Goal: Contribute content: Add original content to the website for others to see

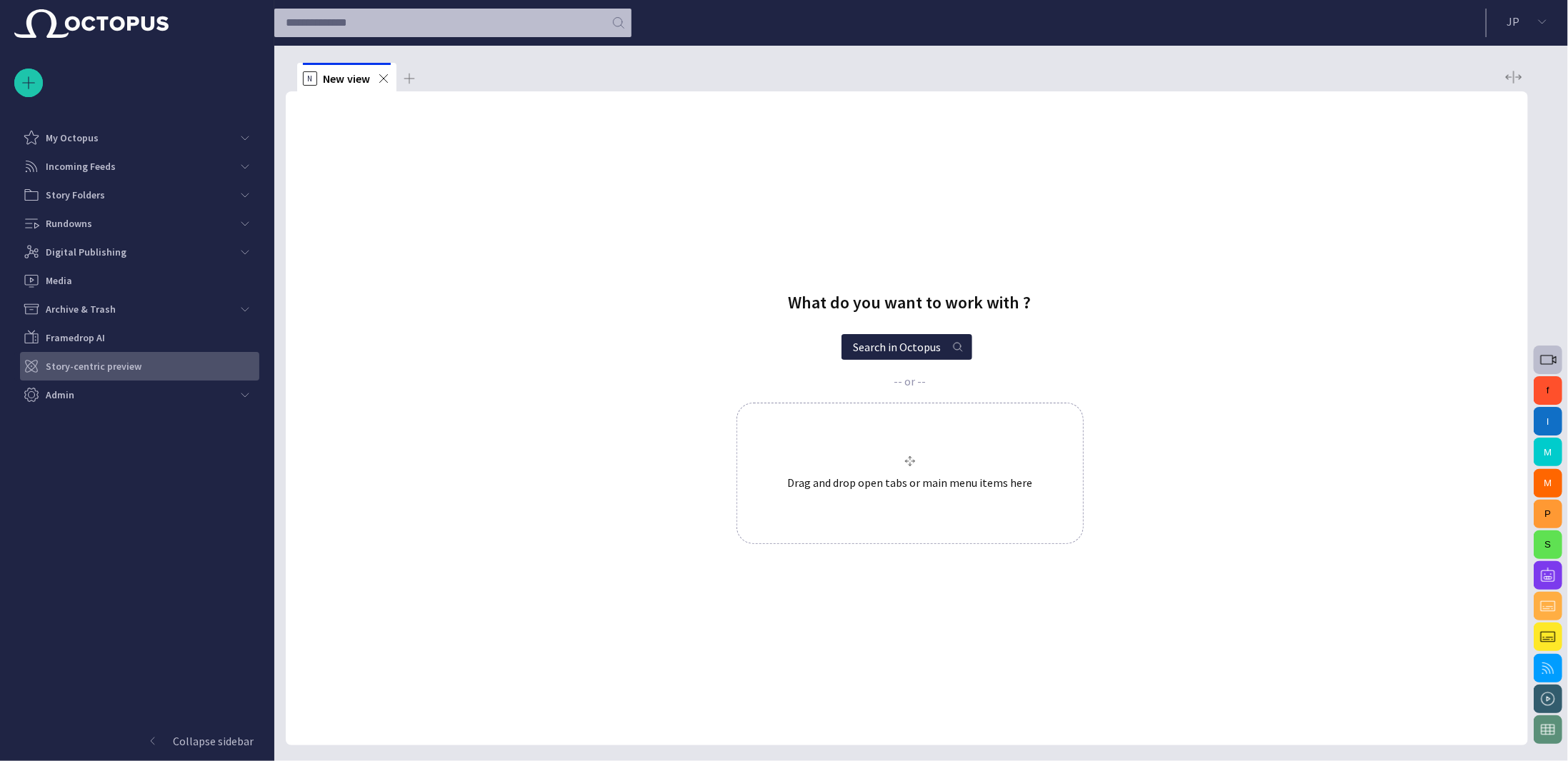
click at [182, 373] on div "Story-centric preview" at bounding box center [141, 366] width 237 height 23
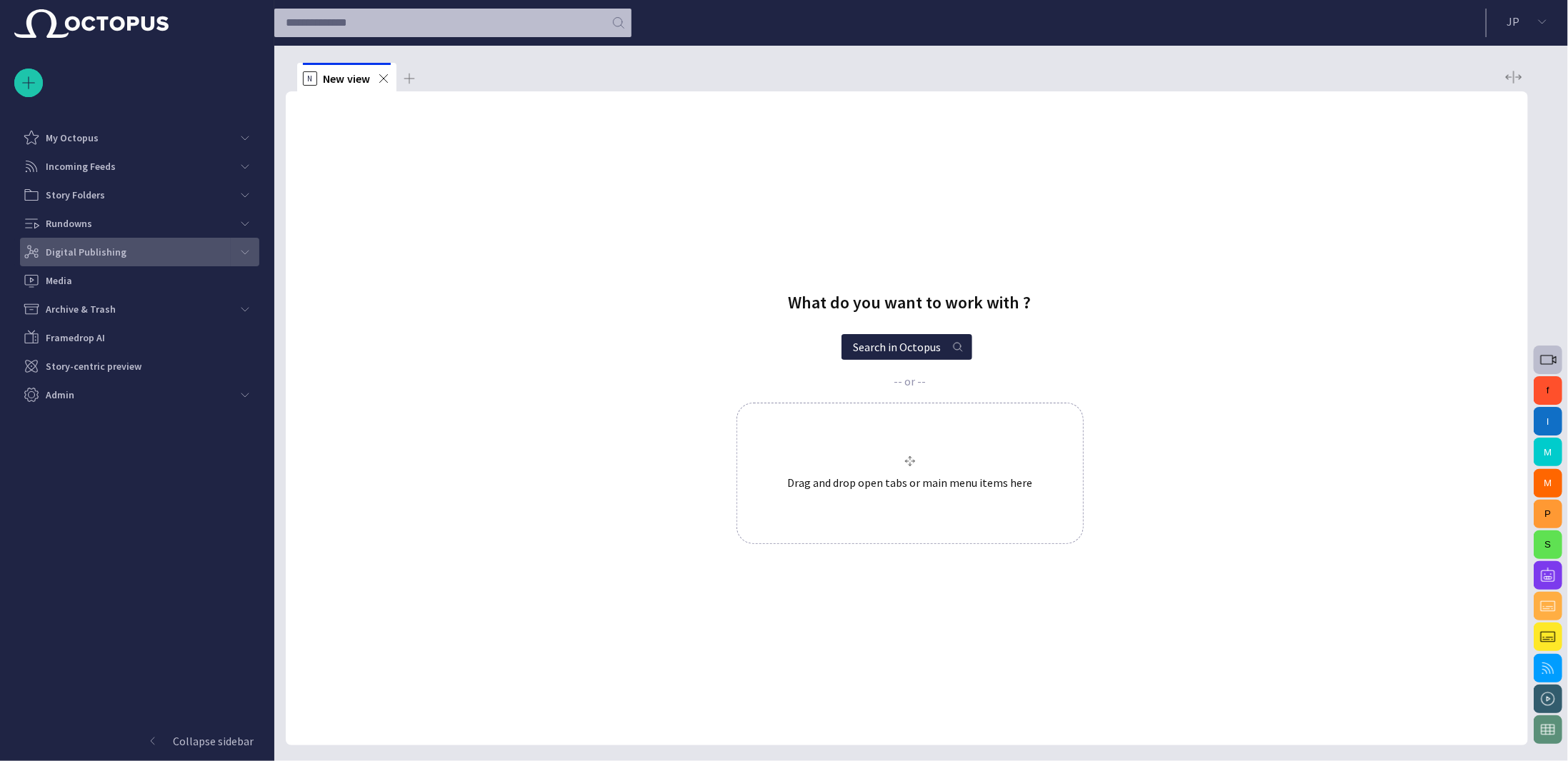
click at [241, 254] on span "main menu" at bounding box center [245, 252] width 11 height 11
click at [138, 255] on div "Digital Publishing" at bounding box center [127, 252] width 208 height 23
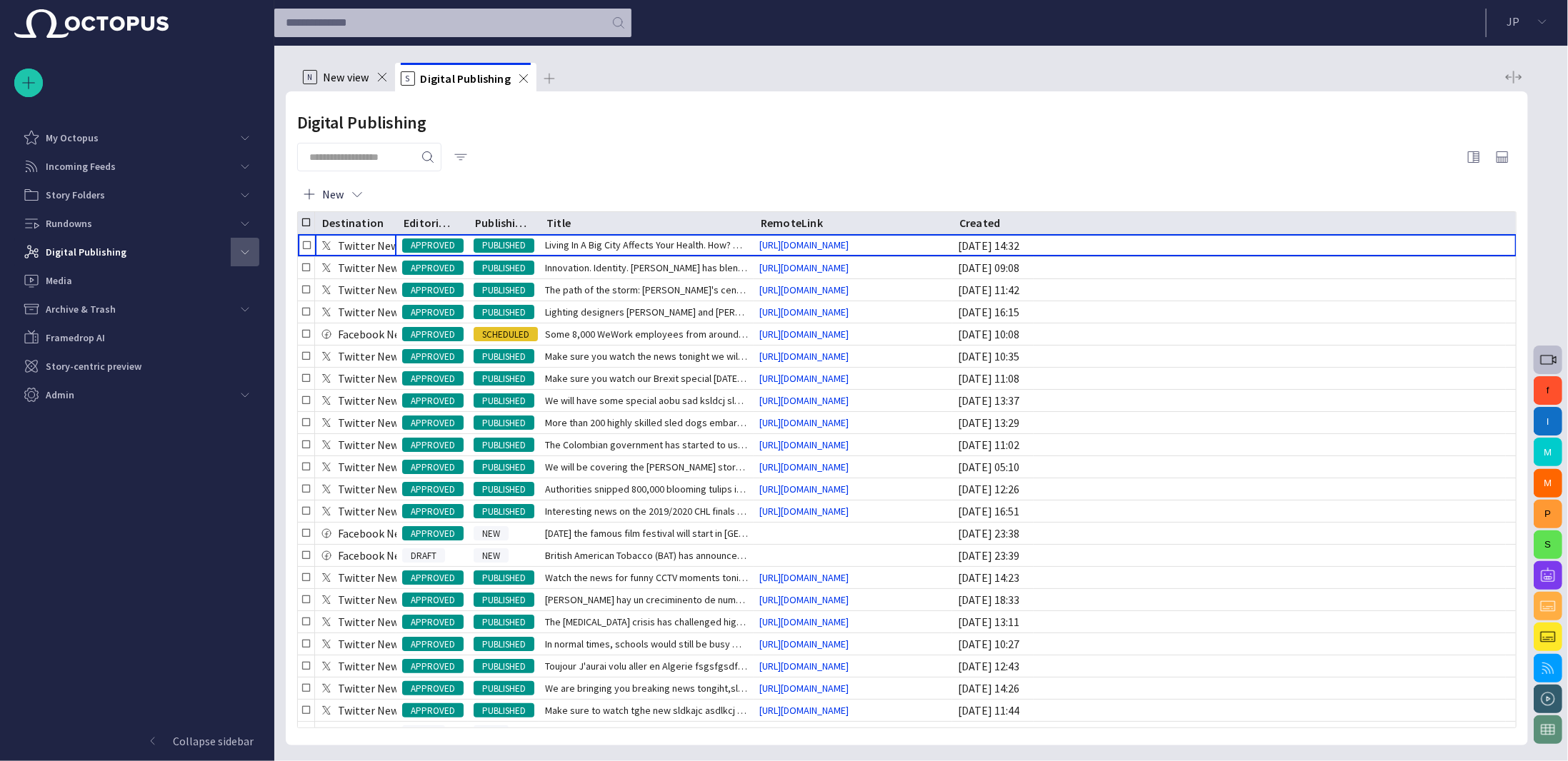
click at [468, 157] on span "button" at bounding box center [461, 158] width 15 height 15
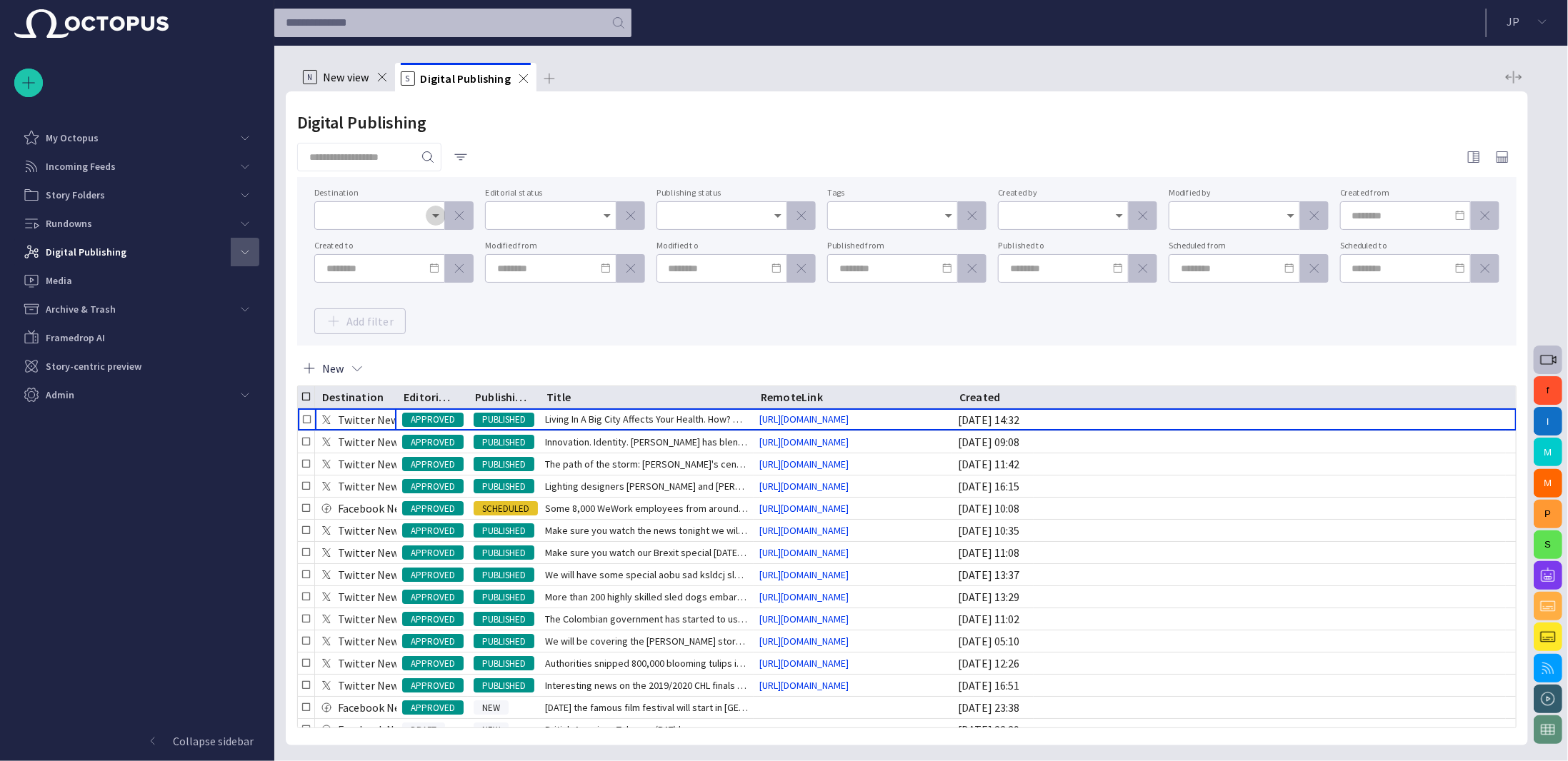
click at [438, 211] on icon "Open" at bounding box center [436, 215] width 17 height 17
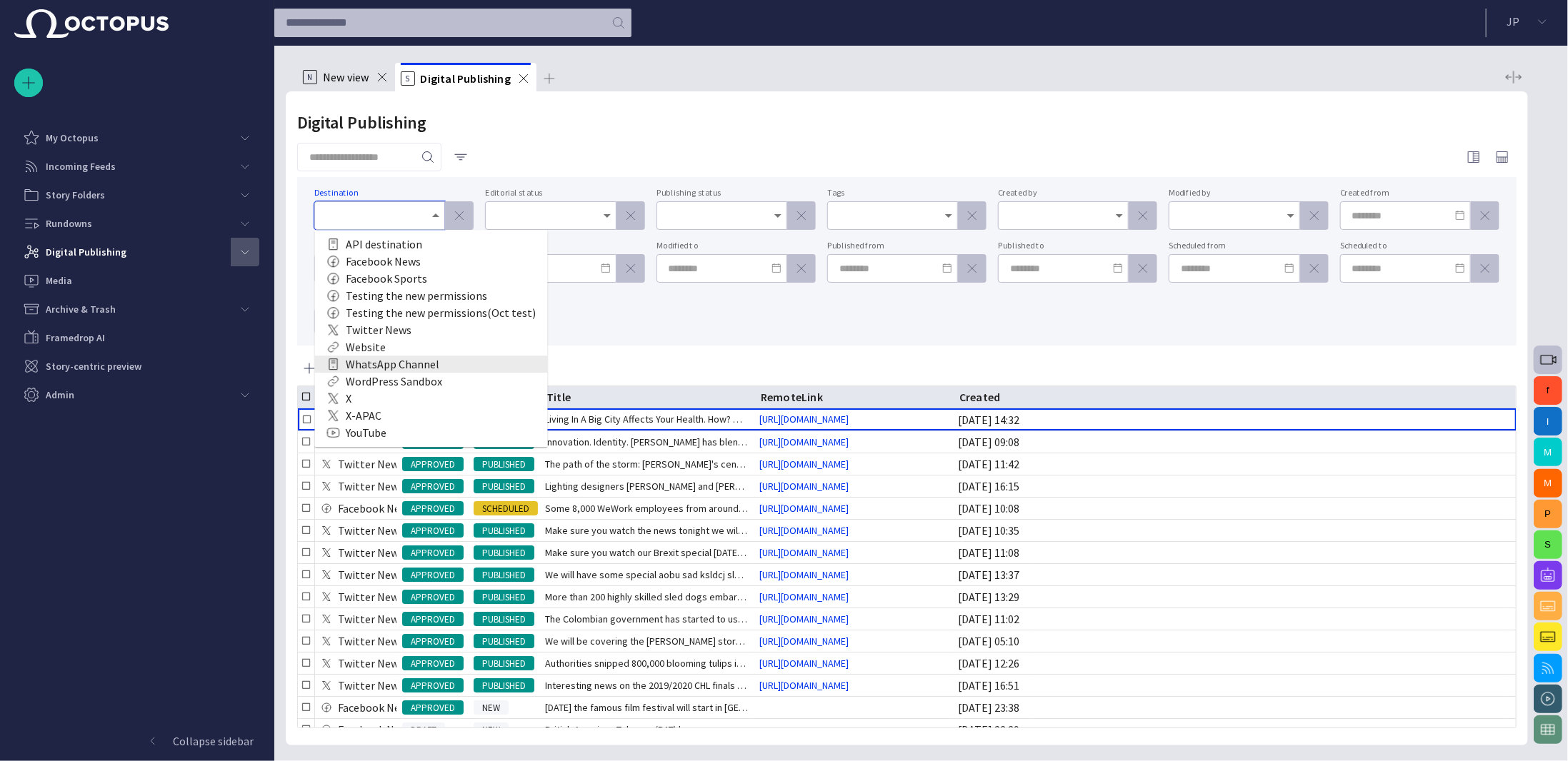
click at [452, 360] on div "WhatsApp Channel" at bounding box center [431, 364] width 210 height 17
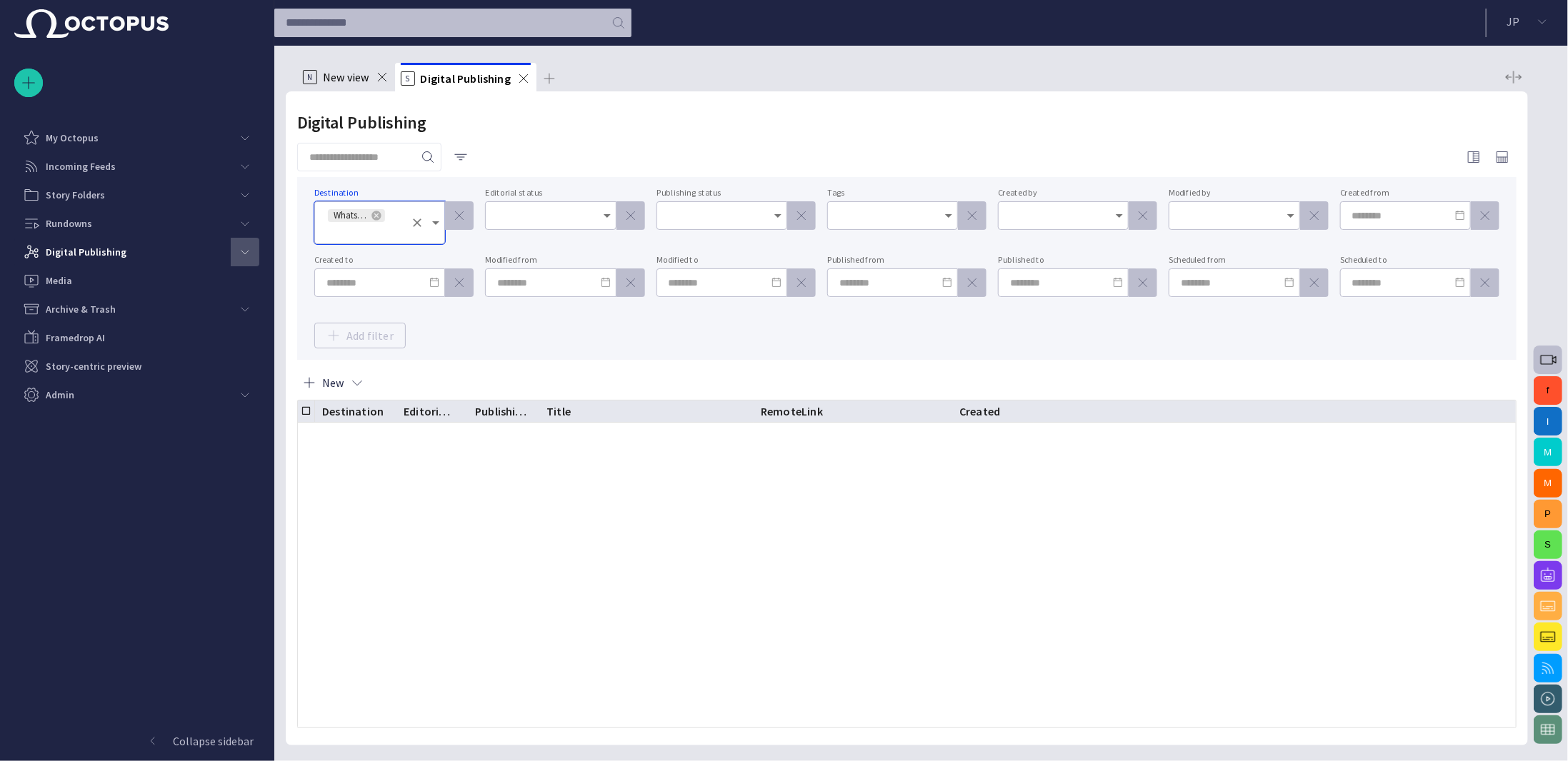
scroll to position [3151, 0]
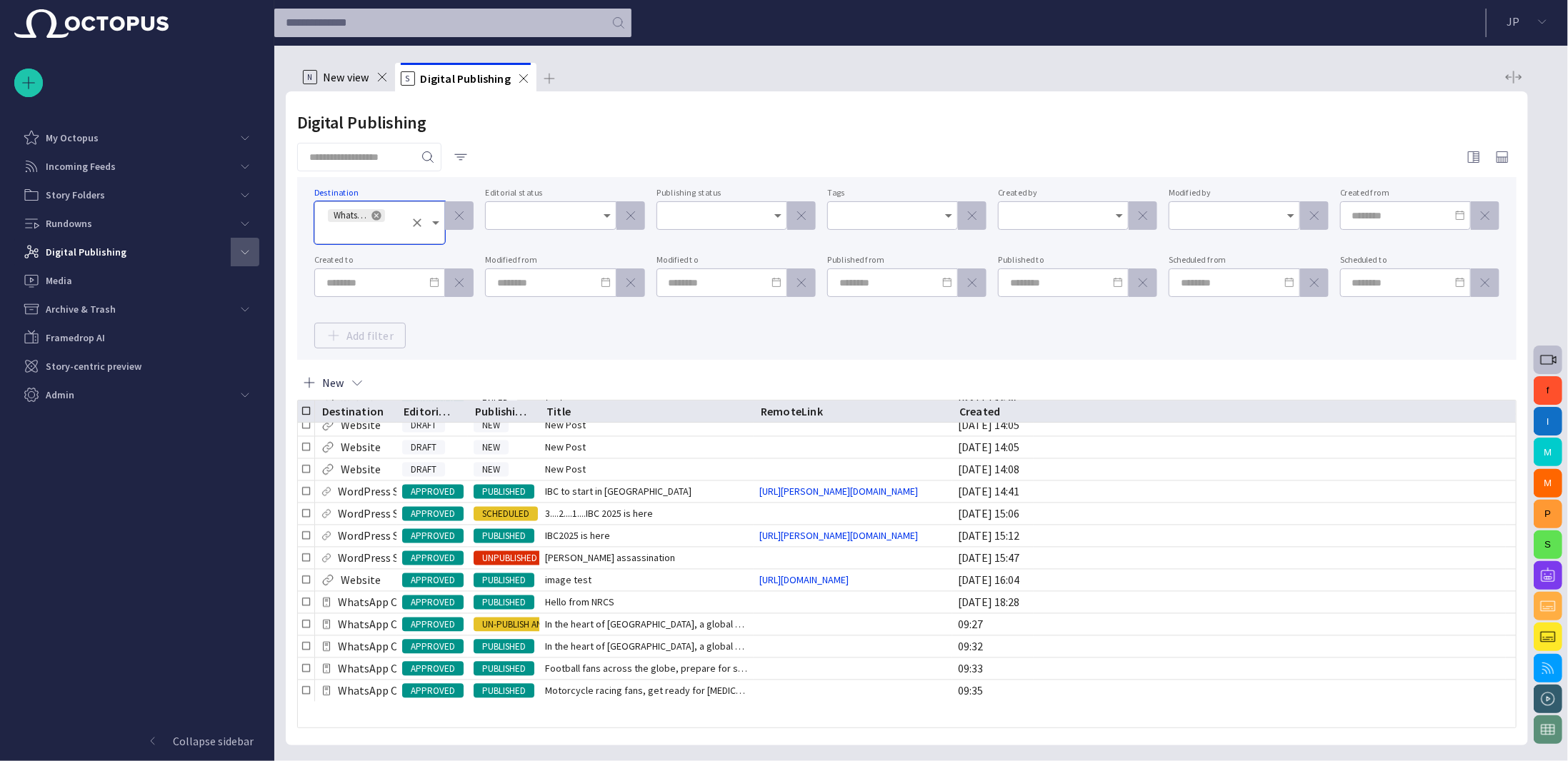
click at [378, 212] on icon at bounding box center [376, 215] width 9 height 9
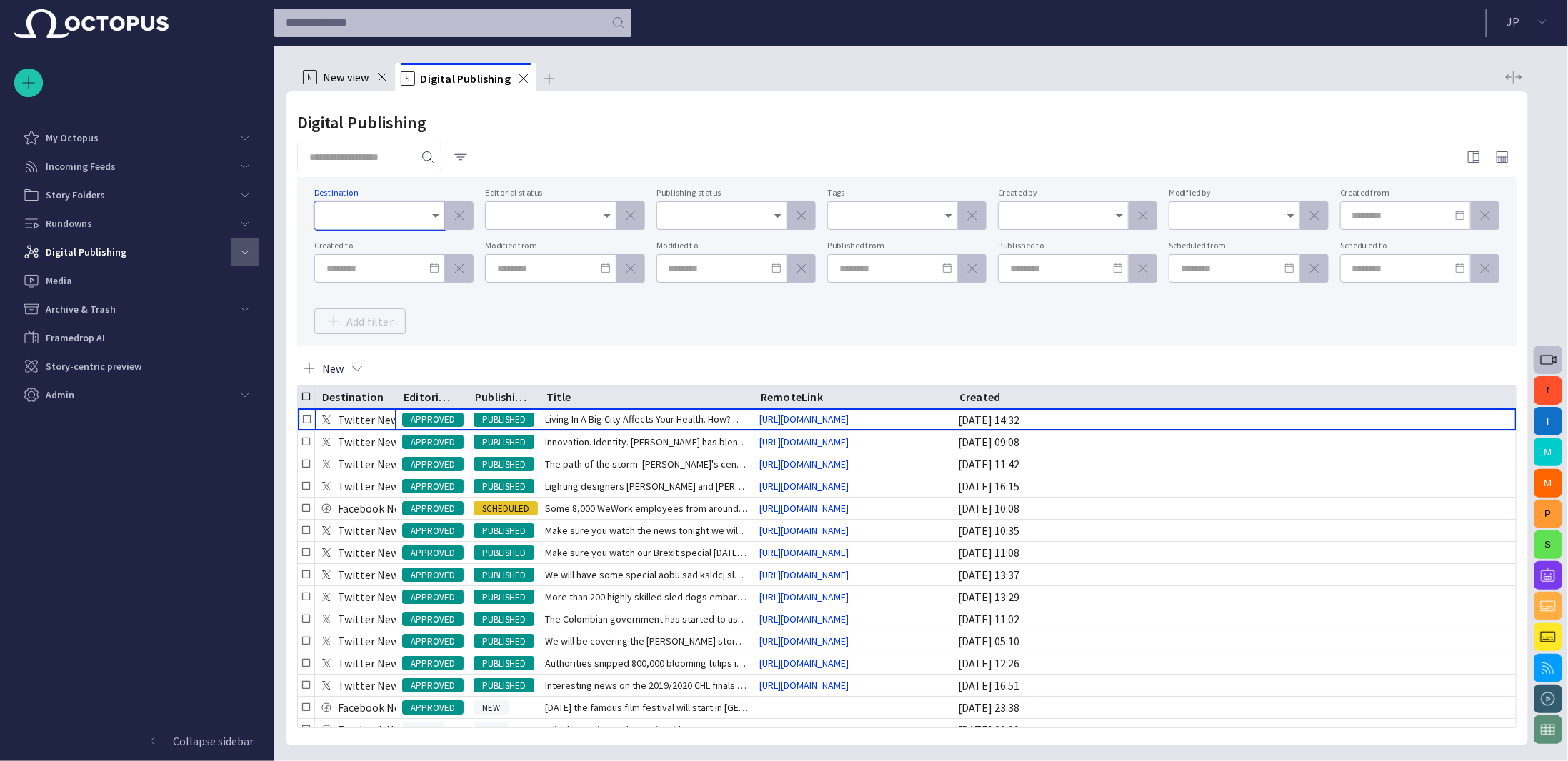
click at [435, 215] on icon "Open" at bounding box center [436, 216] width 7 height 4
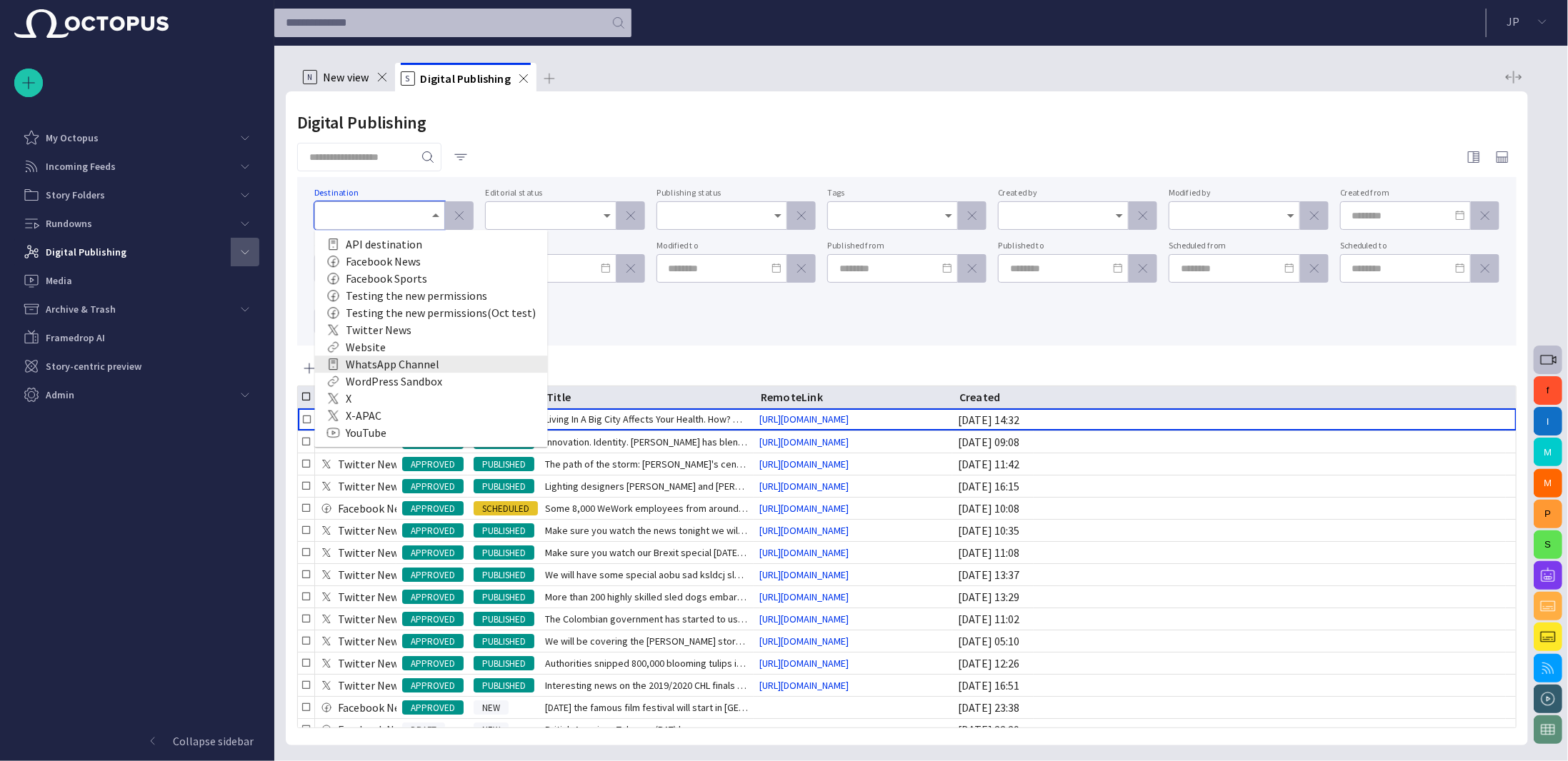
click at [447, 367] on div "WhatsApp Channel" at bounding box center [431, 364] width 210 height 17
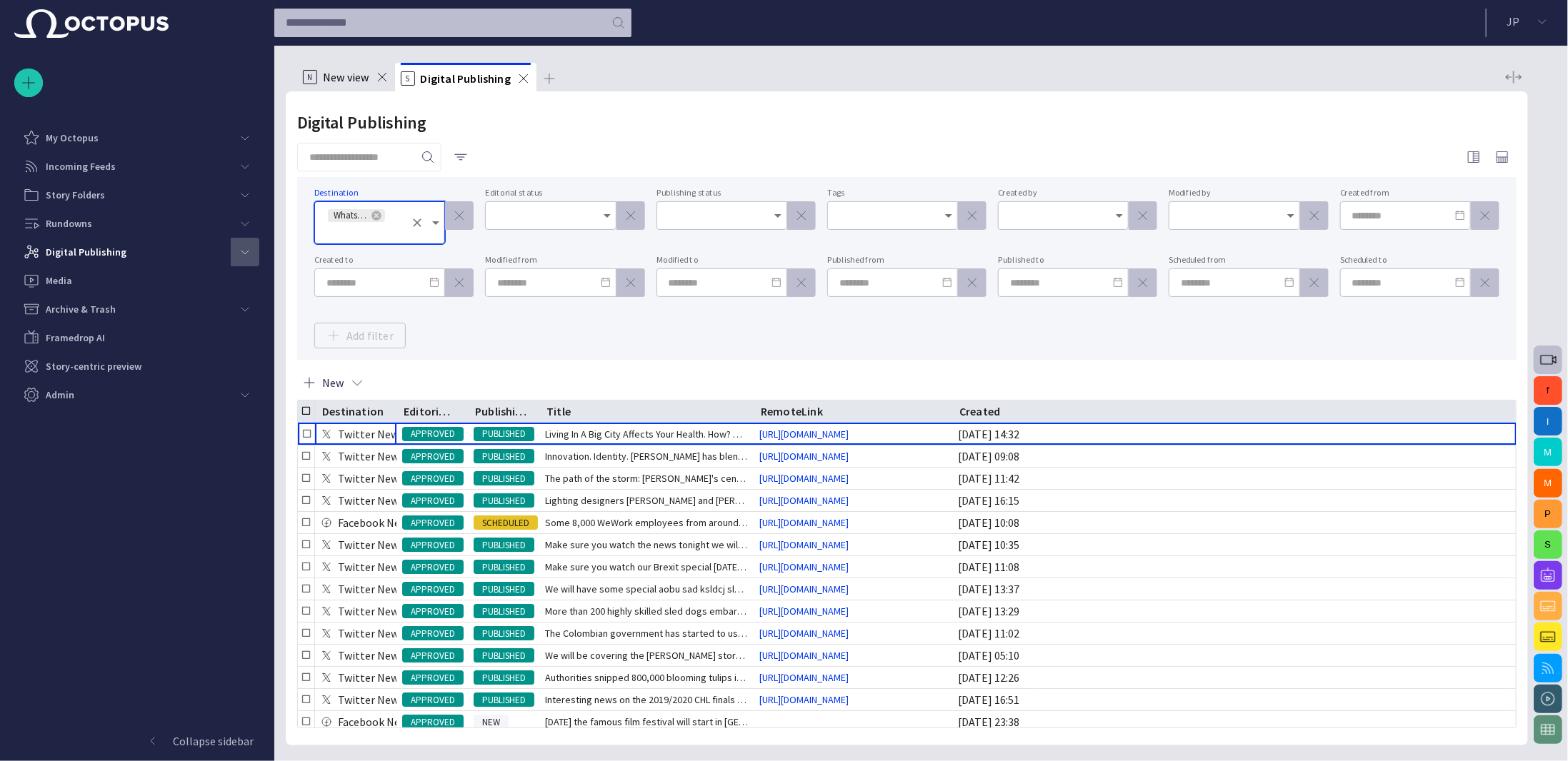
click at [491, 362] on div "Digital Publishing Destination WhatsApp Channel Editorial status Publishing sta…" at bounding box center [907, 419] width 1242 height 655
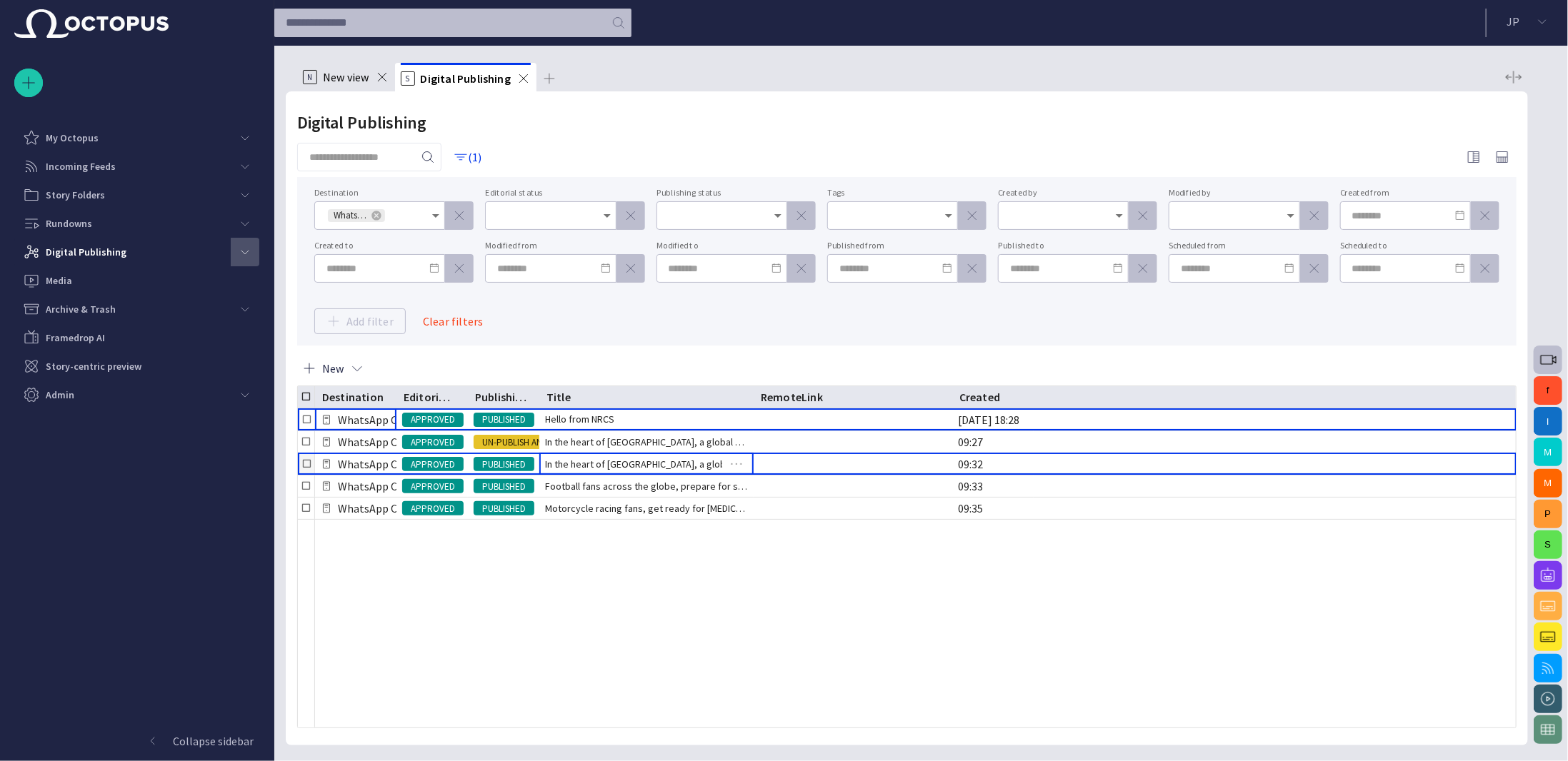
click at [660, 469] on span "In the heart of [GEOGRAPHIC_DATA], a global conversation about the futur" at bounding box center [646, 465] width 203 height 15
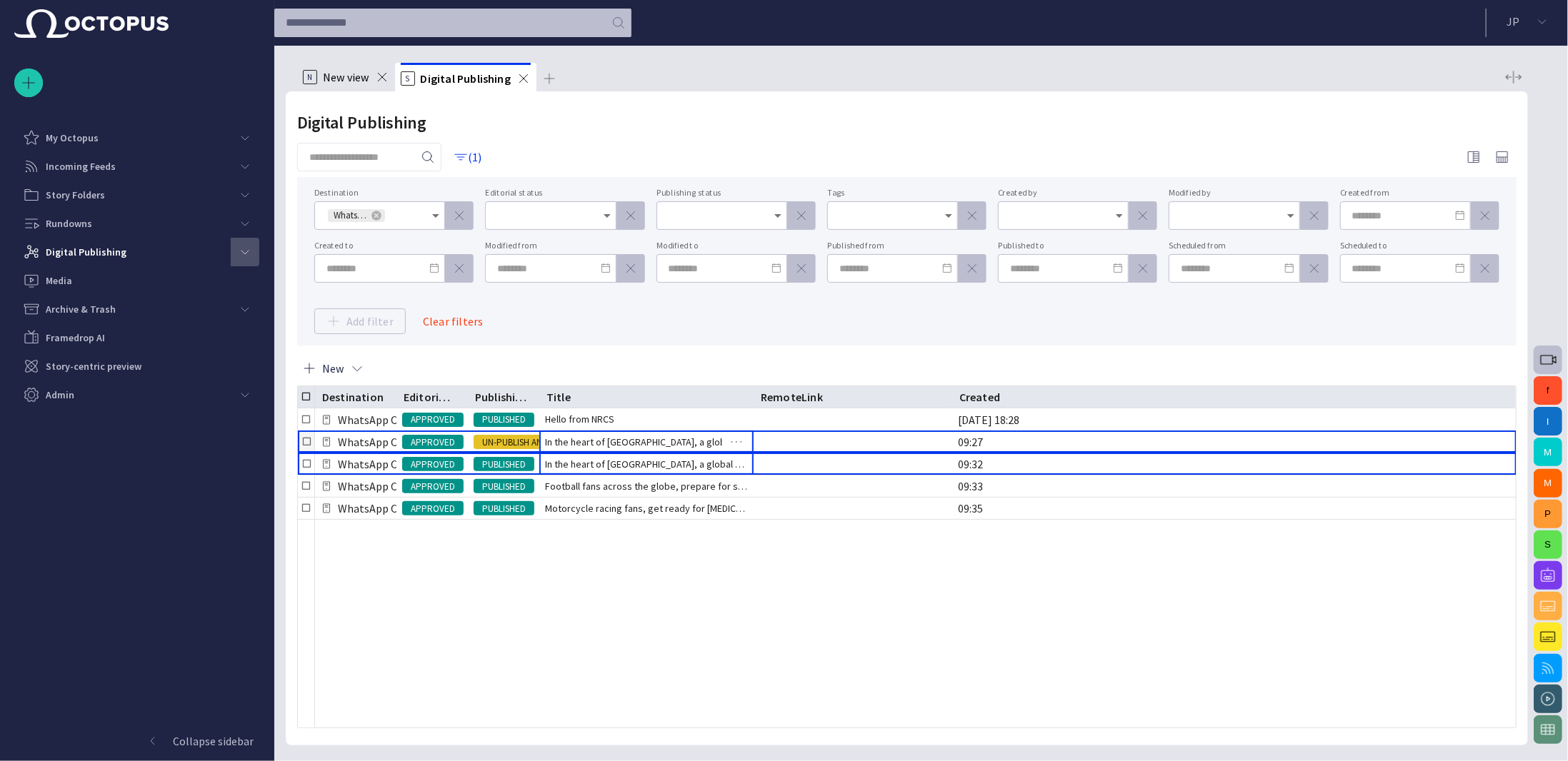
click at [641, 451] on div "In the heart of [GEOGRAPHIC_DATA], a global conversation about the futur" at bounding box center [646, 442] width 215 height 21
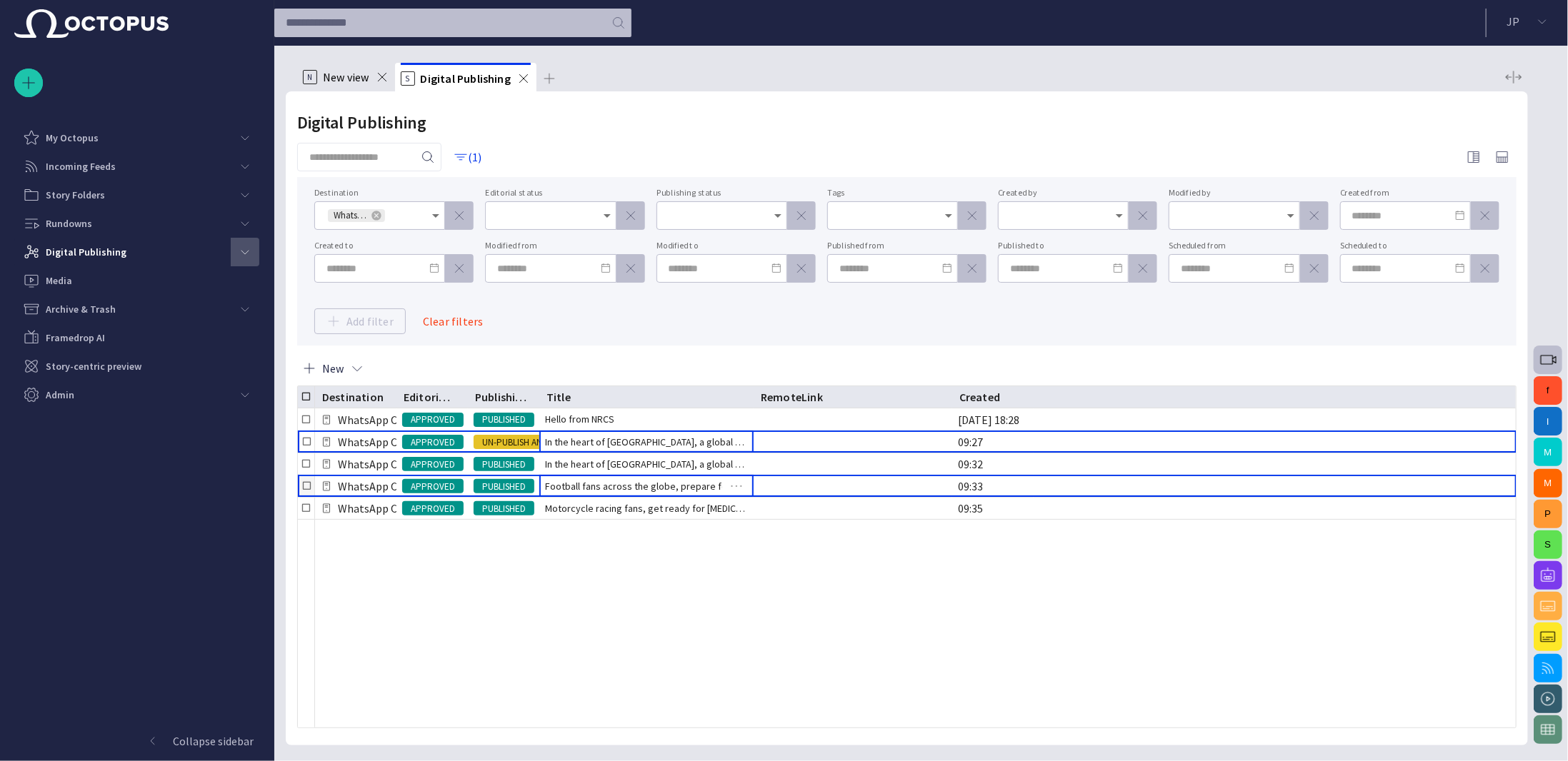
click at [628, 477] on div "Football fans across the globe, prepare for some electrifyin" at bounding box center [646, 486] width 215 height 21
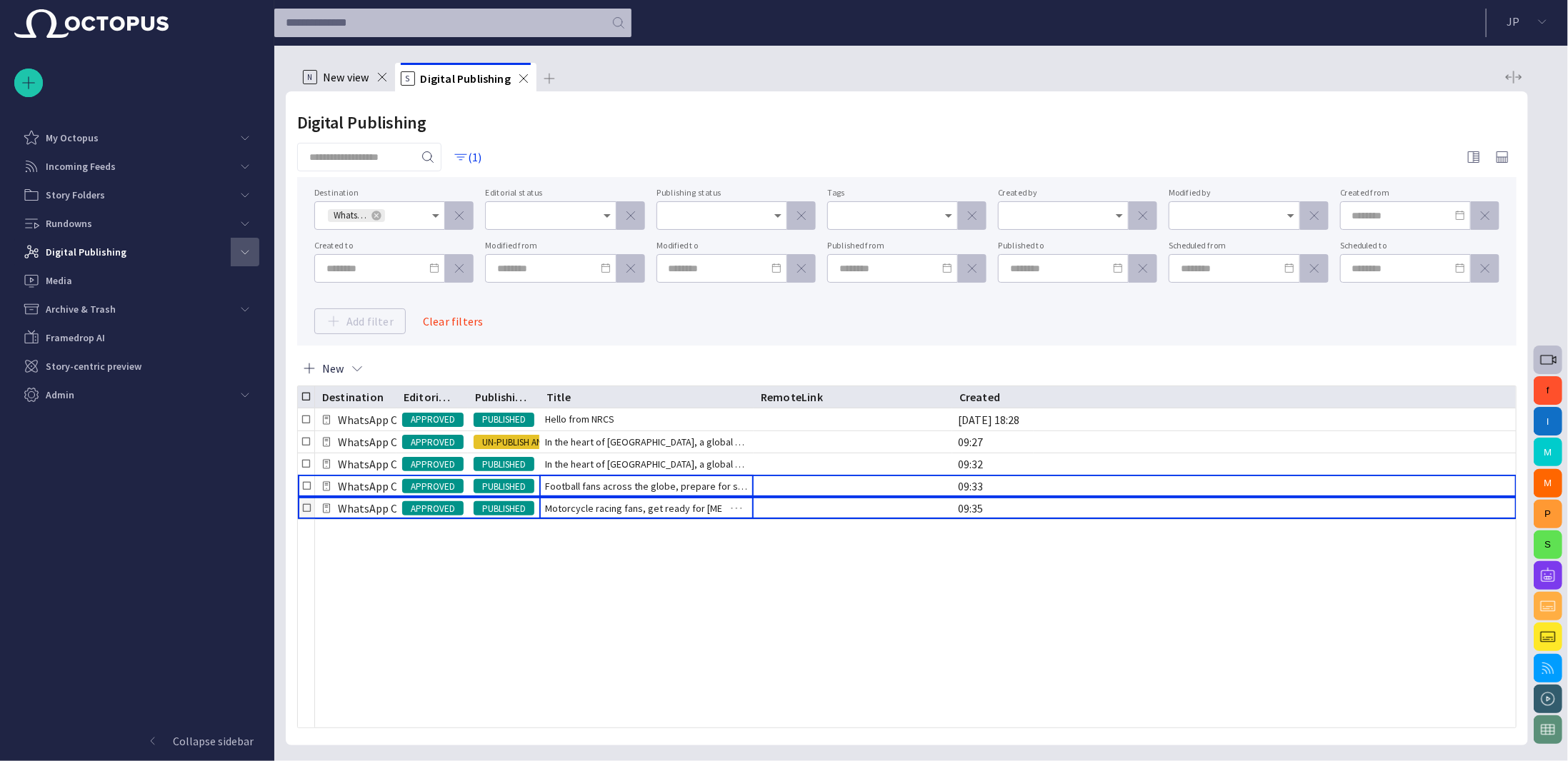
click at [636, 504] on span "Motorcycle racing fans, get ready for [MEDICAL_DATA]-pumping act" at bounding box center [646, 509] width 203 height 15
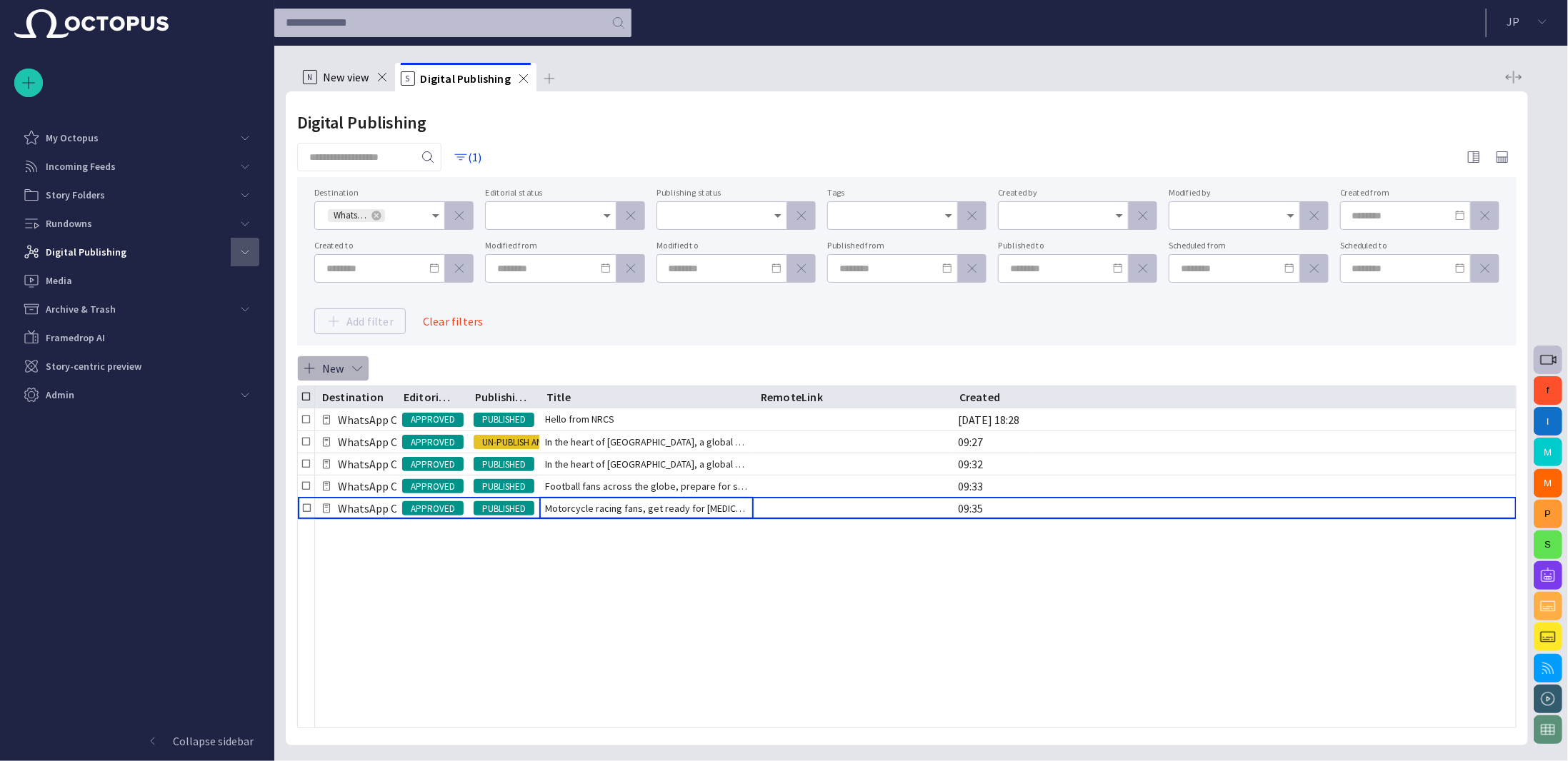
click at [325, 367] on button "New" at bounding box center [333, 369] width 72 height 26
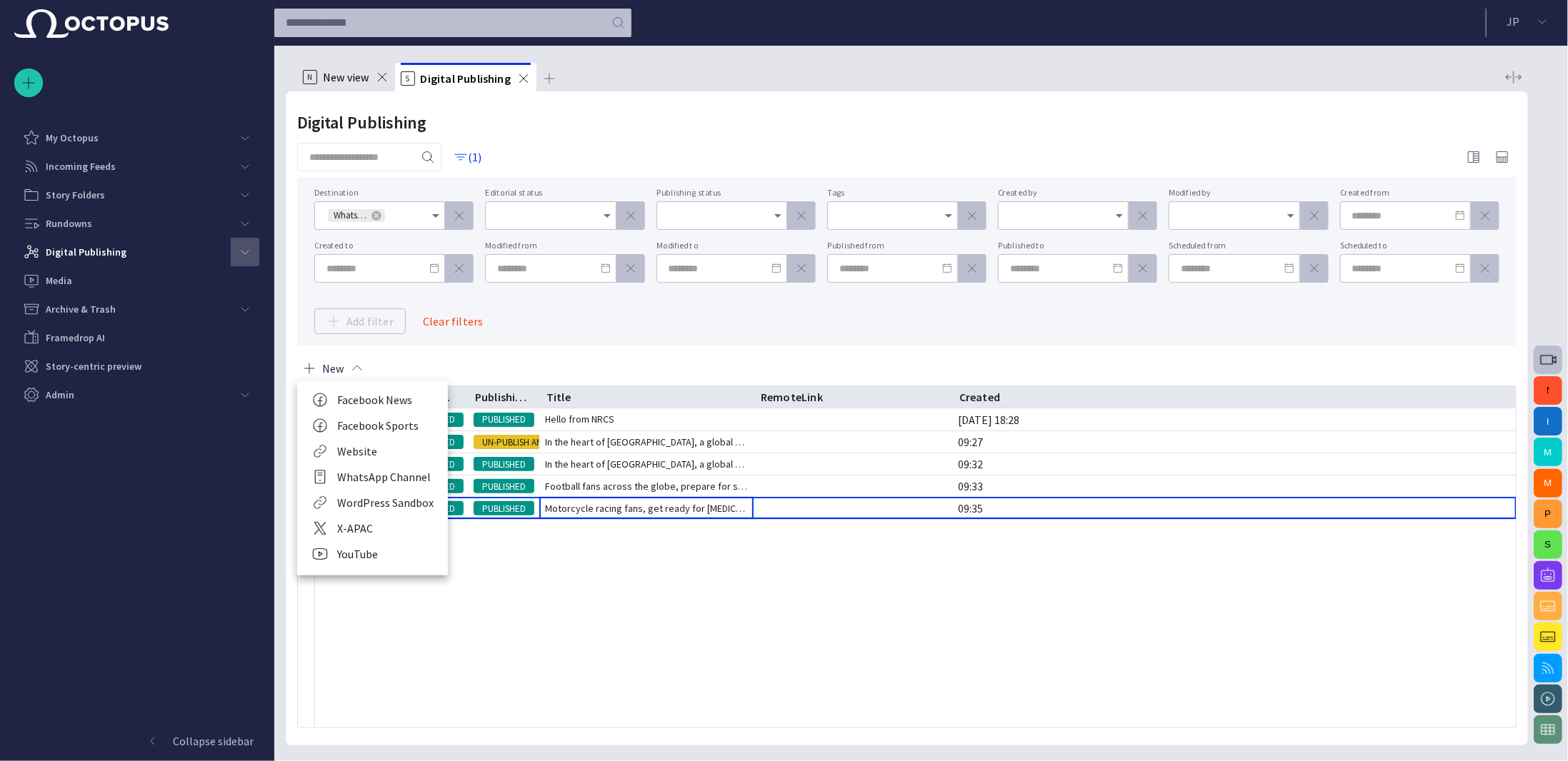
click at [386, 470] on li "WhatsApp Channel" at bounding box center [372, 477] width 150 height 26
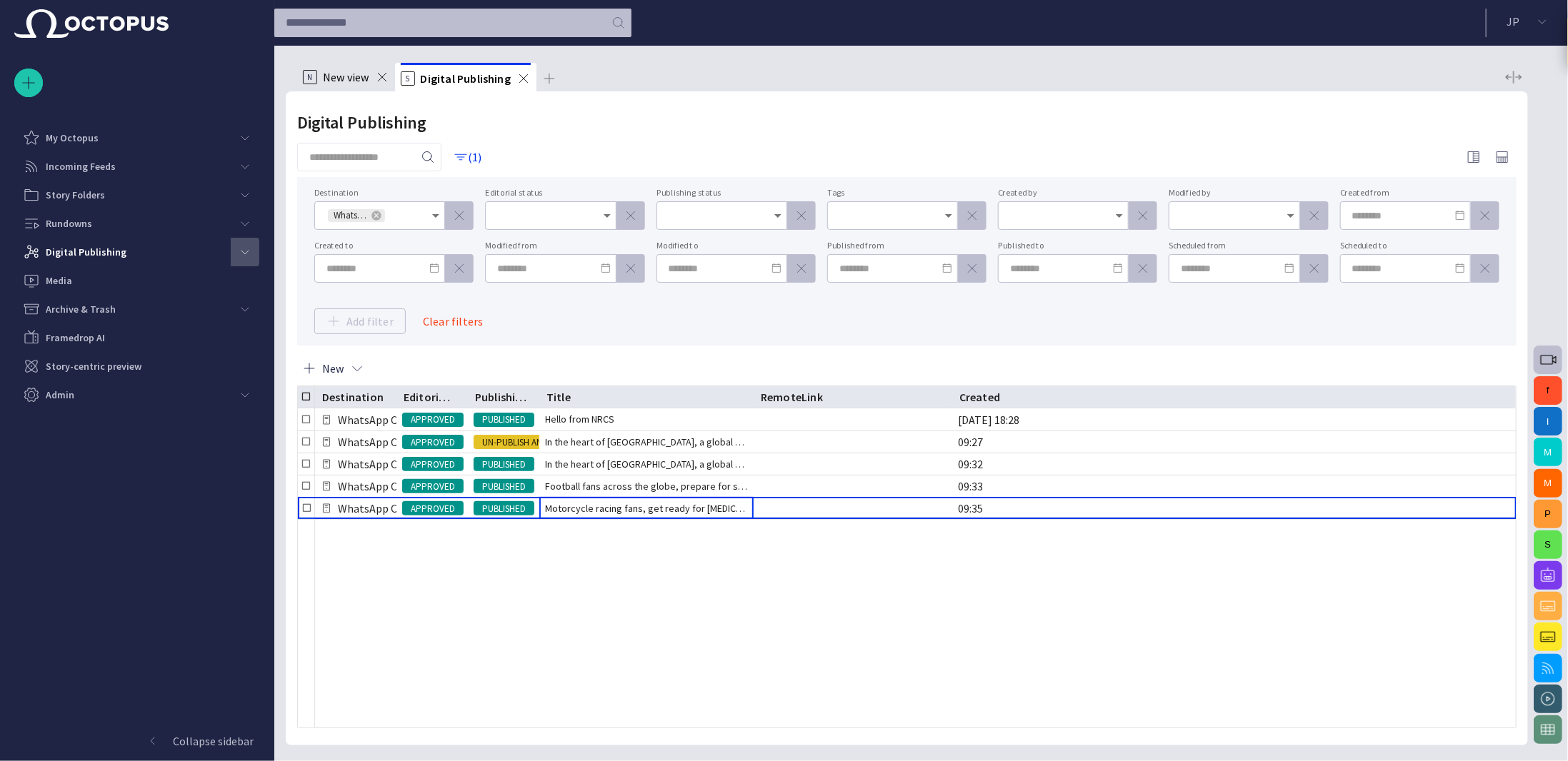
drag, startPoint x: 1485, startPoint y: 30, endPoint x: 1372, endPoint y: 81, distance: 124.0
click at [1420, 70] on div "This destination is not yet supported." at bounding box center [1437, 41] width 233 height 63
click at [363, 369] on button "New" at bounding box center [333, 369] width 72 height 26
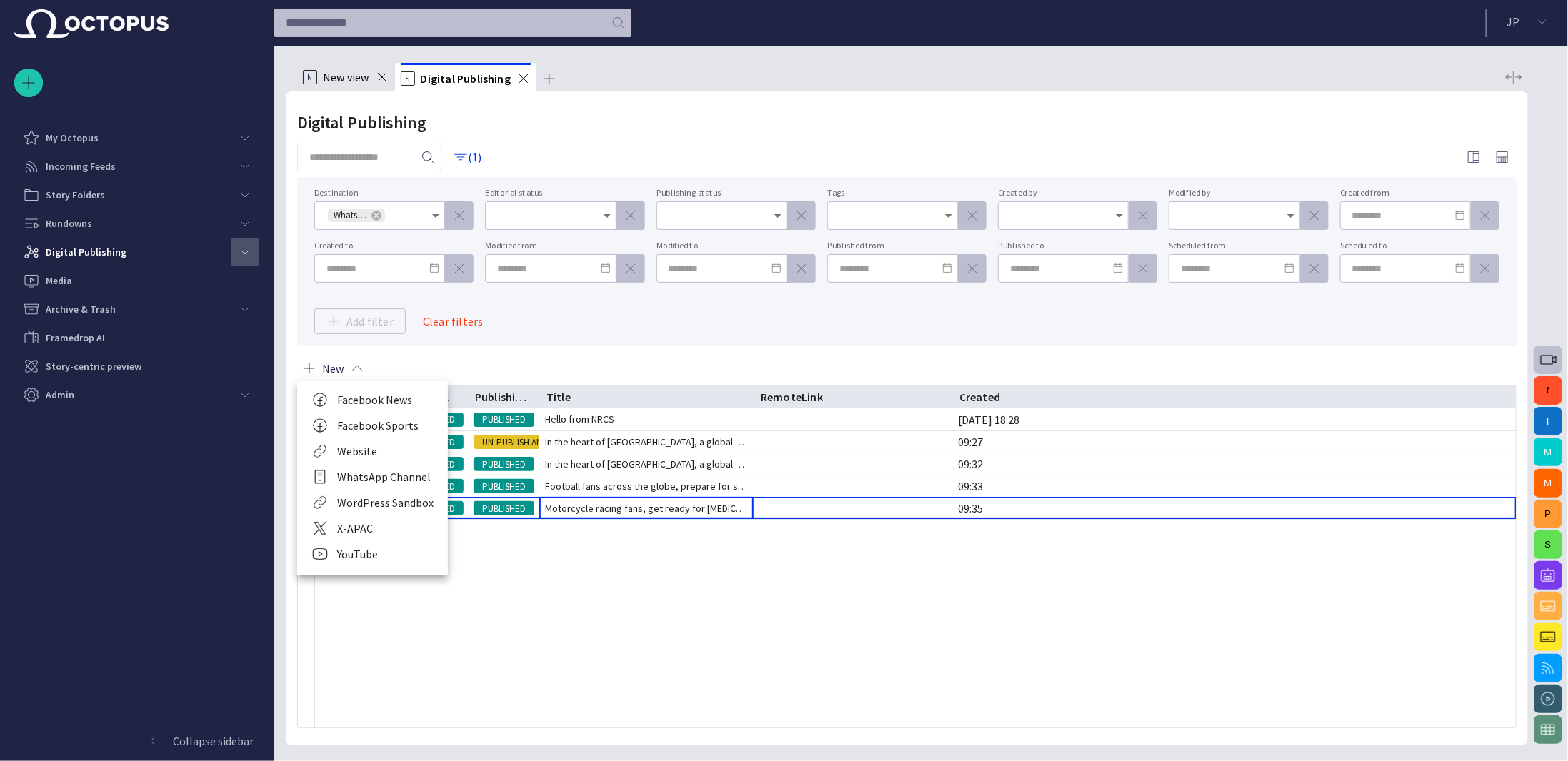
click at [413, 505] on li "WordPress Sandbox" at bounding box center [372, 502] width 150 height 26
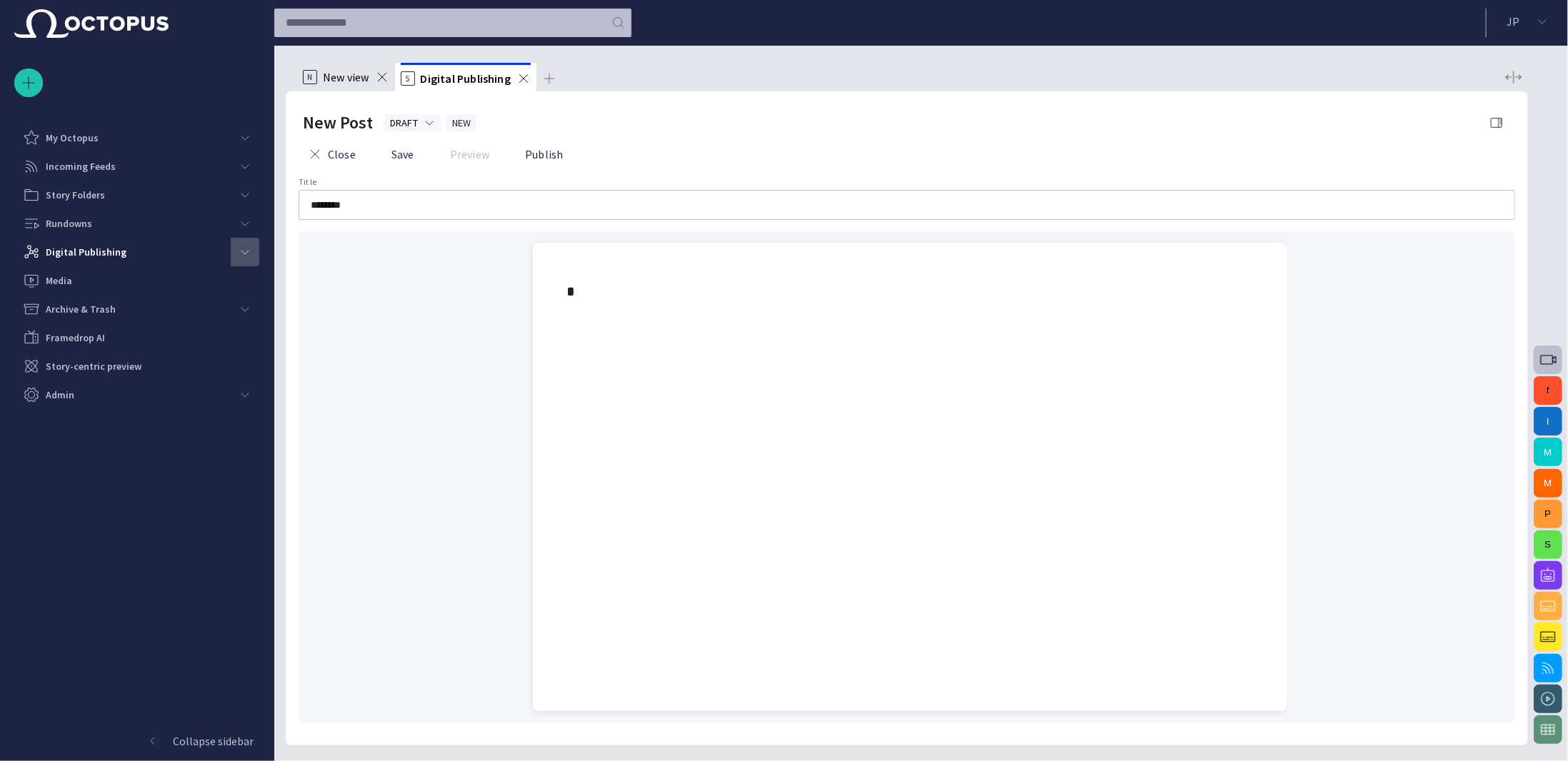
click at [637, 373] on div at bounding box center [911, 525] width 732 height 371
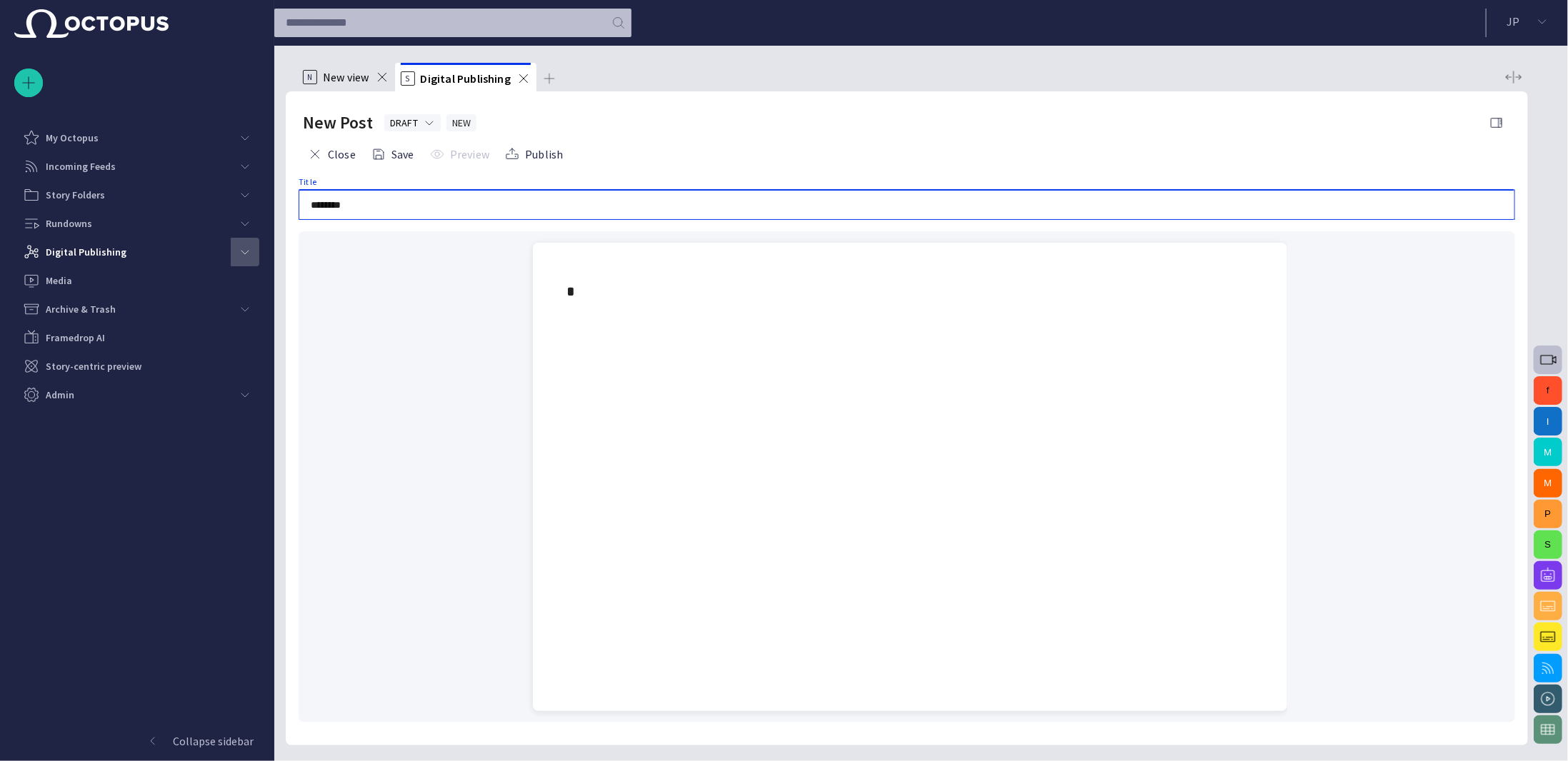
click at [414, 207] on input "********" at bounding box center [907, 205] width 1192 height 15
click at [353, 152] on button "Close" at bounding box center [331, 154] width 58 height 26
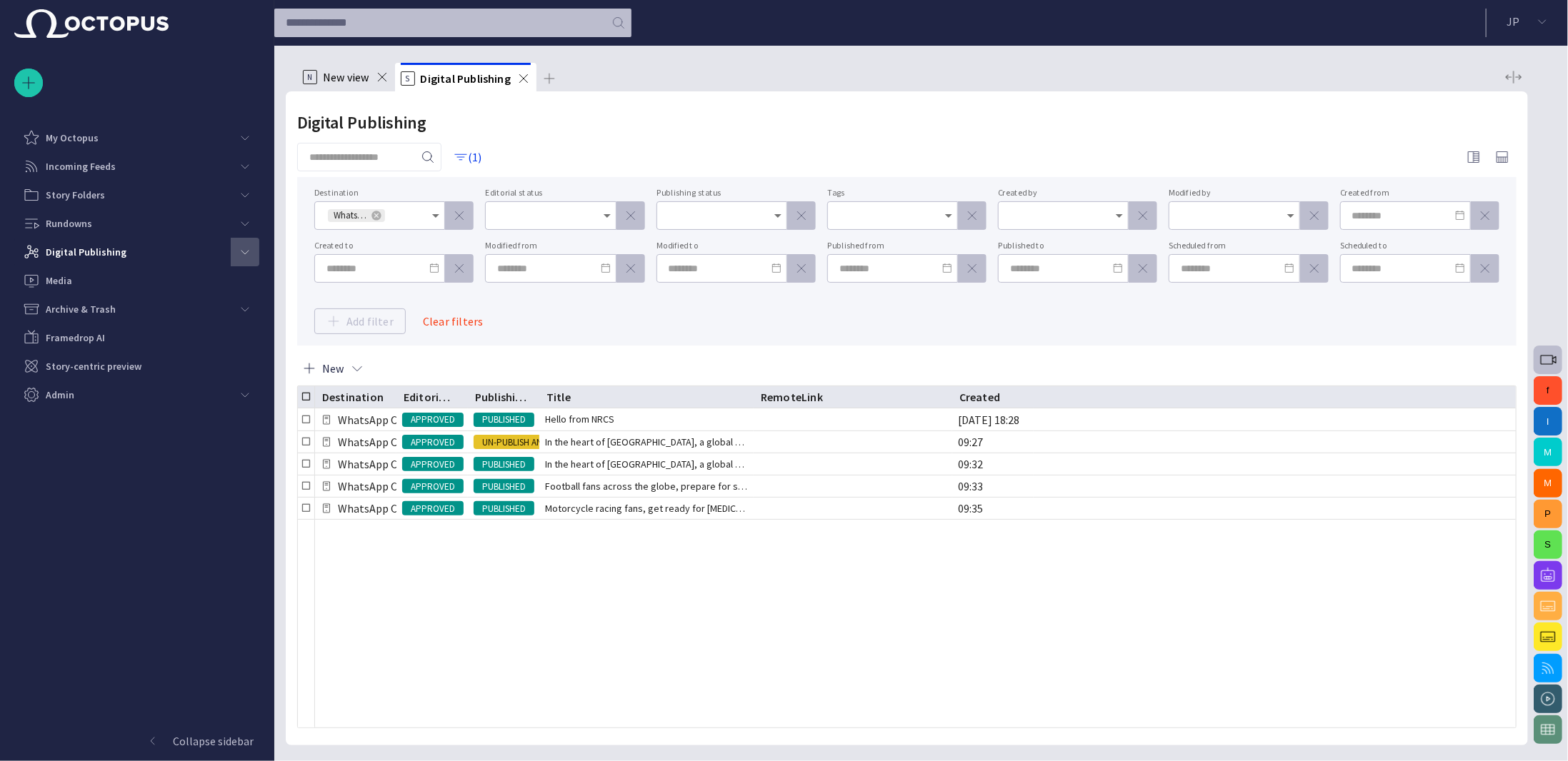
click at [615, 110] on div "Digital Publishing" at bounding box center [907, 122] width 1220 height 28
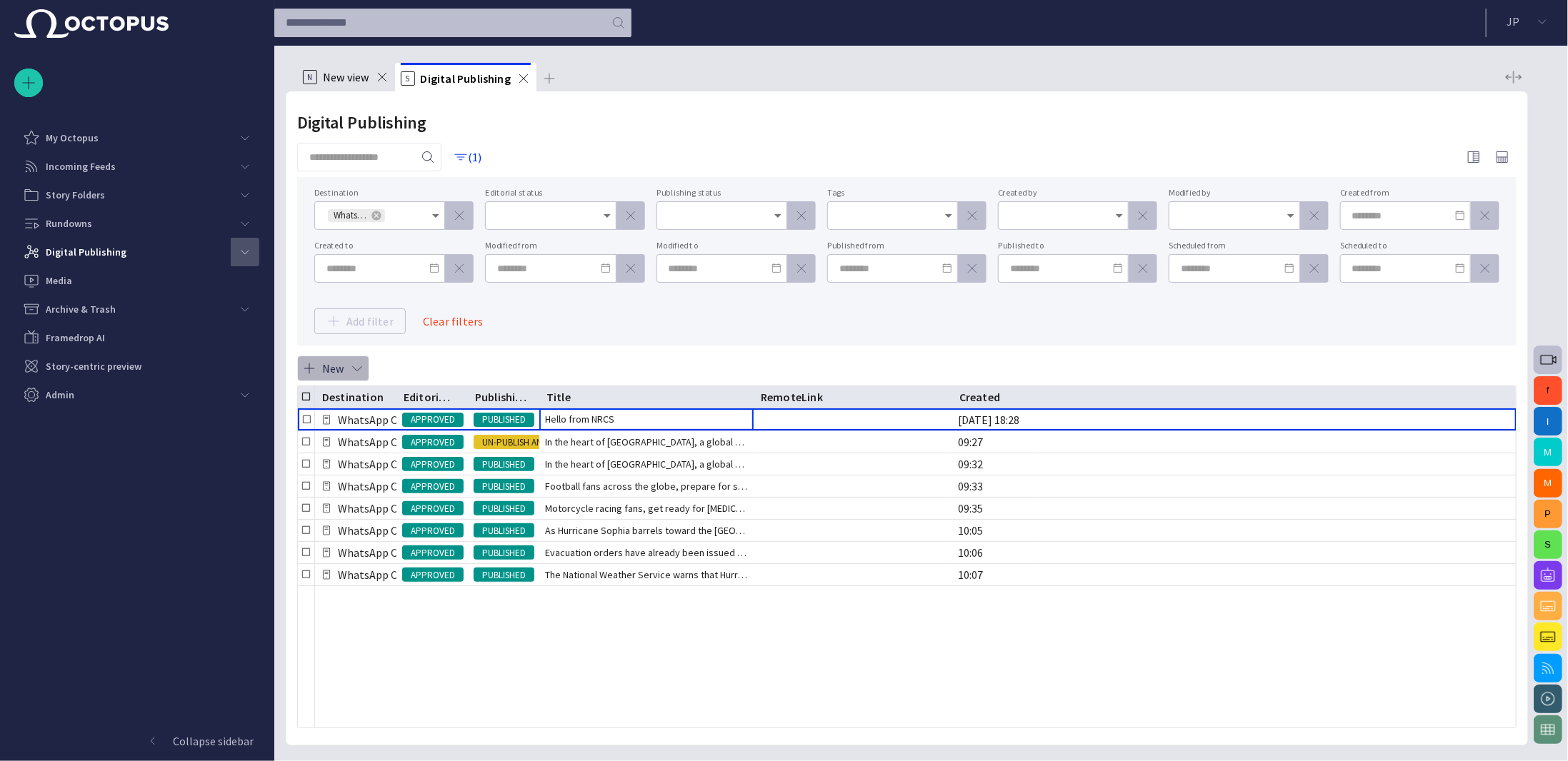
click at [356, 374] on span "button" at bounding box center [358, 369] width 15 height 15
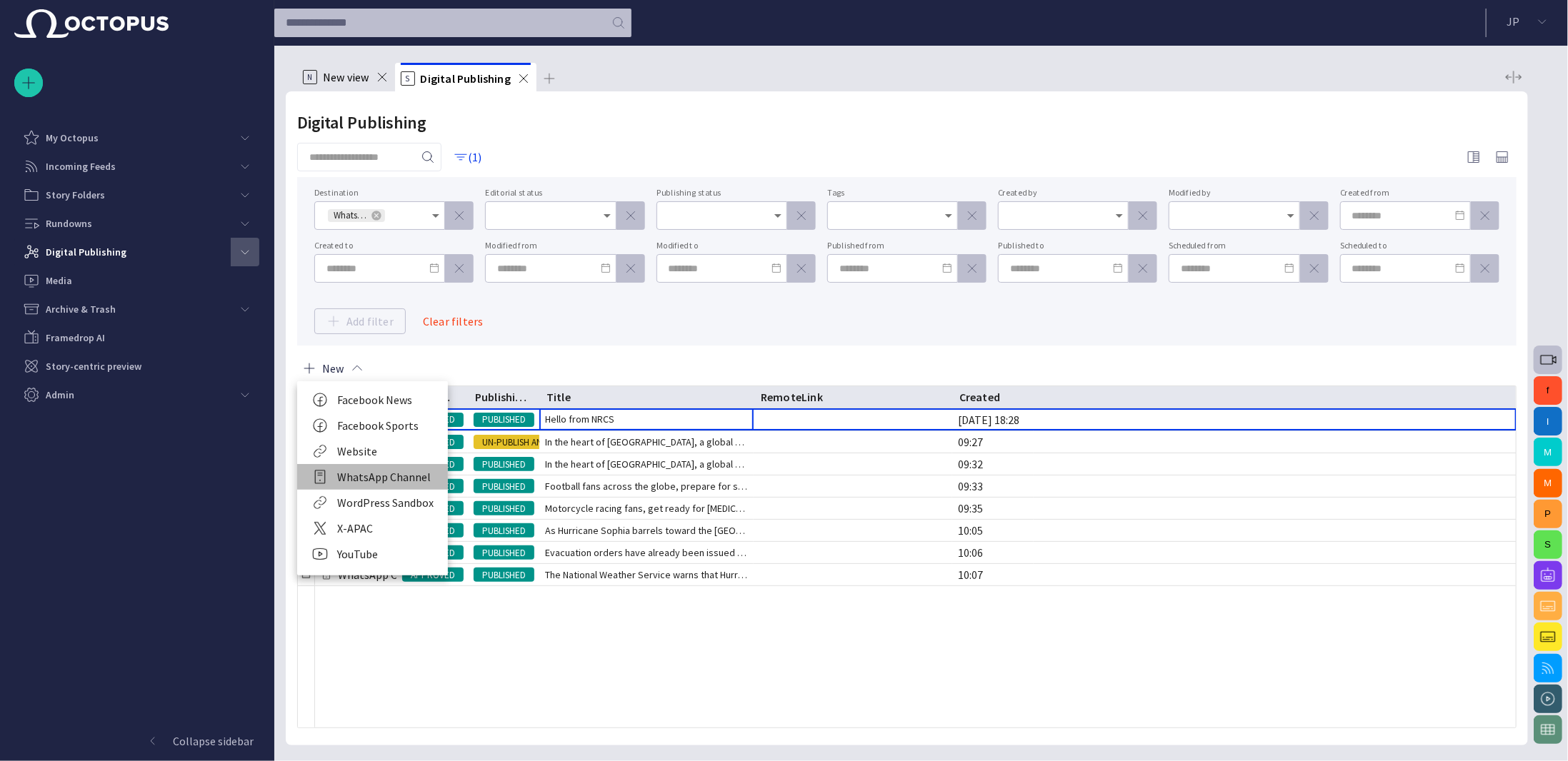
click at [392, 483] on li "WhatsApp Channel" at bounding box center [372, 477] width 150 height 26
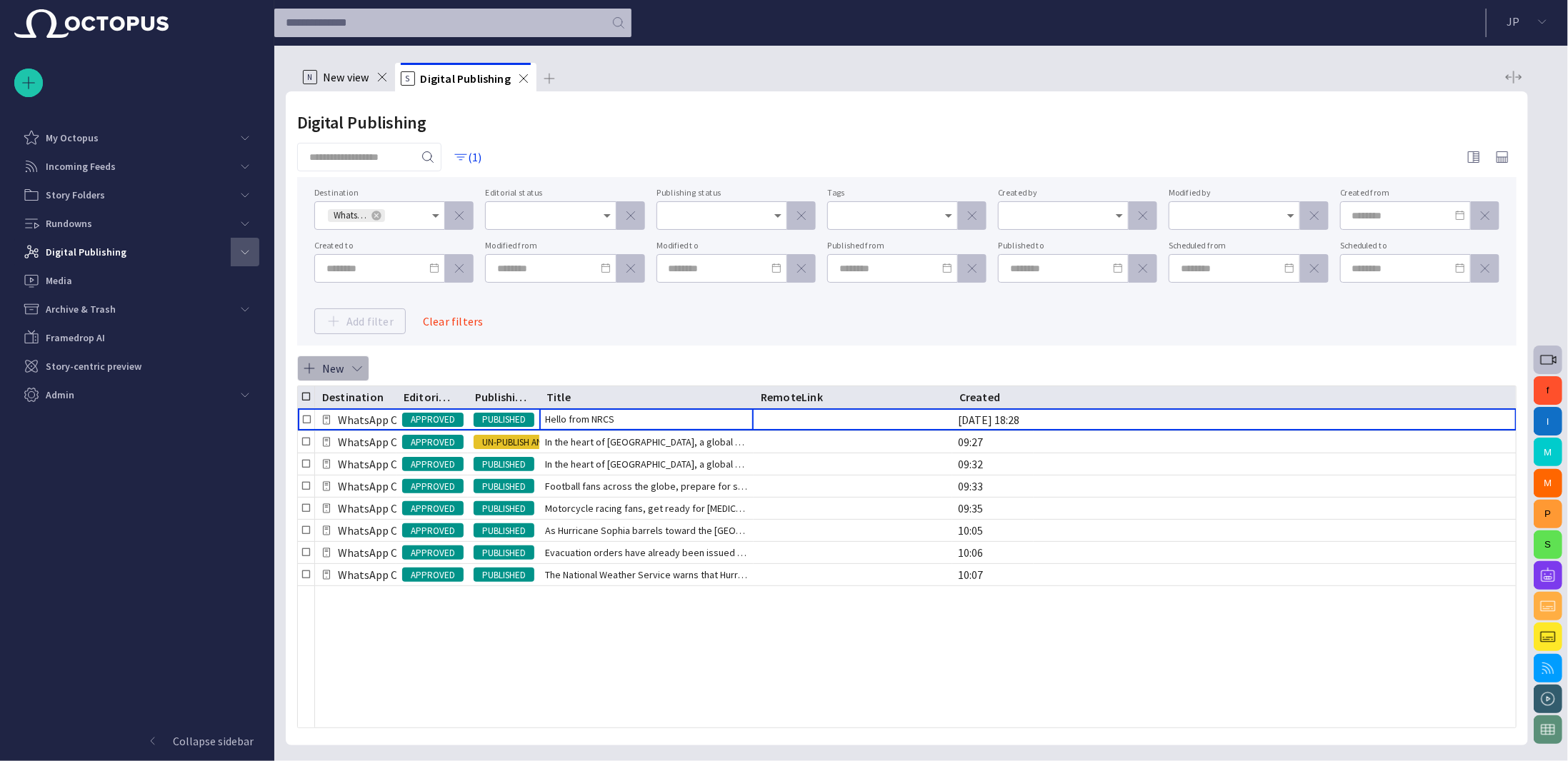
click at [331, 359] on button "New" at bounding box center [333, 369] width 72 height 26
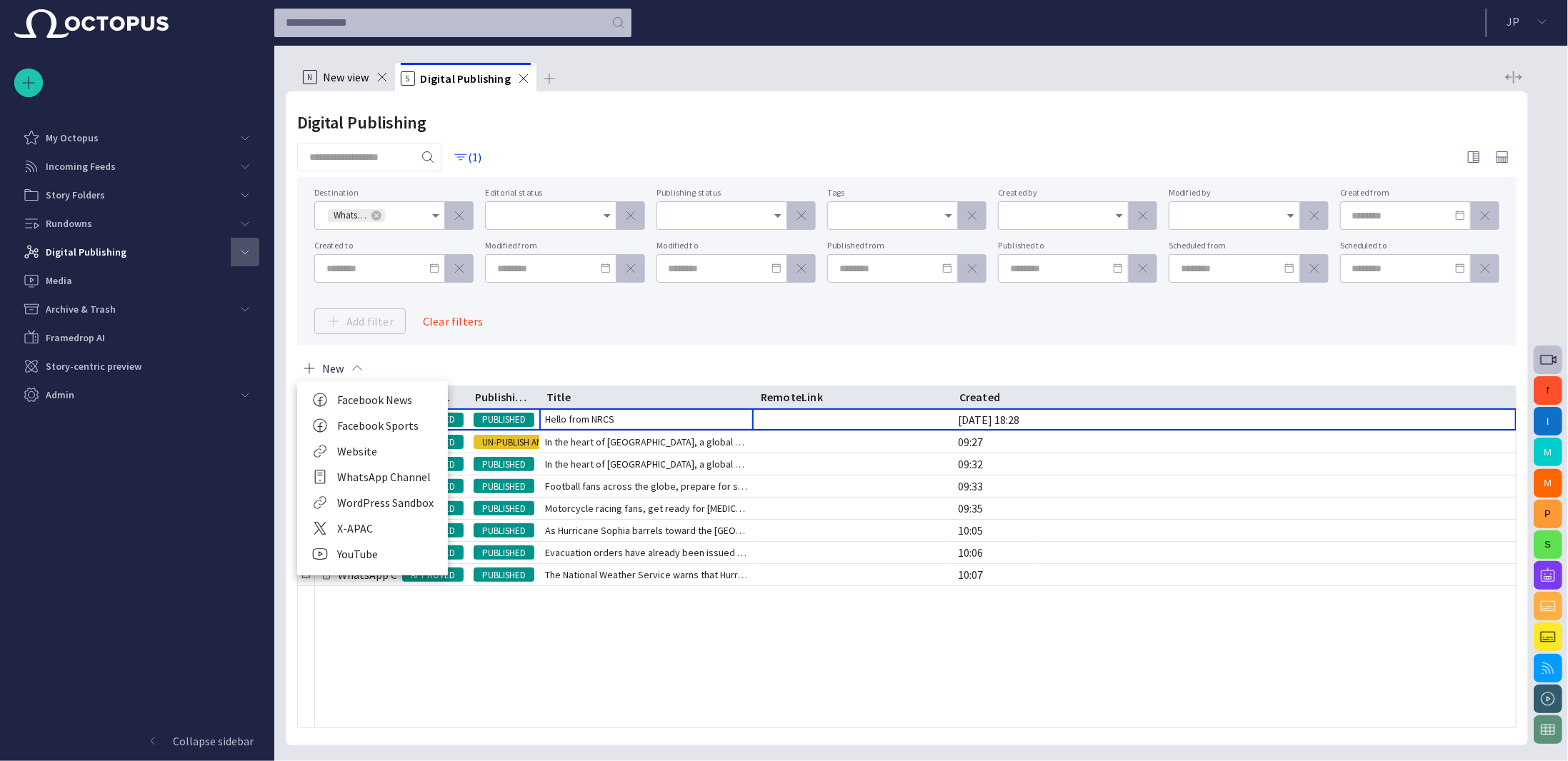
click at [370, 482] on li "WhatsApp Channel" at bounding box center [372, 477] width 150 height 26
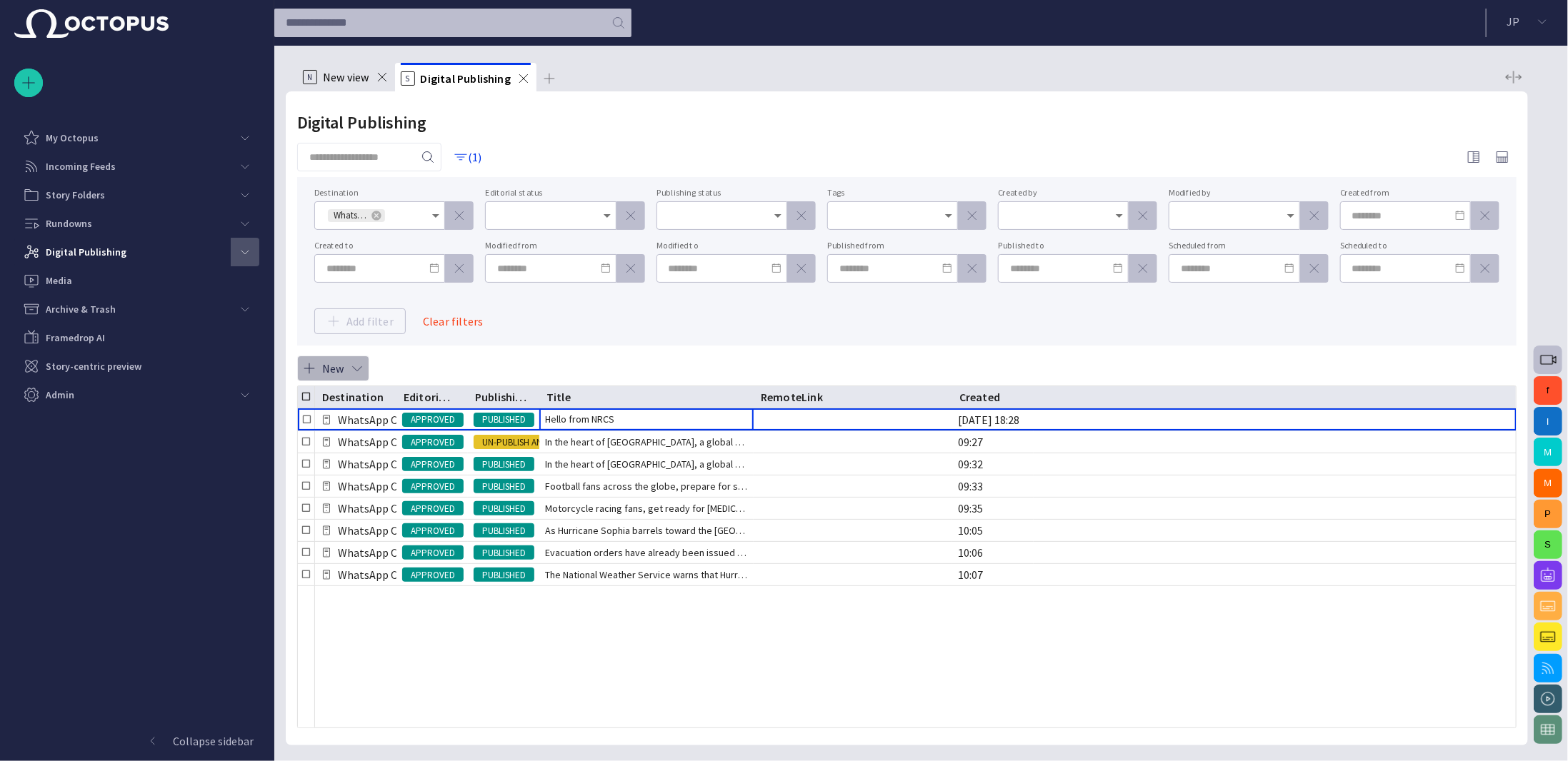
click at [350, 362] on span "button" at bounding box center [358, 369] width 15 height 15
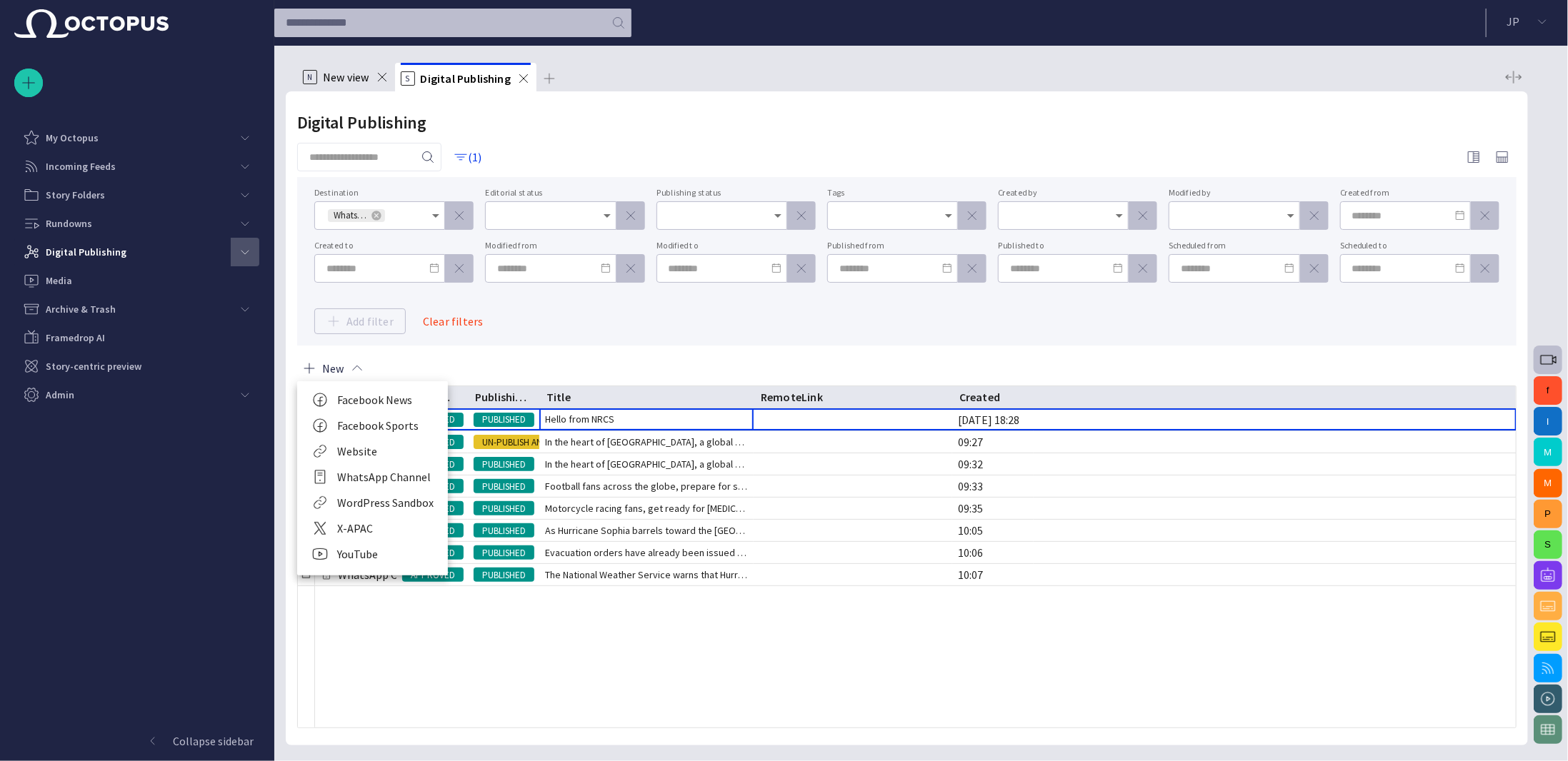
click at [356, 473] on li "WhatsApp Channel" at bounding box center [372, 477] width 150 height 26
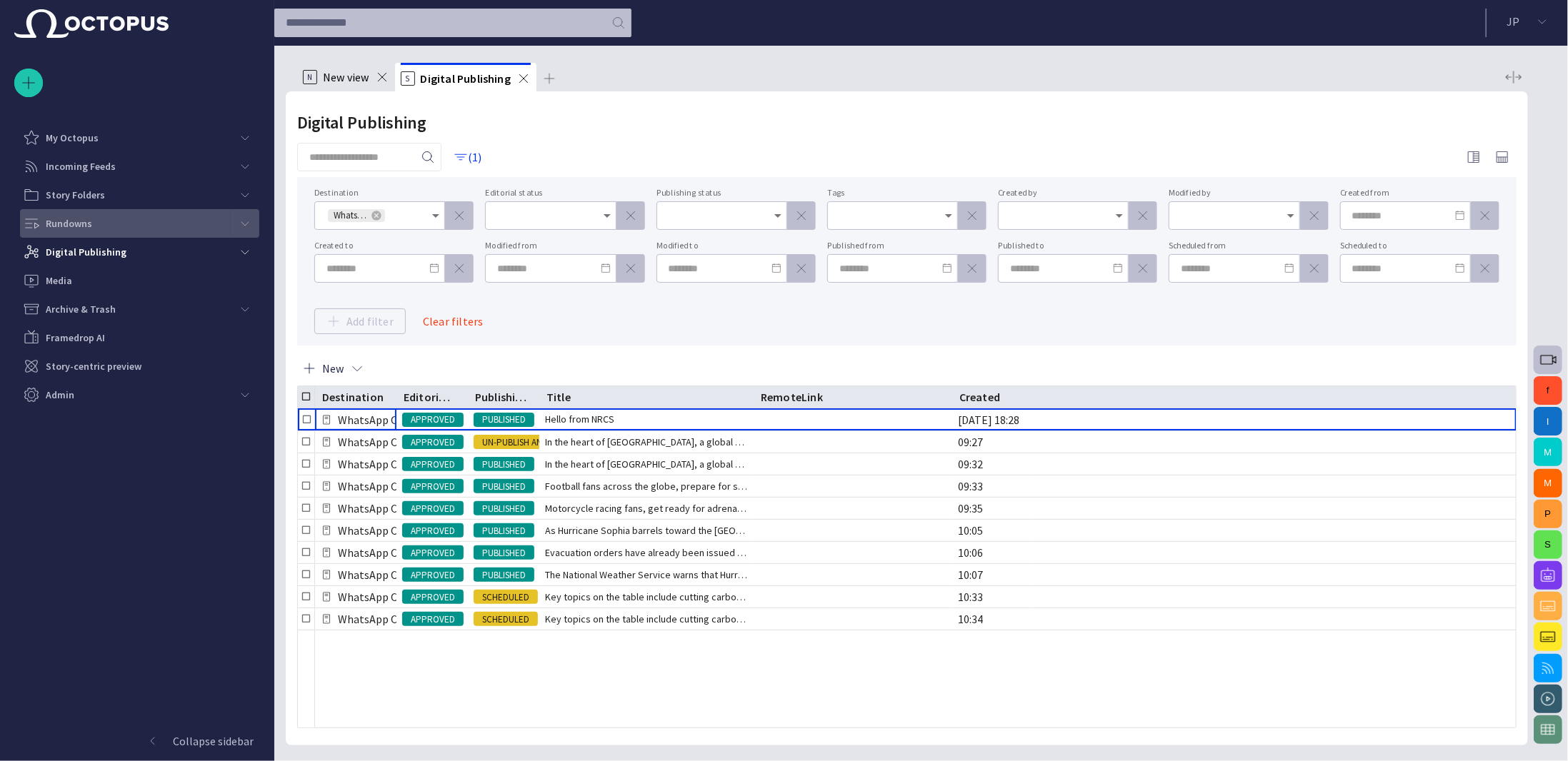
click at [127, 224] on div "Rundowns" at bounding box center [127, 223] width 208 height 23
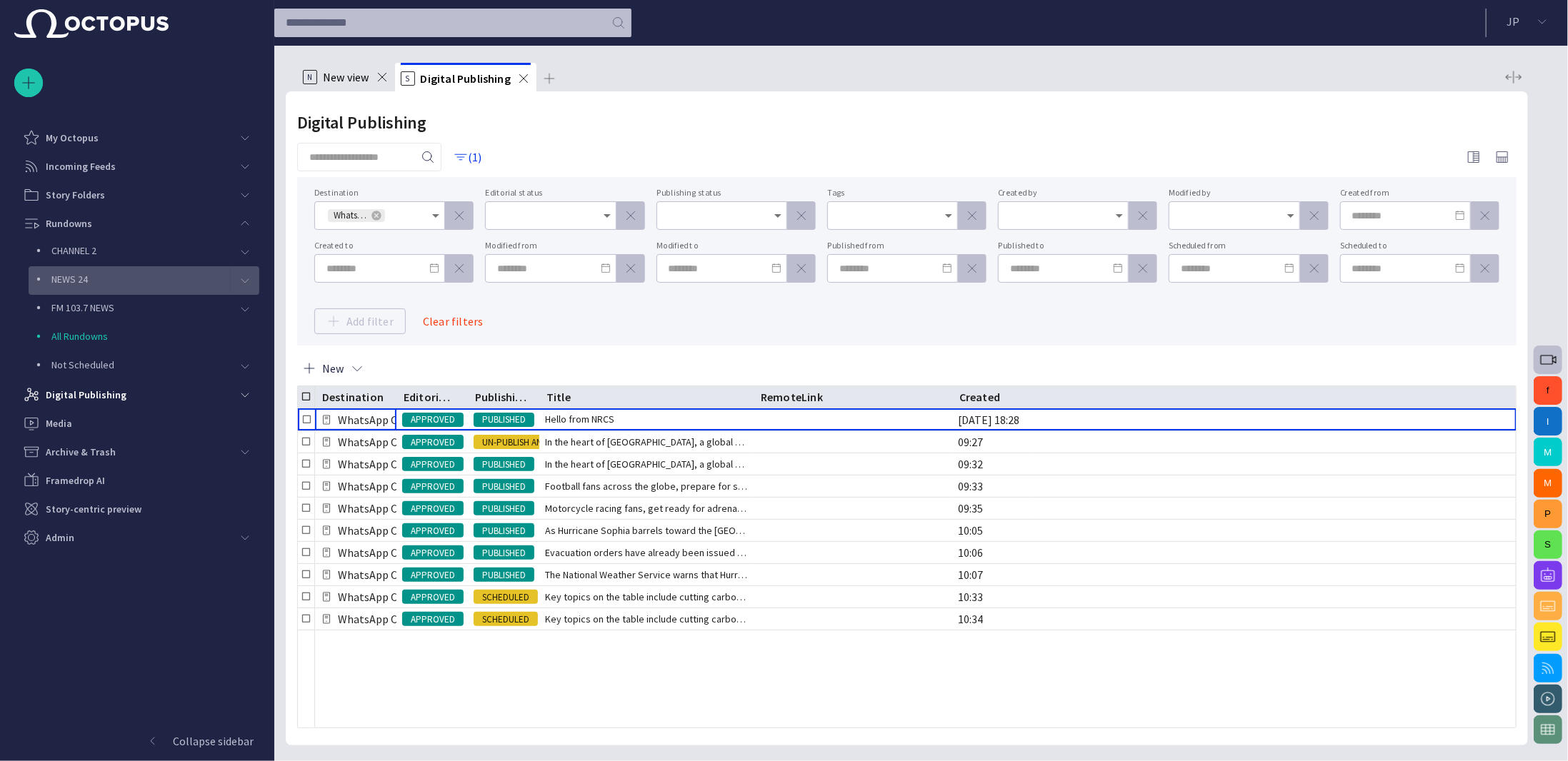
click at [88, 282] on p "NEWS 24" at bounding box center [141, 280] width 180 height 15
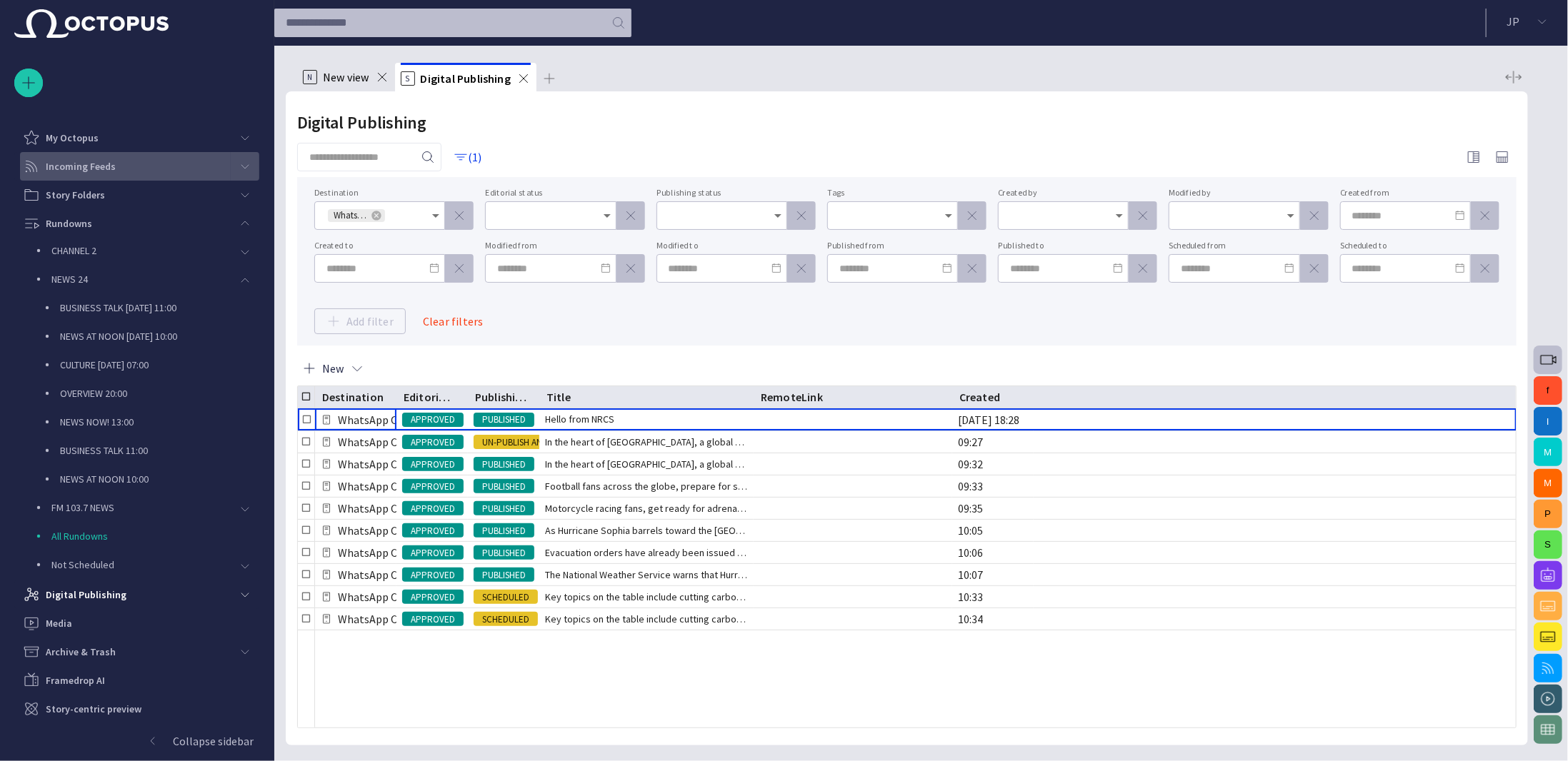
click at [98, 169] on p "Incoming Feeds" at bounding box center [81, 167] width 70 height 15
click at [98, 167] on p "Incoming Feeds" at bounding box center [81, 167] width 70 height 15
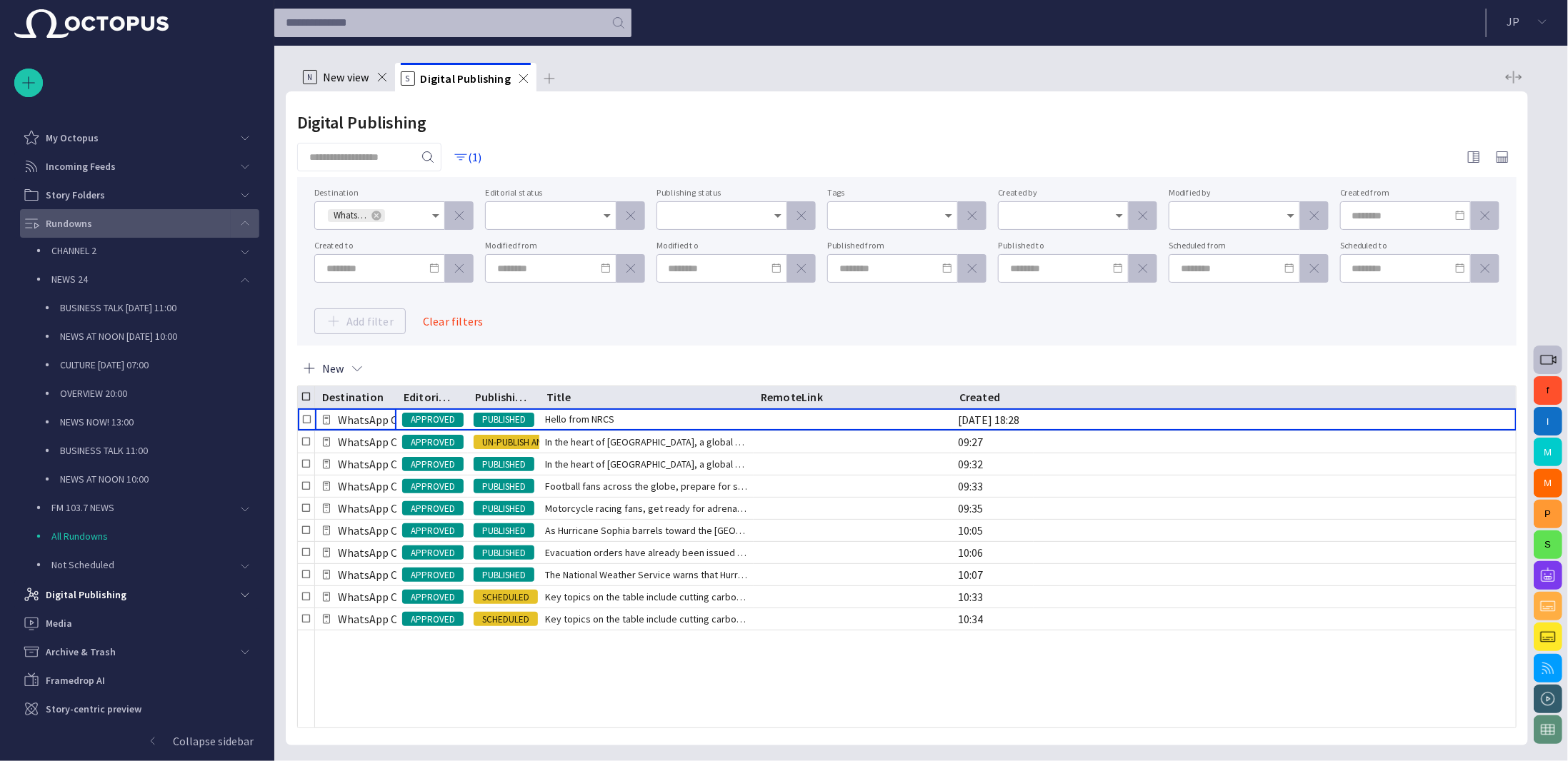
click at [241, 215] on div "main menu" at bounding box center [245, 223] width 28 height 28
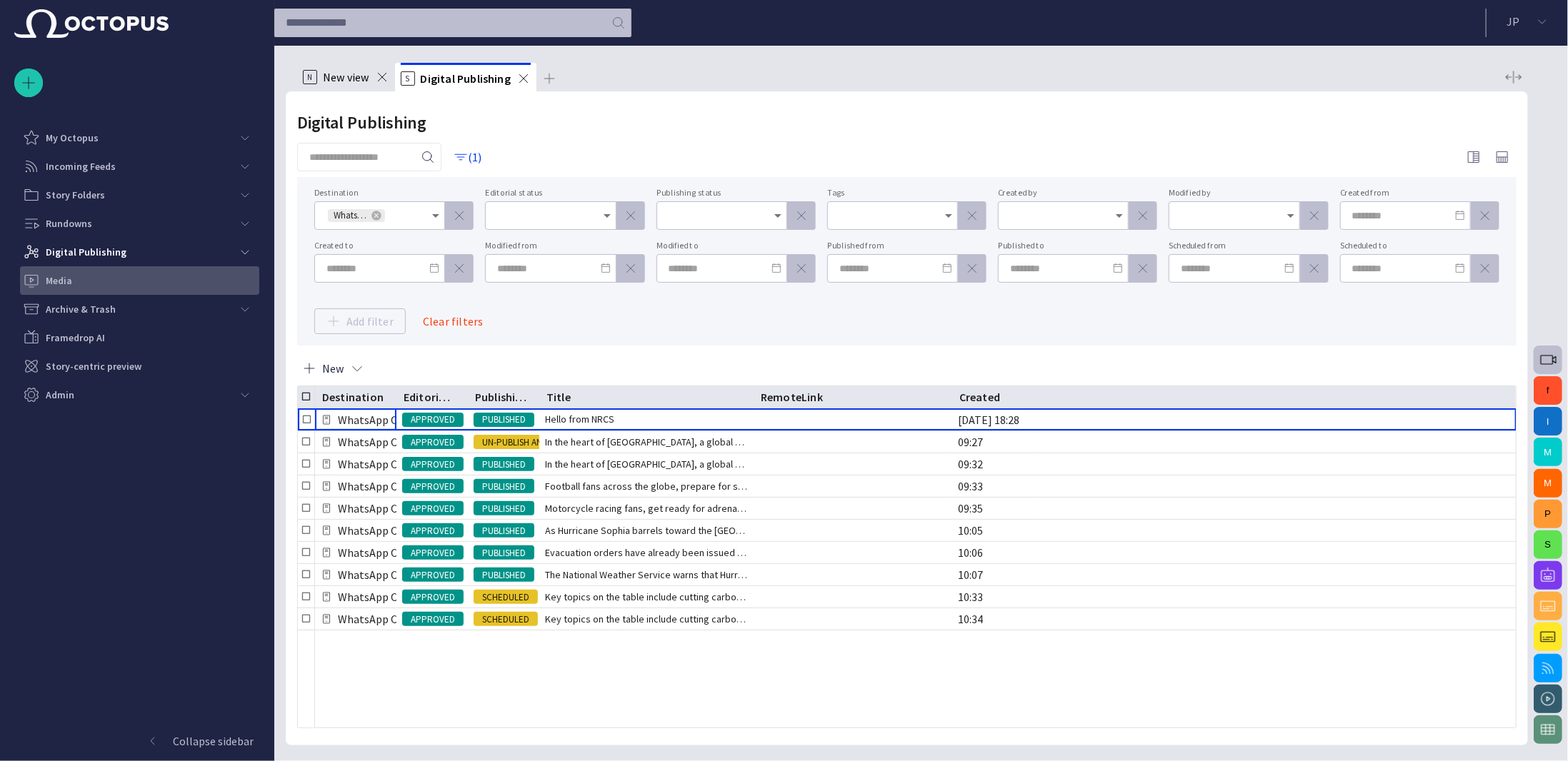
click at [78, 270] on div "Media" at bounding box center [141, 281] width 237 height 23
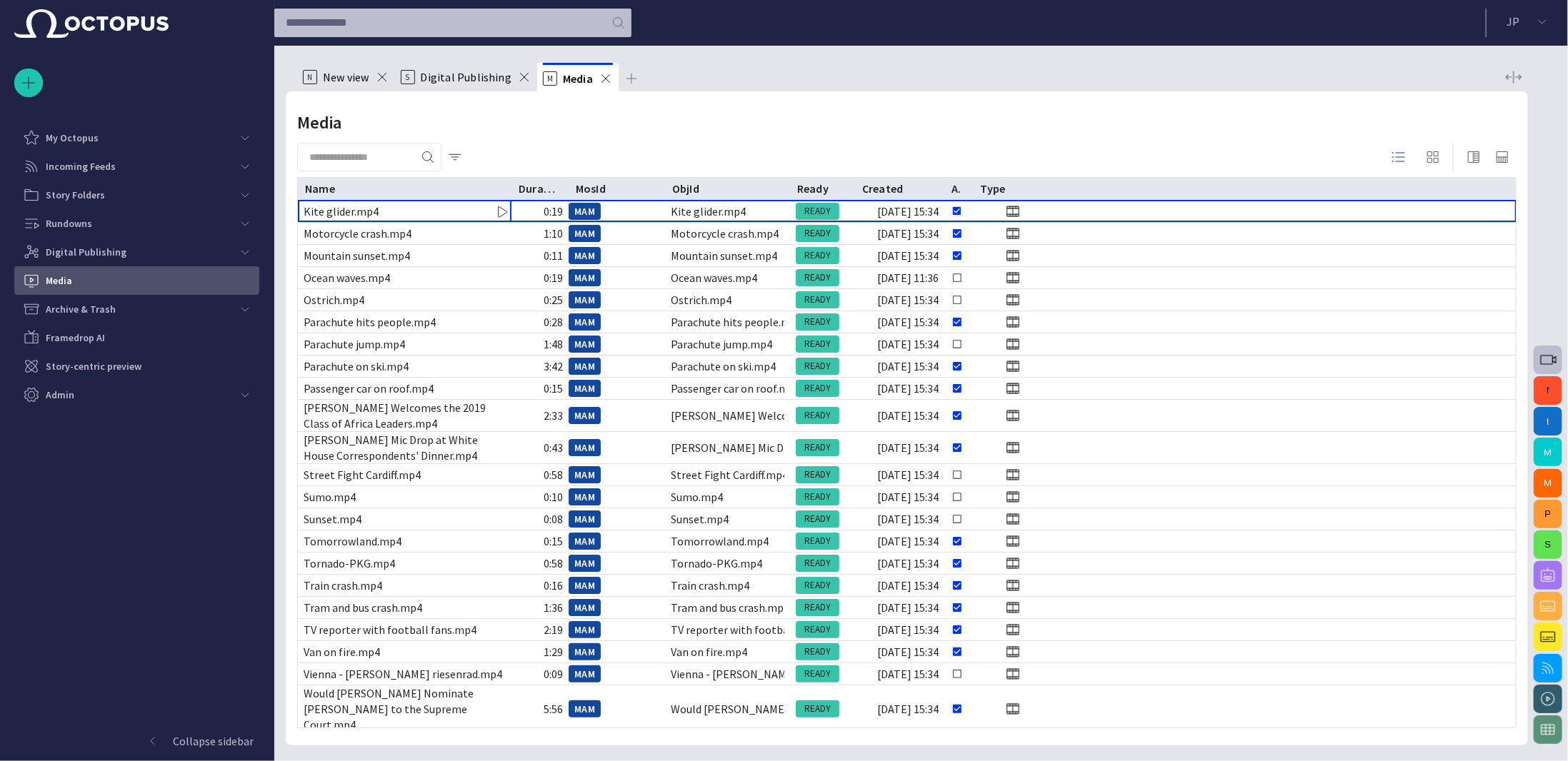
click at [1550, 574] on span "button" at bounding box center [1548, 576] width 17 height 17
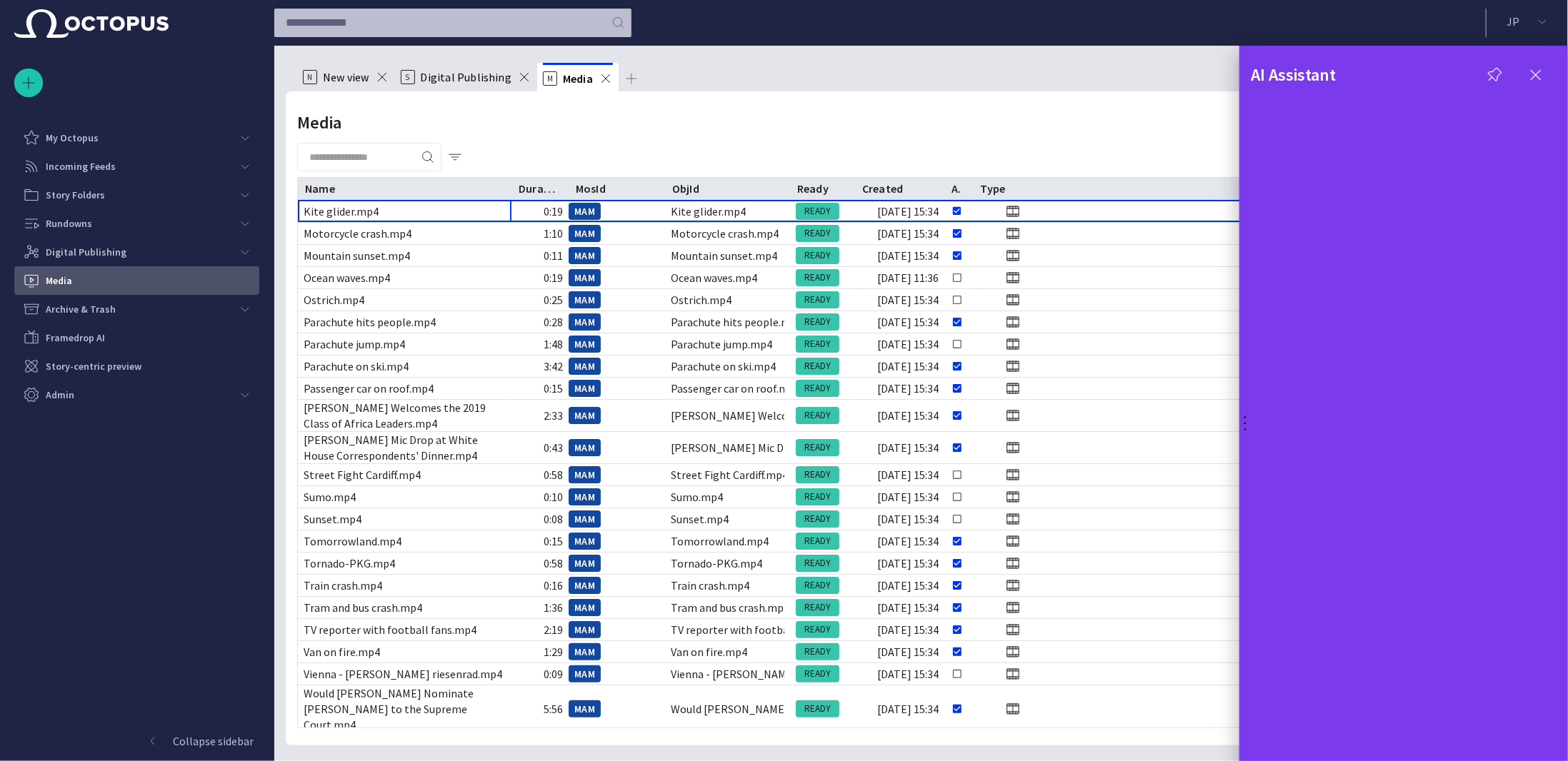
click at [1530, 72] on span "button" at bounding box center [1535, 74] width 17 height 17
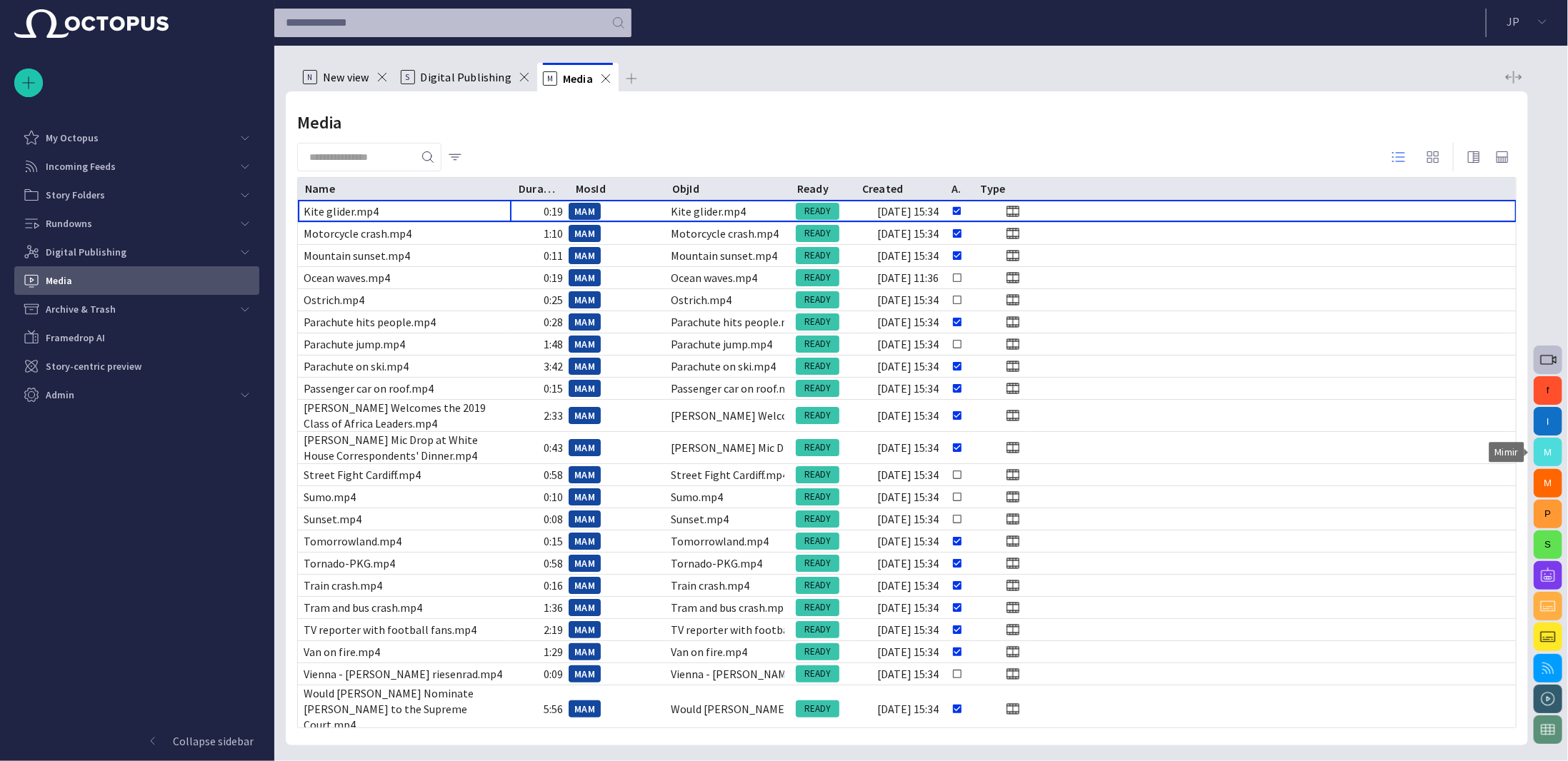
click at [1549, 444] on button "M" at bounding box center [1547, 452] width 28 height 28
click at [1549, 695] on span "button" at bounding box center [1548, 699] width 17 height 17
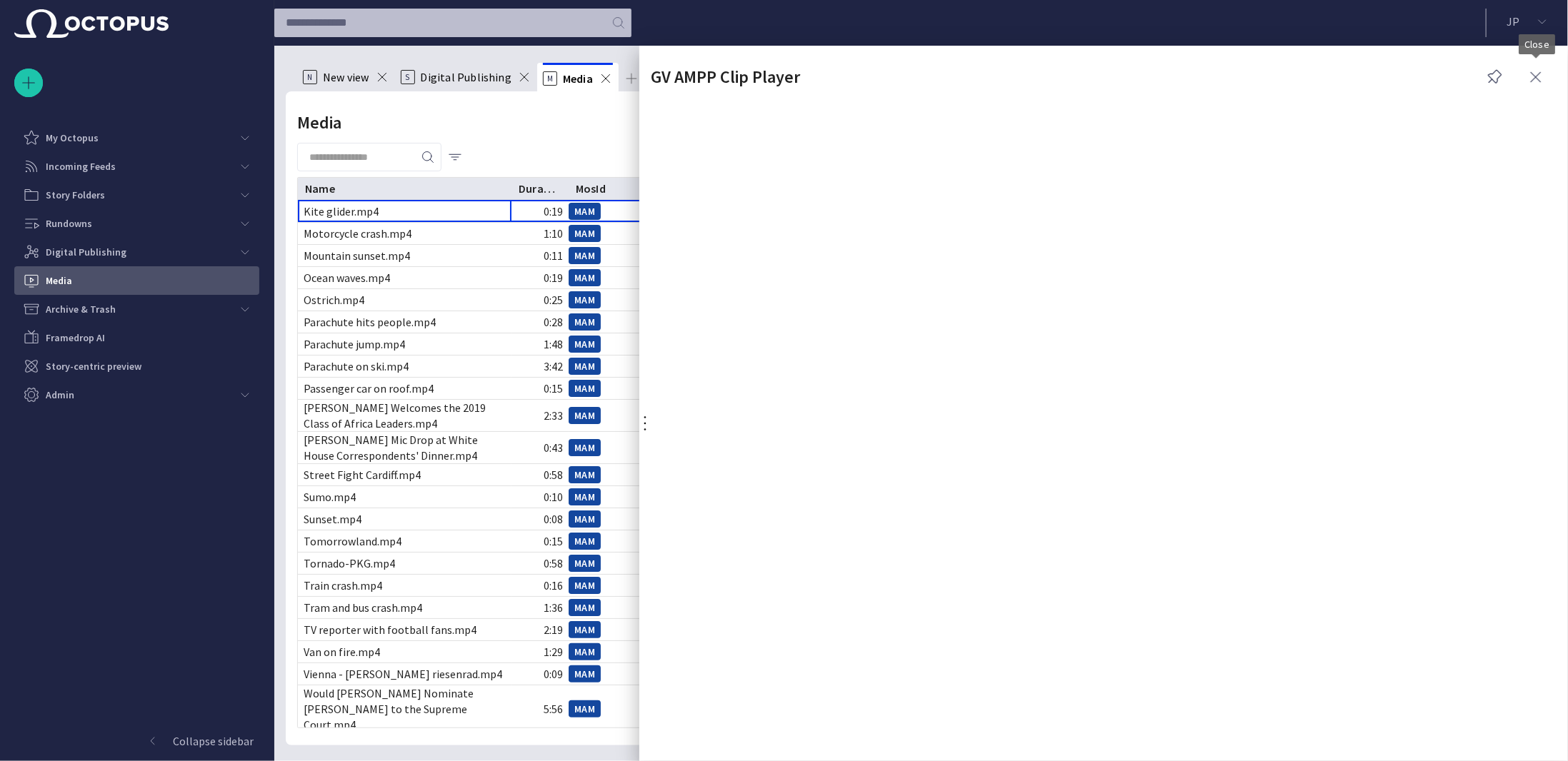
click at [1531, 70] on span "button" at bounding box center [1535, 77] width 17 height 17
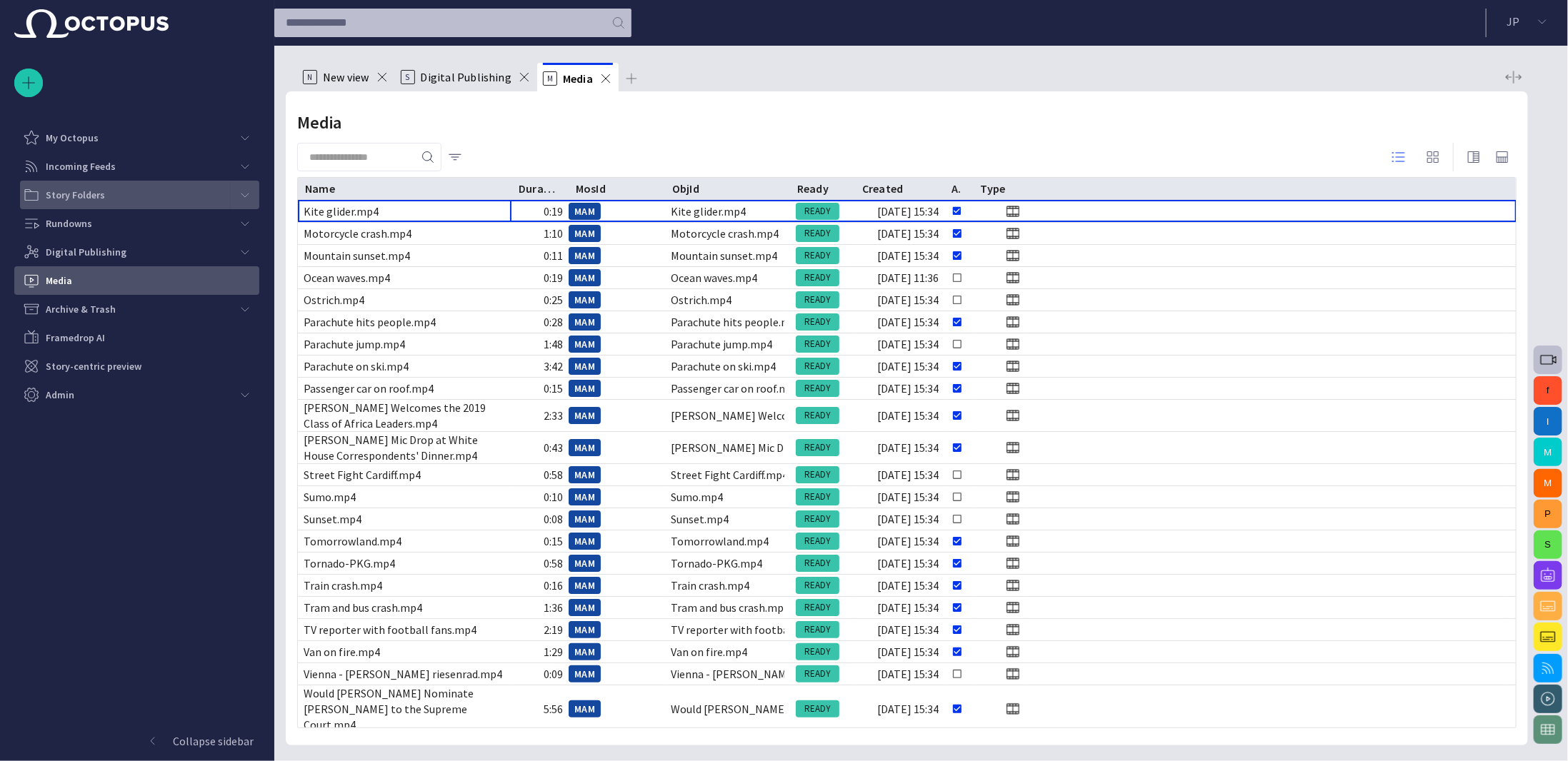
click at [90, 186] on div "Story Folders" at bounding box center [127, 194] width 208 height 23
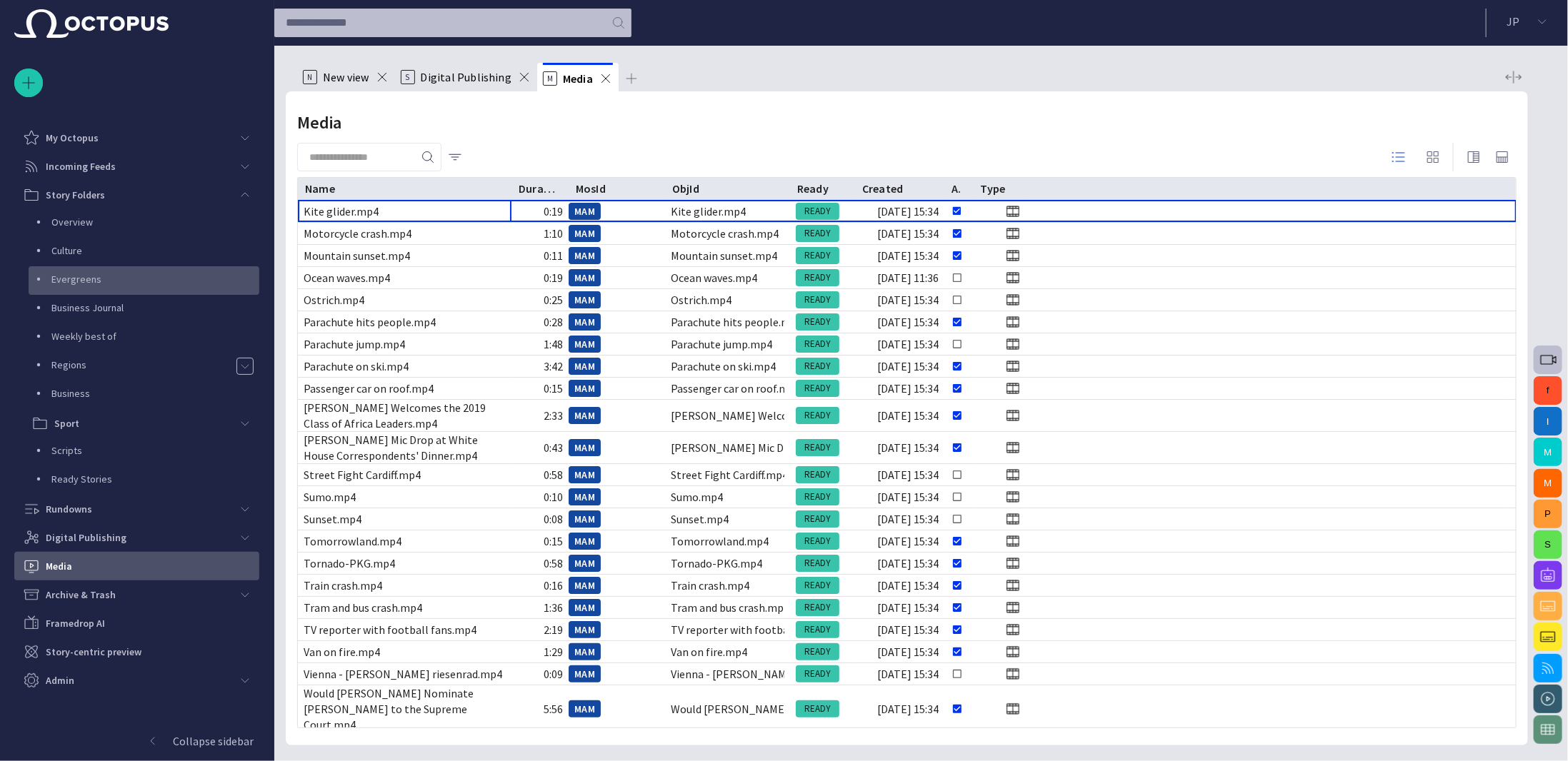
click at [101, 276] on p "Evergreens" at bounding box center [155, 280] width 208 height 15
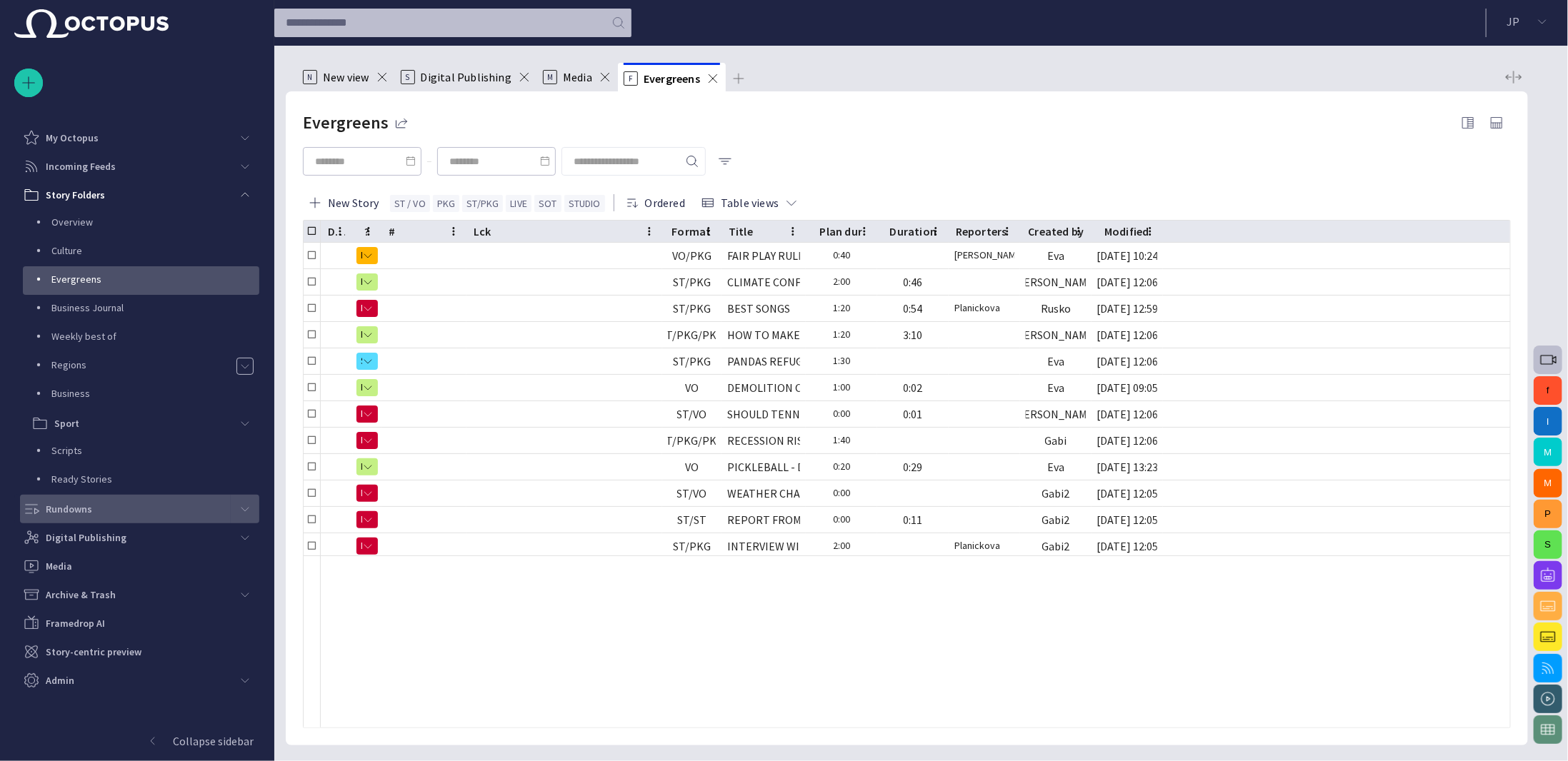
click at [66, 509] on p "Rundowns" at bounding box center [69, 510] width 47 height 15
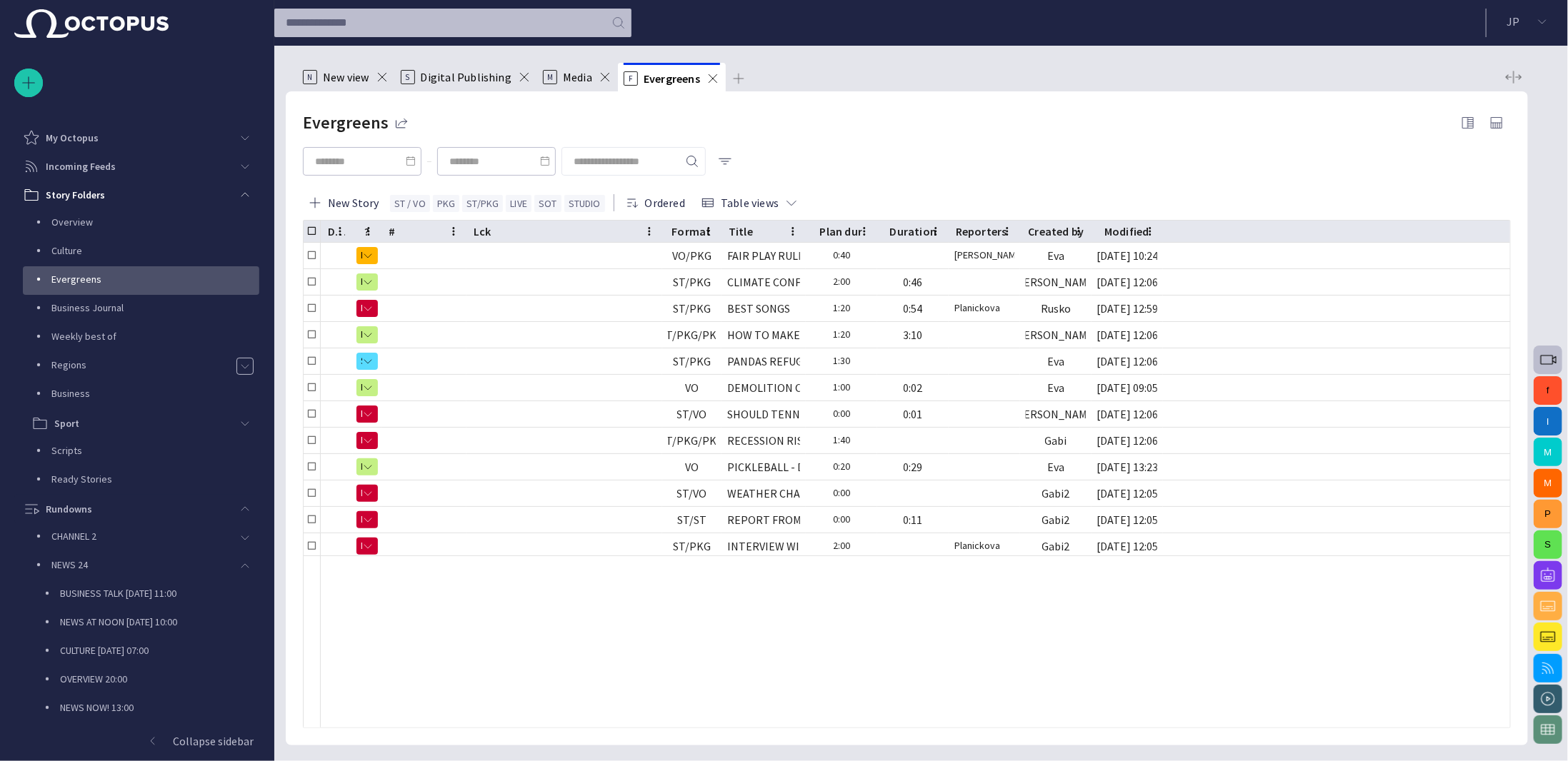
scroll to position [310, 0]
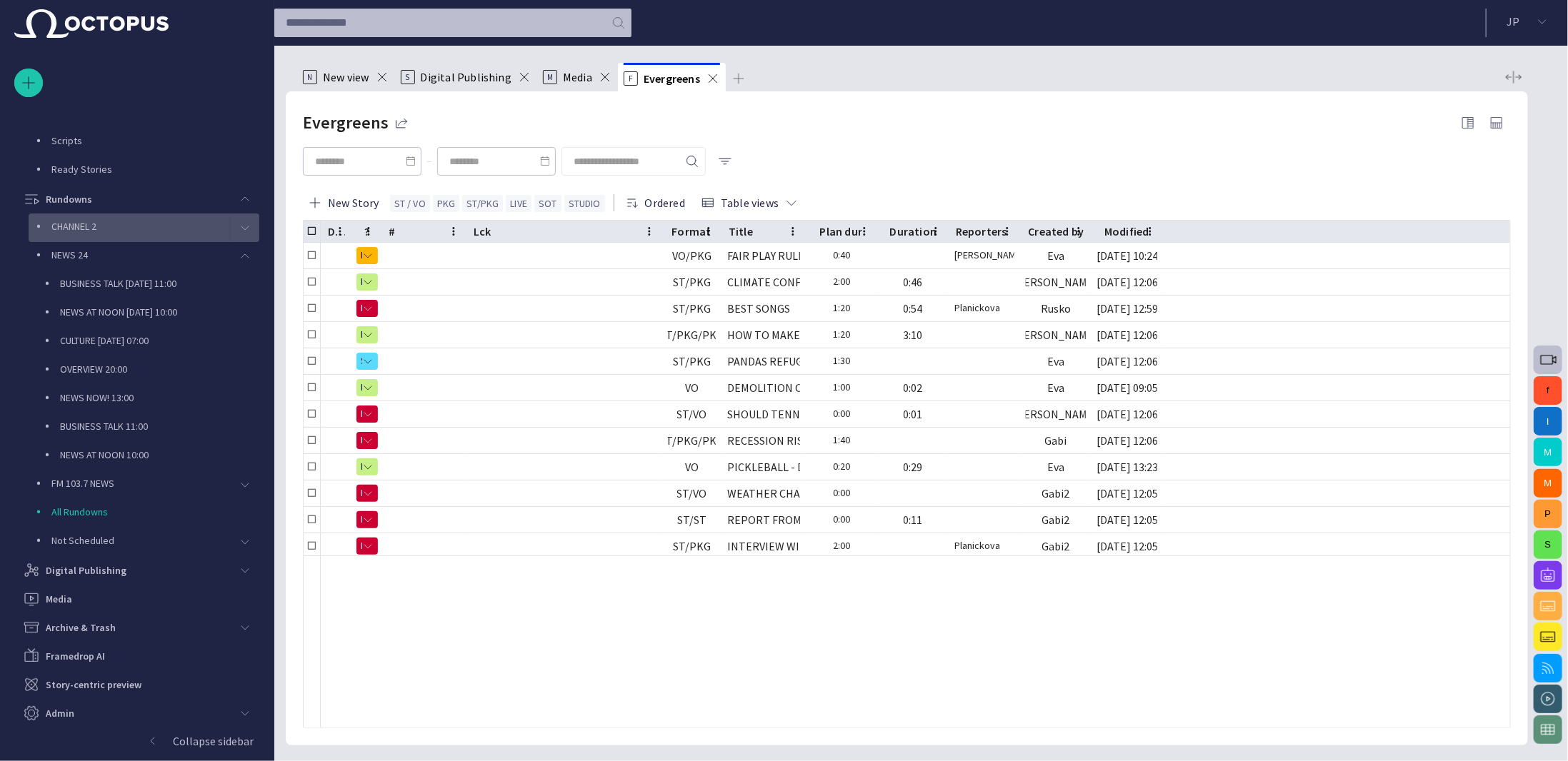
click at [92, 231] on p "CHANNEL 2" at bounding box center [141, 226] width 180 height 15
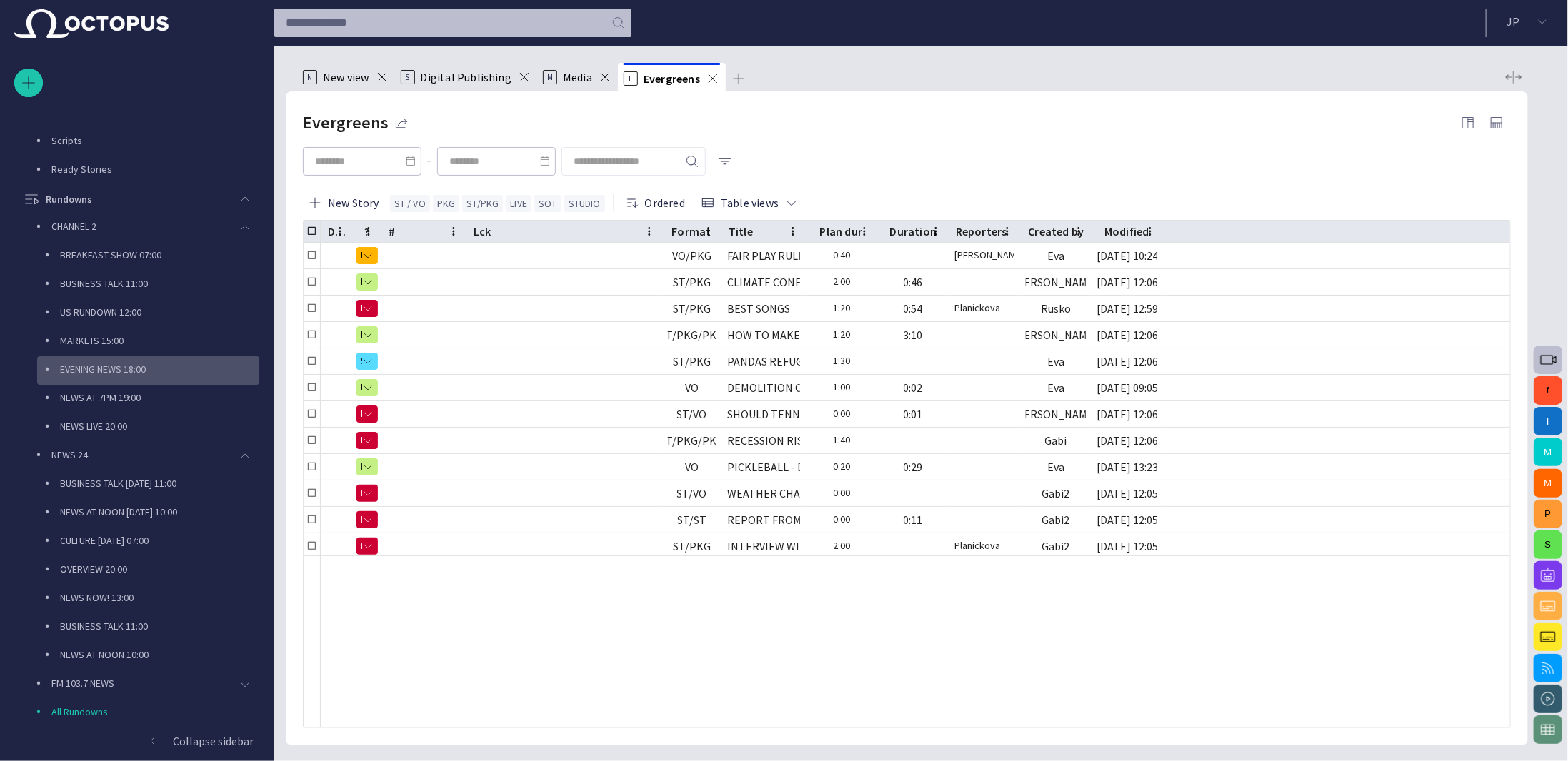
click at [101, 360] on div "EVENING NEWS 18:00" at bounding box center [149, 369] width 219 height 20
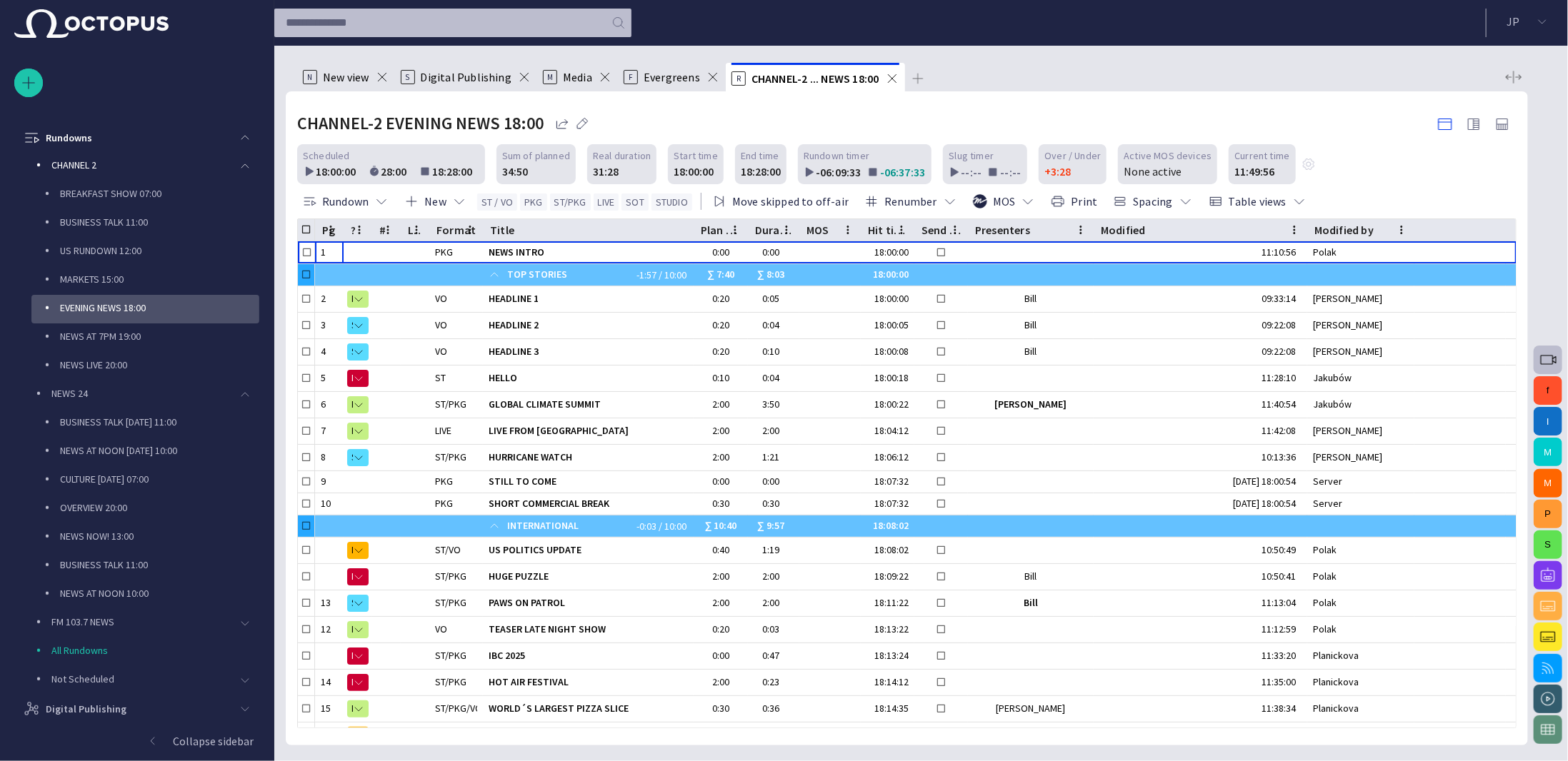
scroll to position [0, 0]
click at [94, 555] on div "BUSINESS TALK 11:00" at bounding box center [149, 565] width 219 height 20
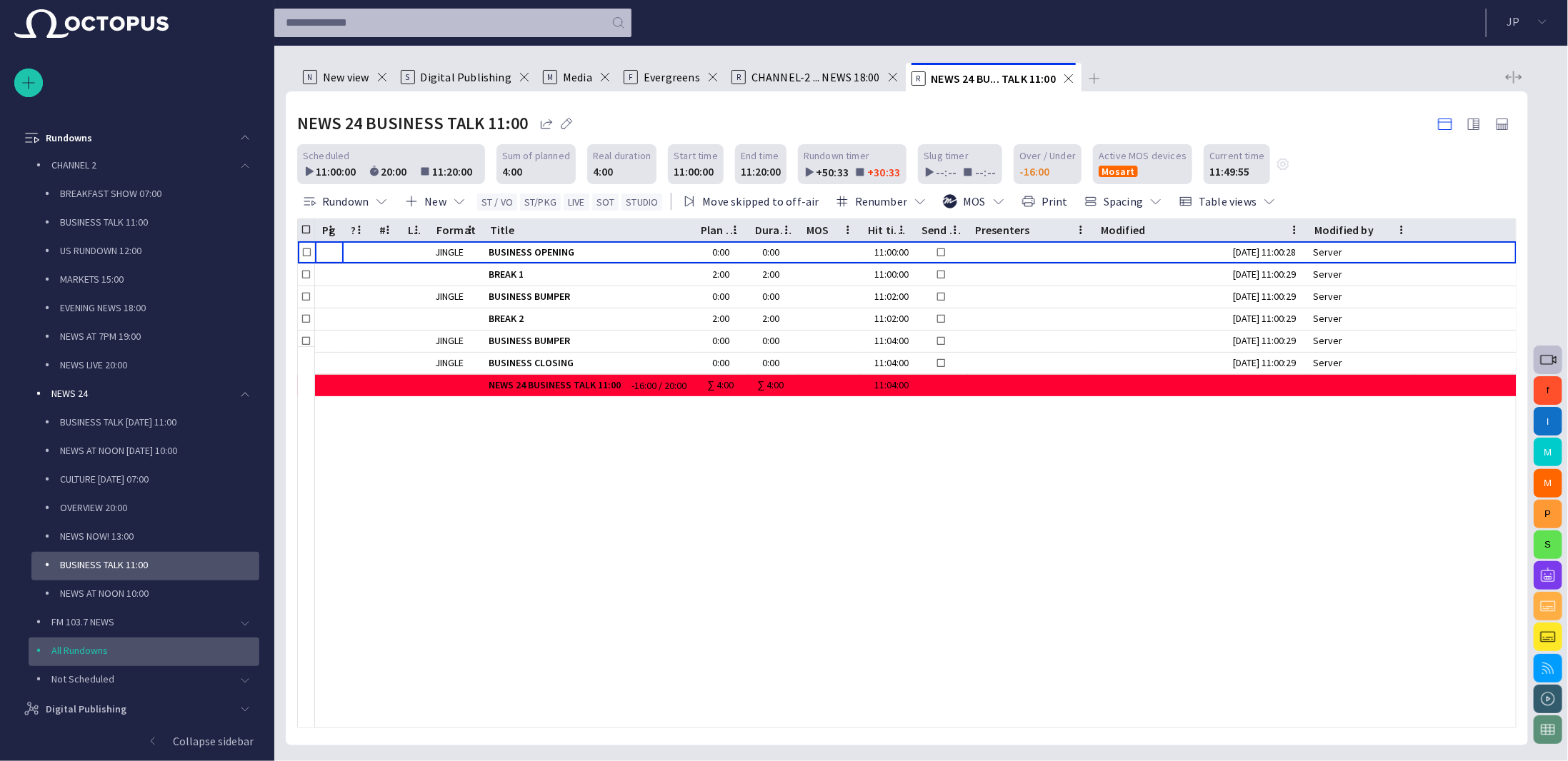
scroll to position [510, 0]
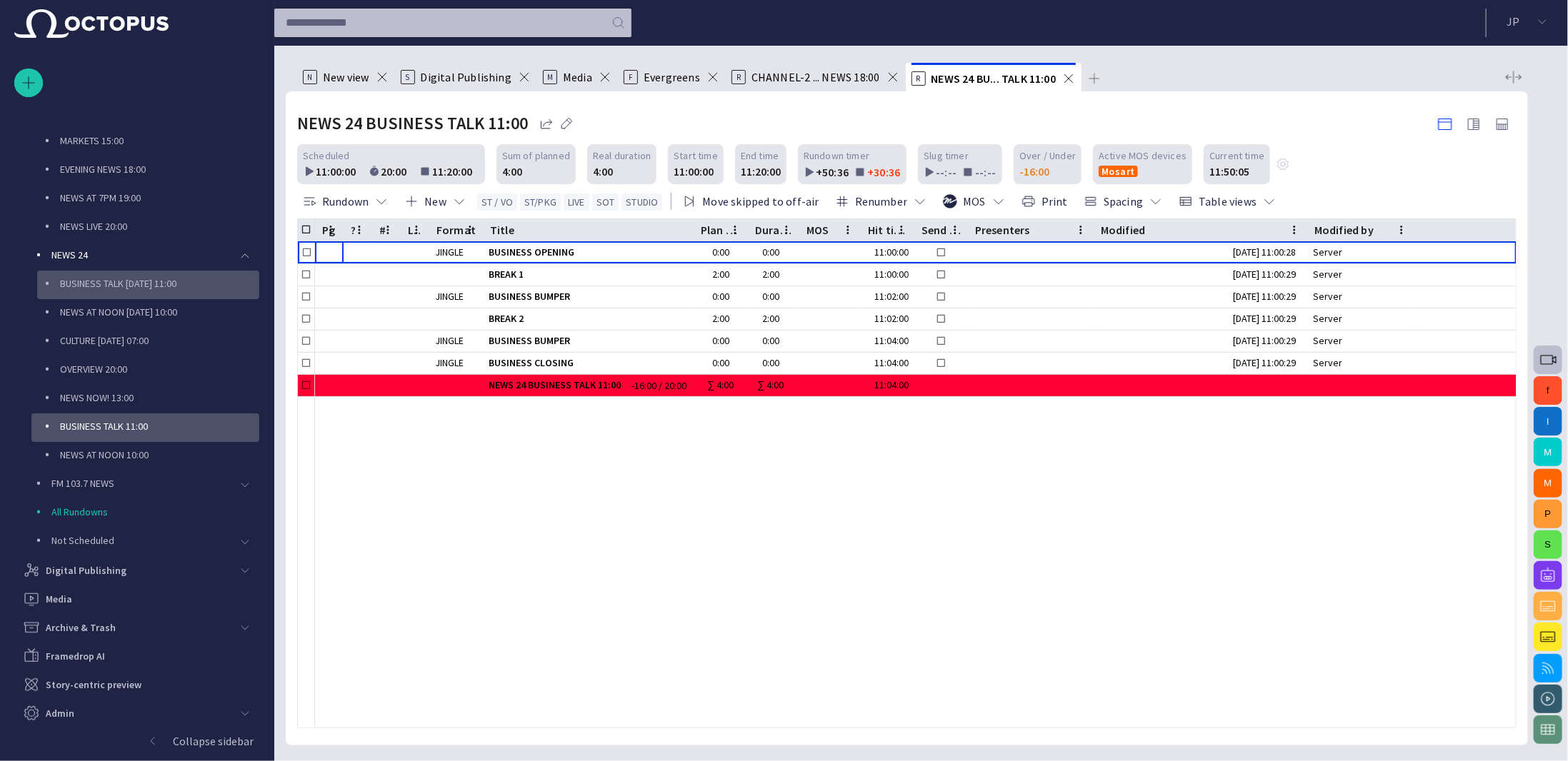
click at [83, 289] on p "BUSINESS TALK Tomorrow 11:00" at bounding box center [159, 283] width 199 height 15
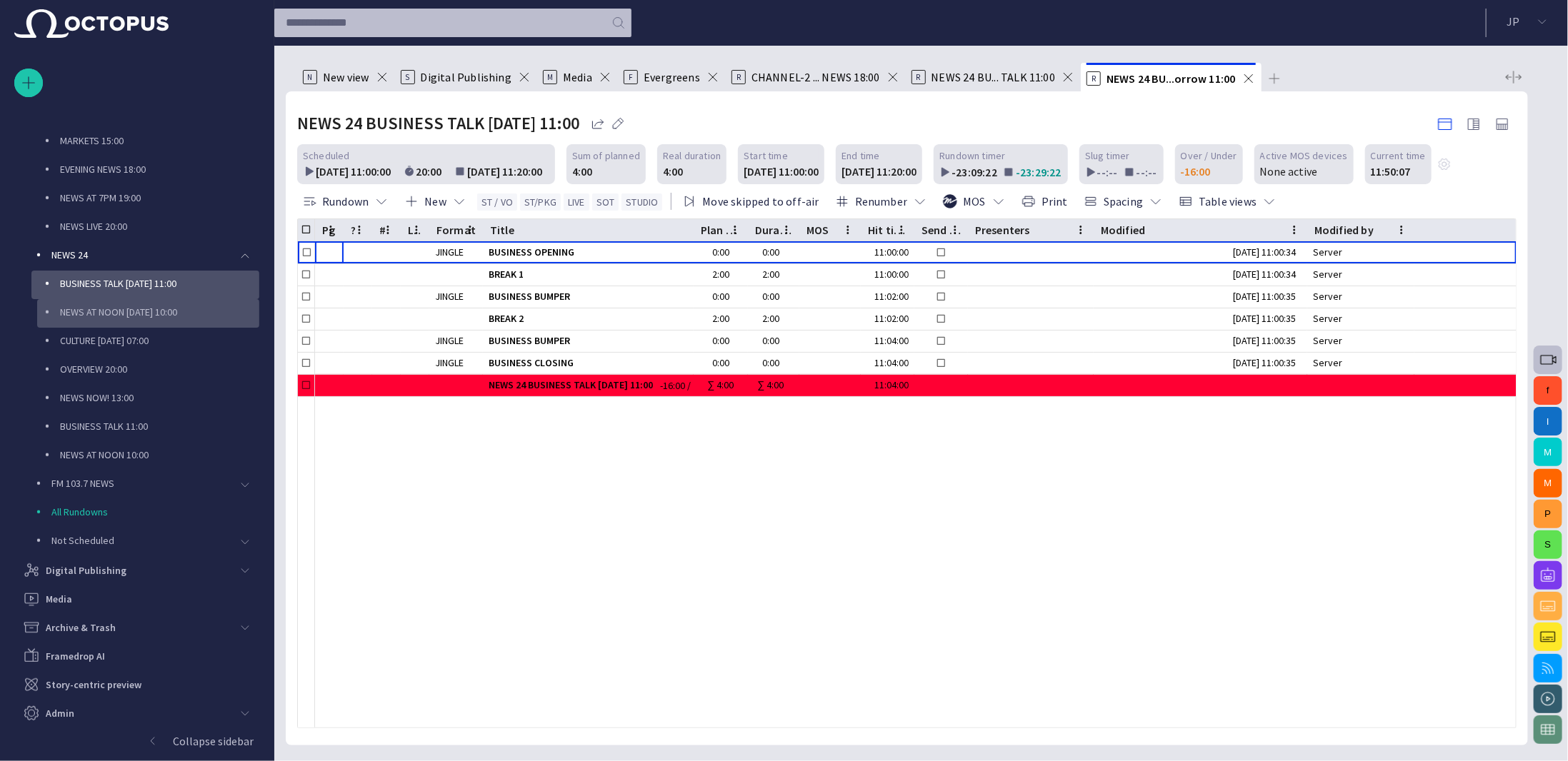
click at [83, 306] on p "NEWS AT NOON Tomorrow 10:00" at bounding box center [159, 313] width 199 height 15
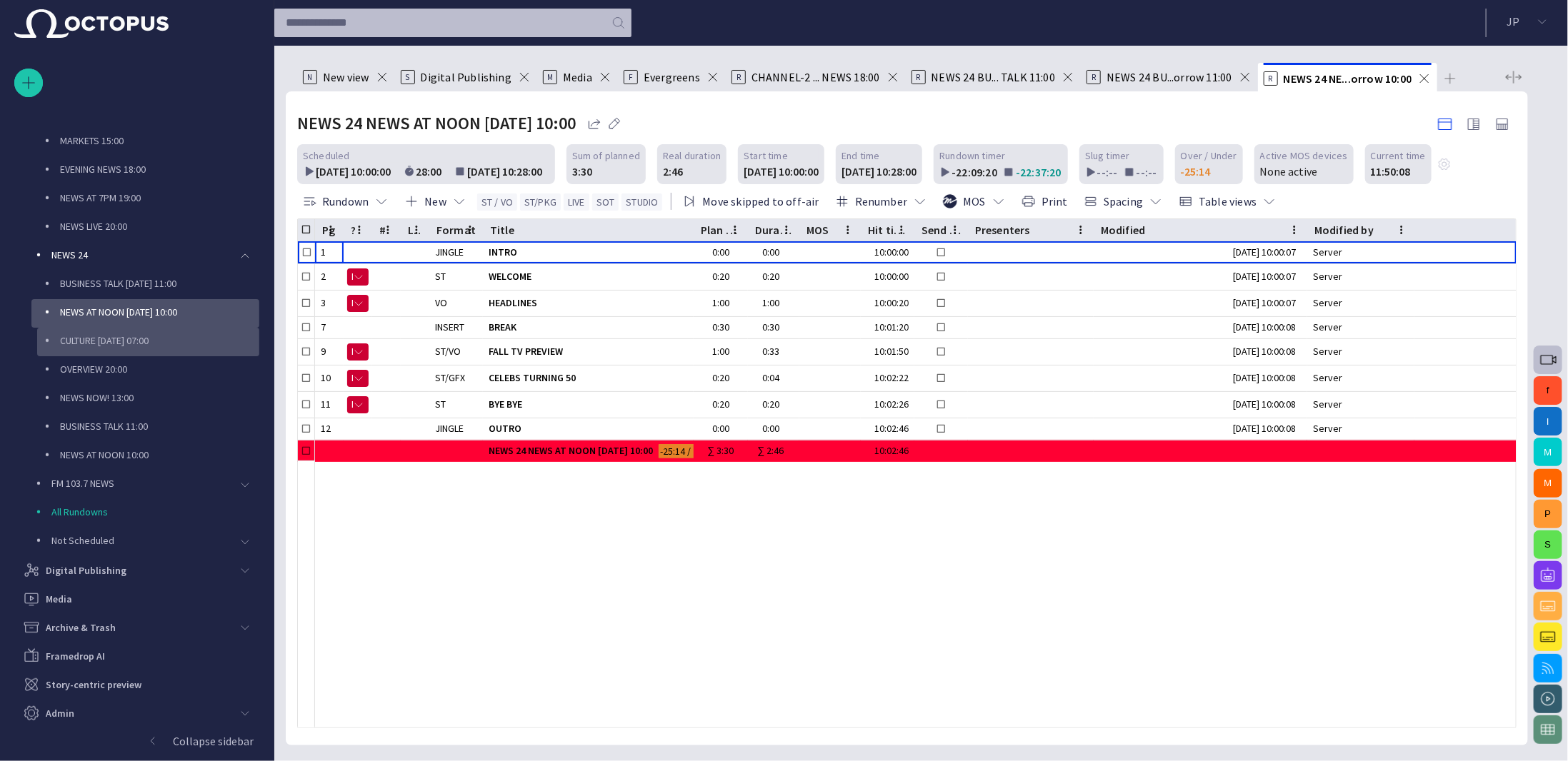
click at [92, 331] on div "CULTURE Tomorrow 07:00" at bounding box center [149, 341] width 219 height 20
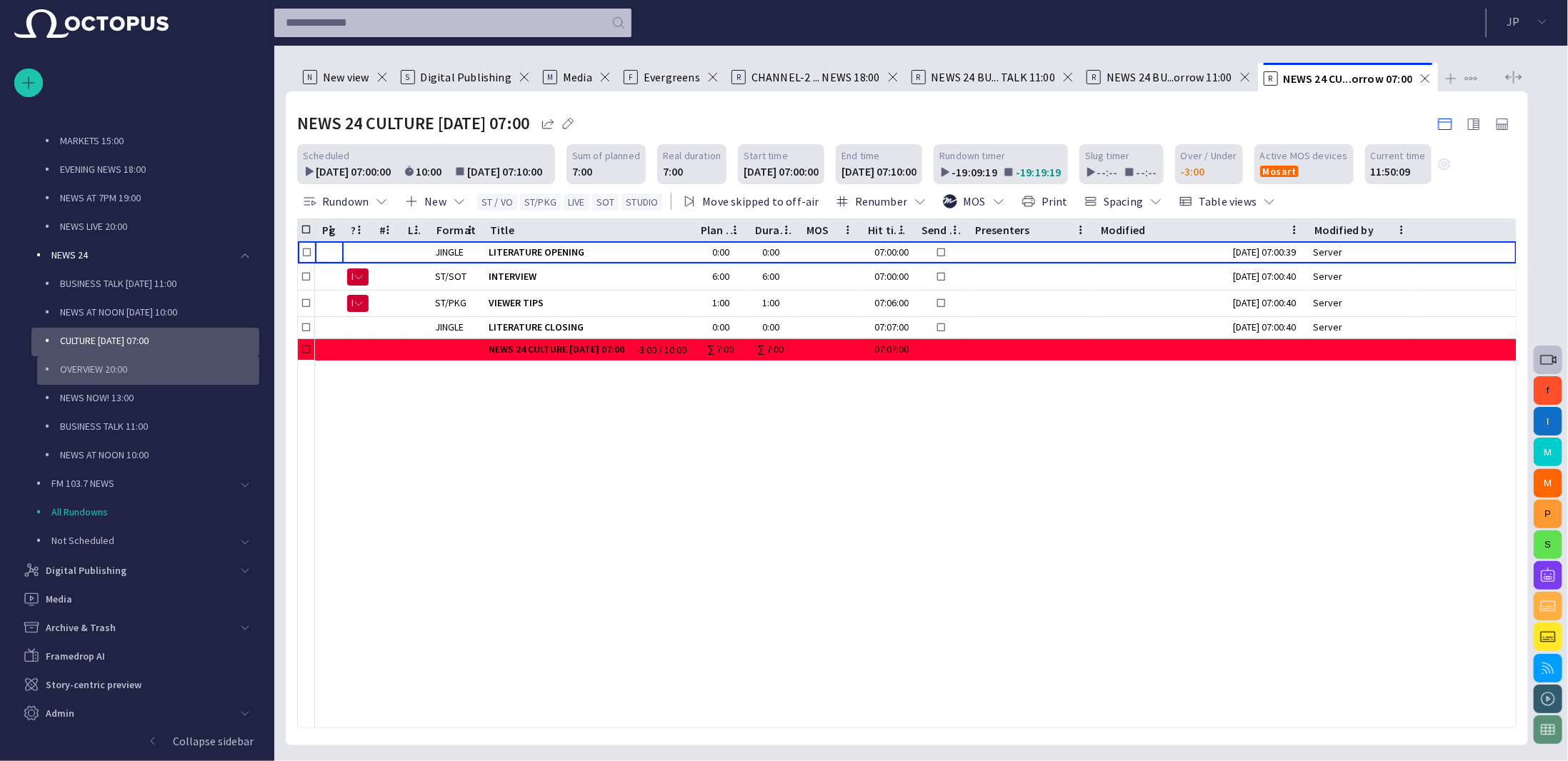
click at [95, 363] on p "OVERVIEW 20:00" at bounding box center [159, 369] width 199 height 15
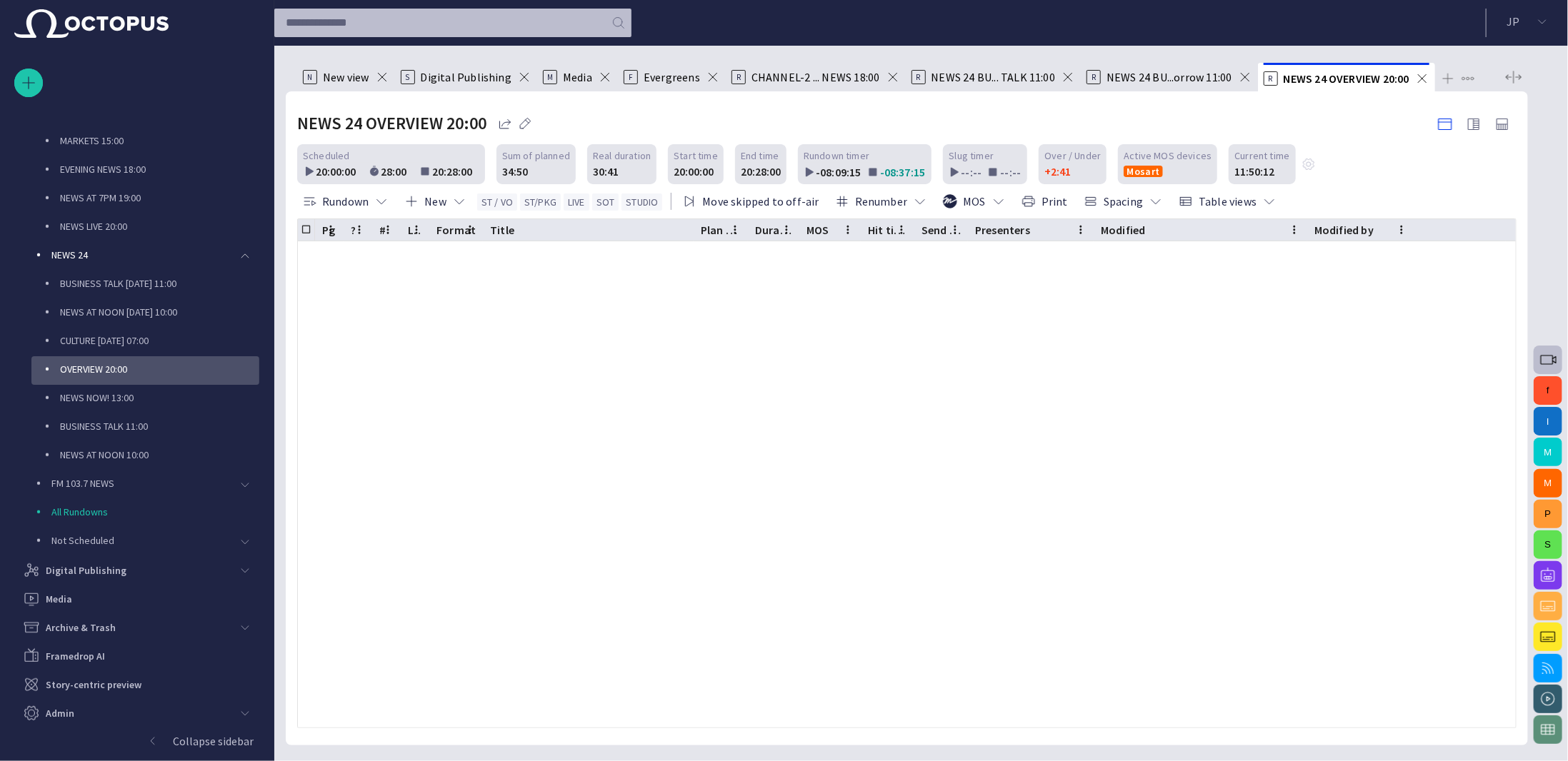
scroll to position [0, 0]
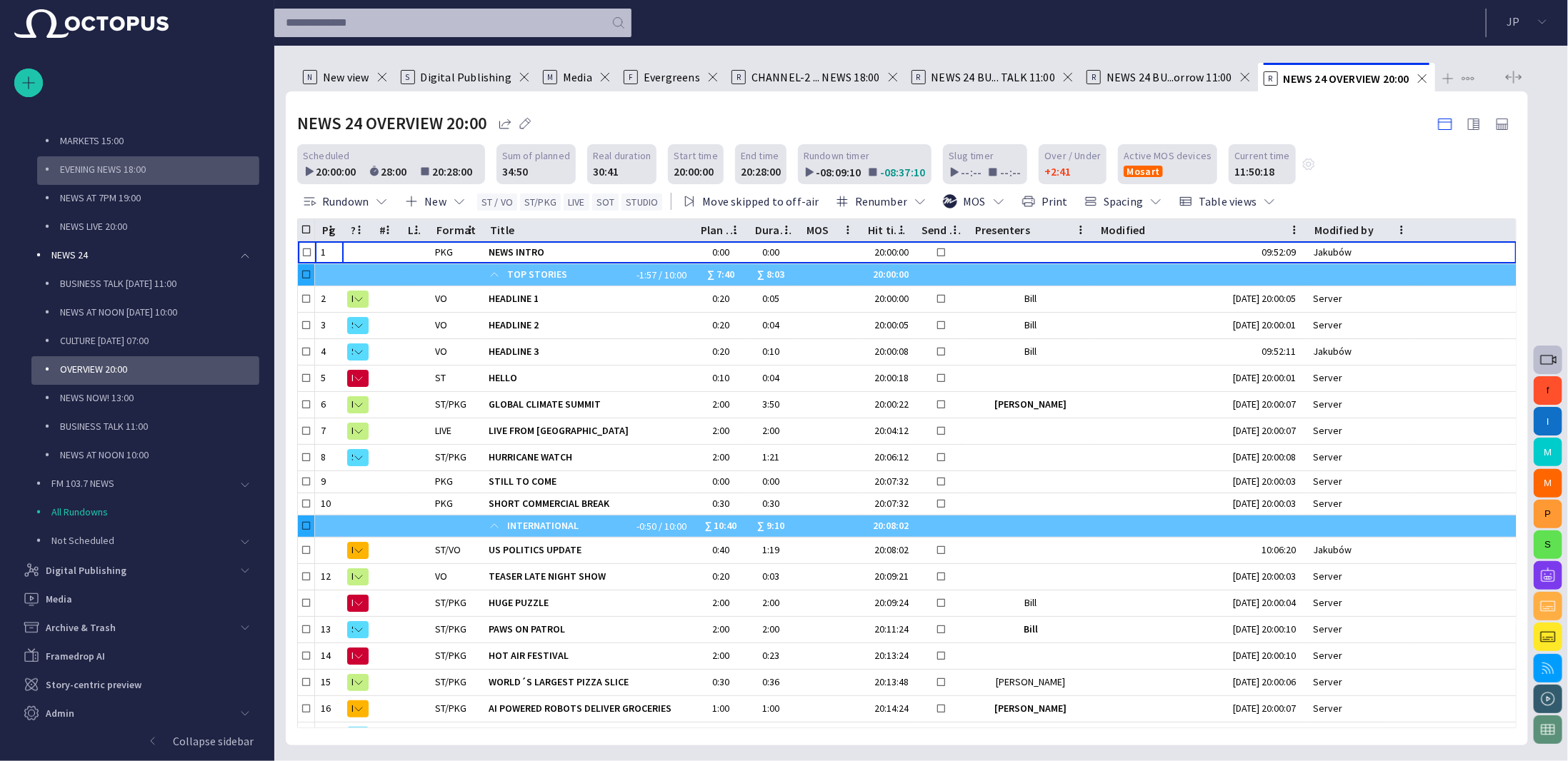
click at [107, 171] on p "EVENING NEWS 18:00" at bounding box center [159, 170] width 199 height 15
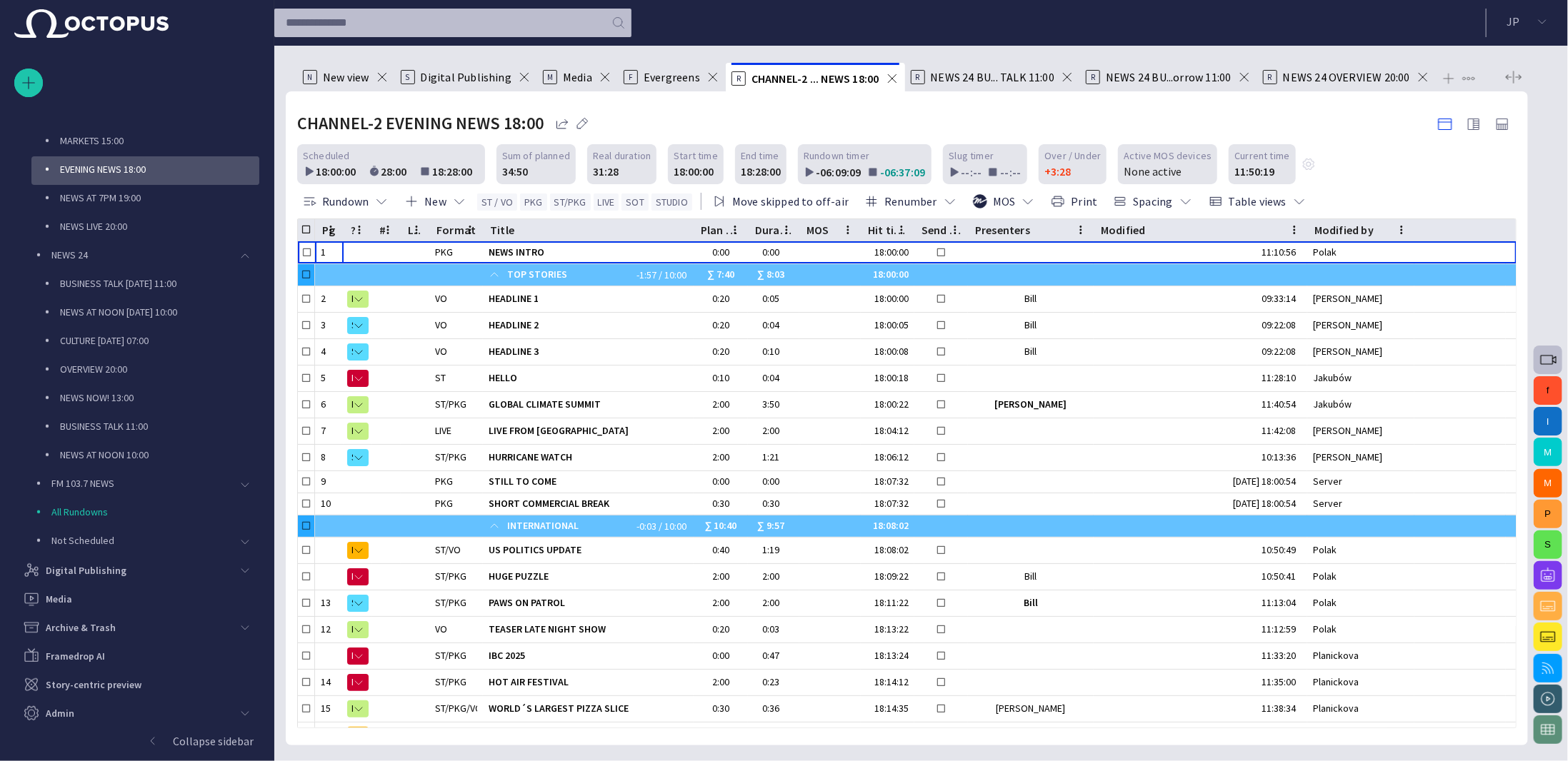
scroll to position [400, 0]
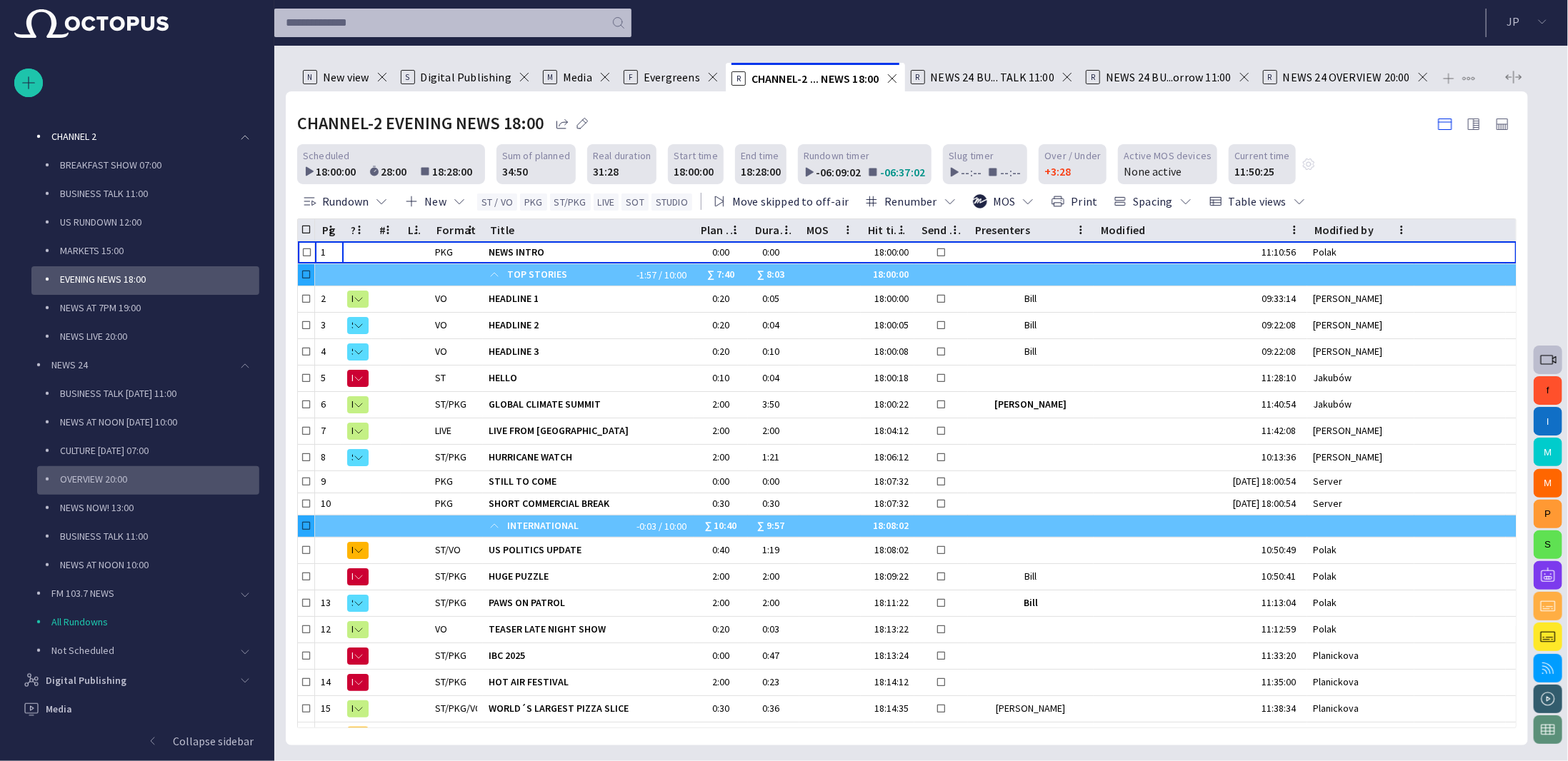
click at [117, 473] on p "OVERVIEW 20:00" at bounding box center [159, 480] width 199 height 15
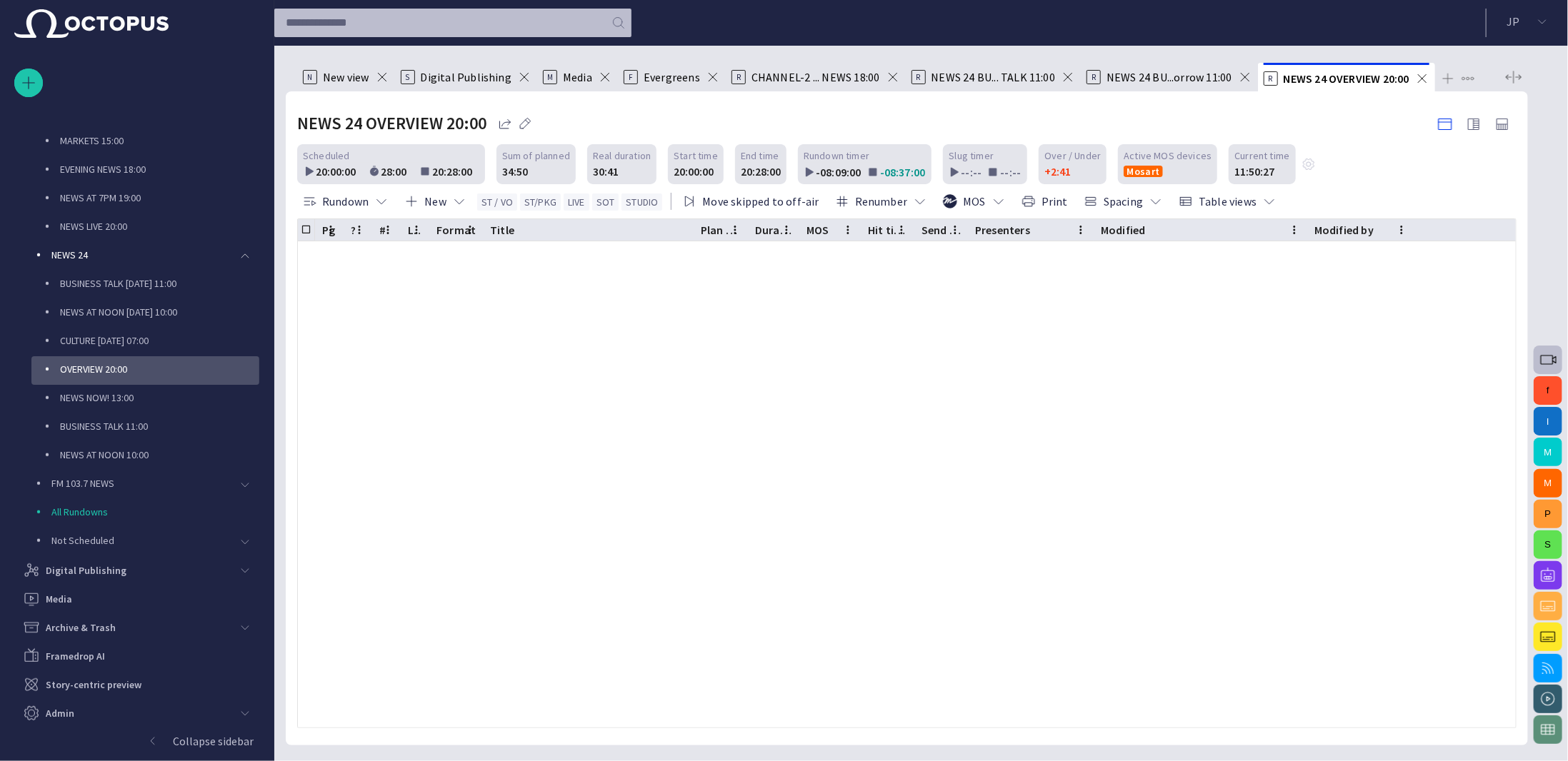
scroll to position [537, 0]
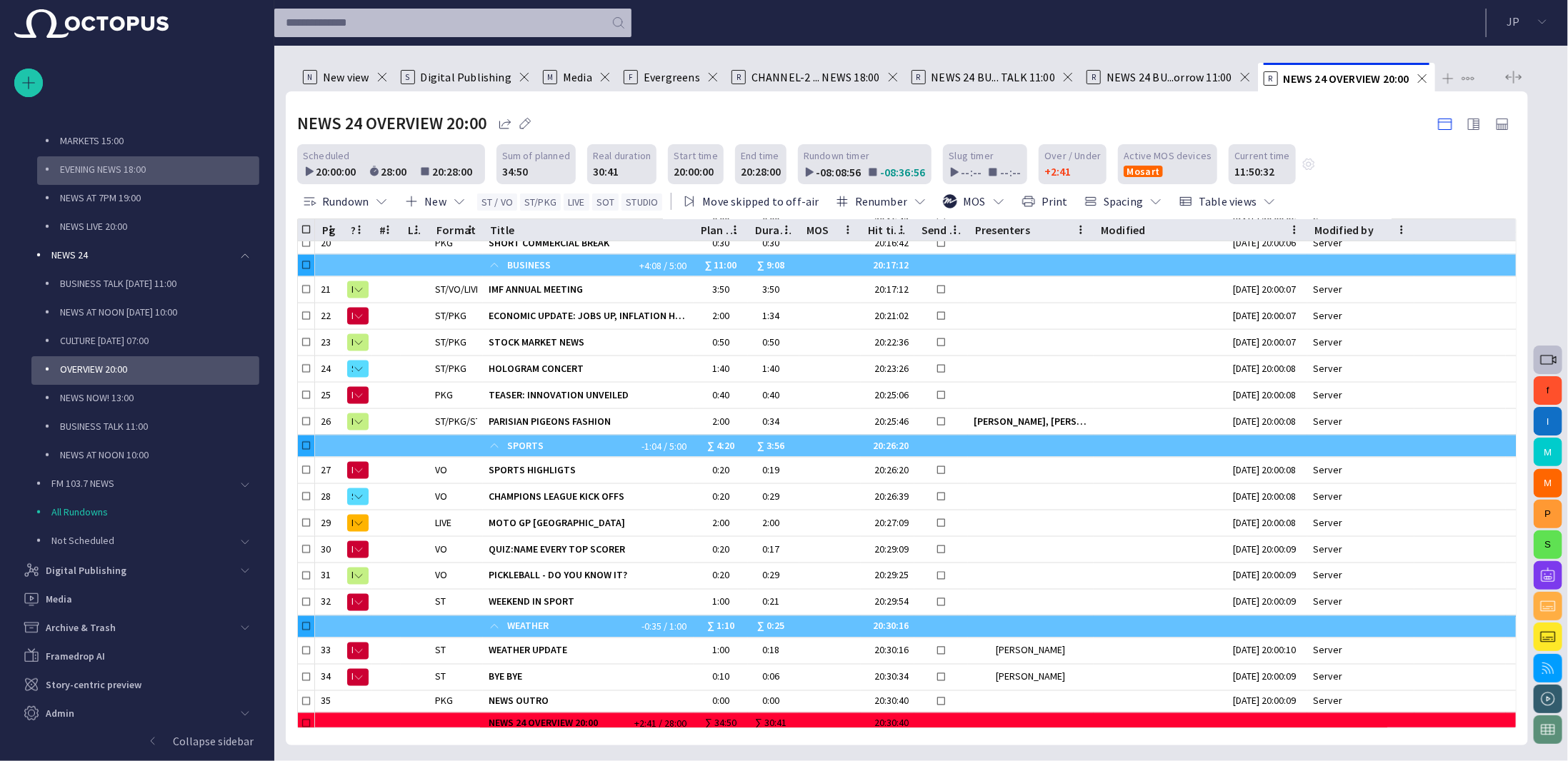
click at [89, 173] on p "EVENING NEWS 18:00" at bounding box center [159, 170] width 199 height 15
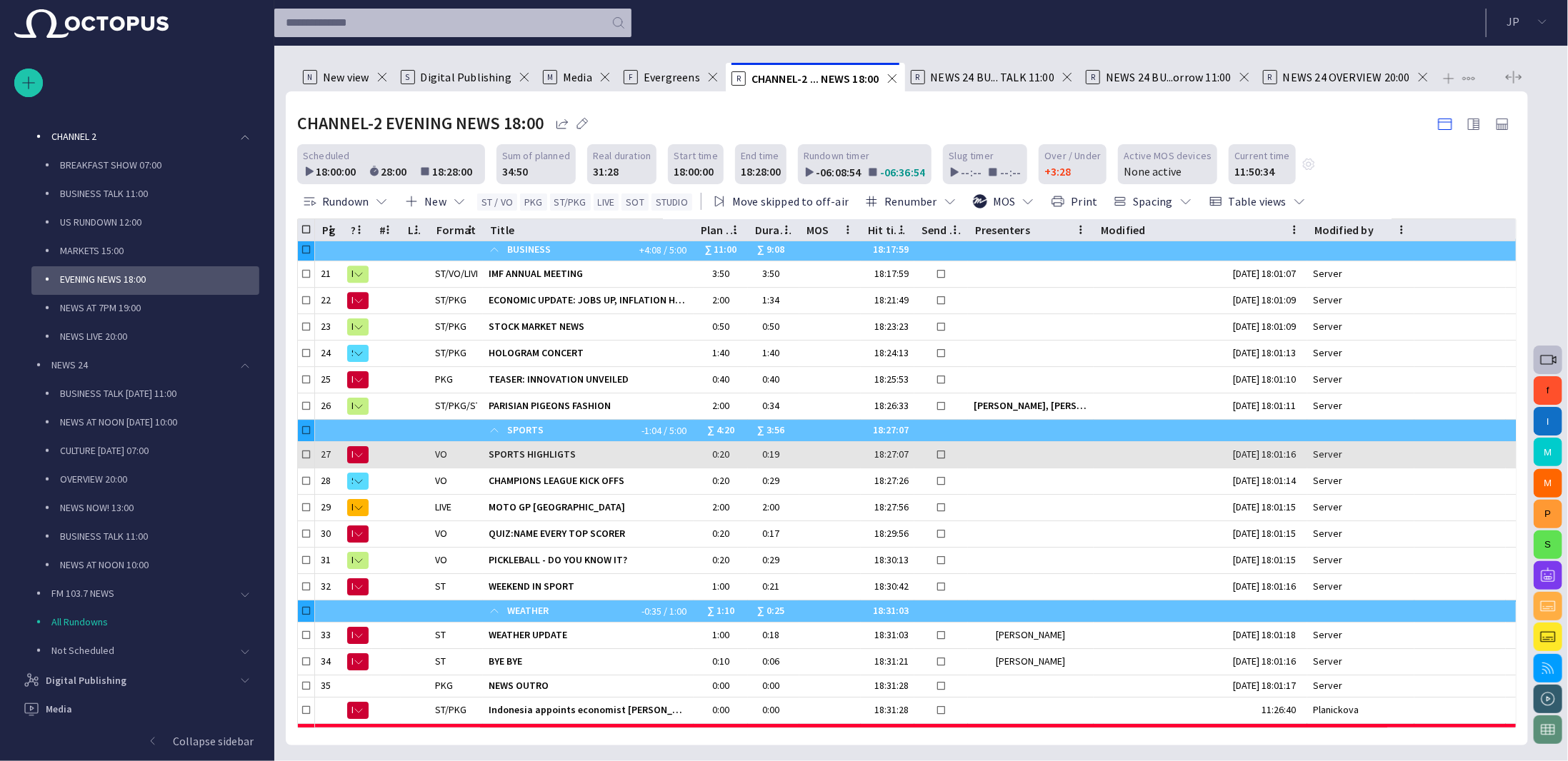
scroll to position [613, 0]
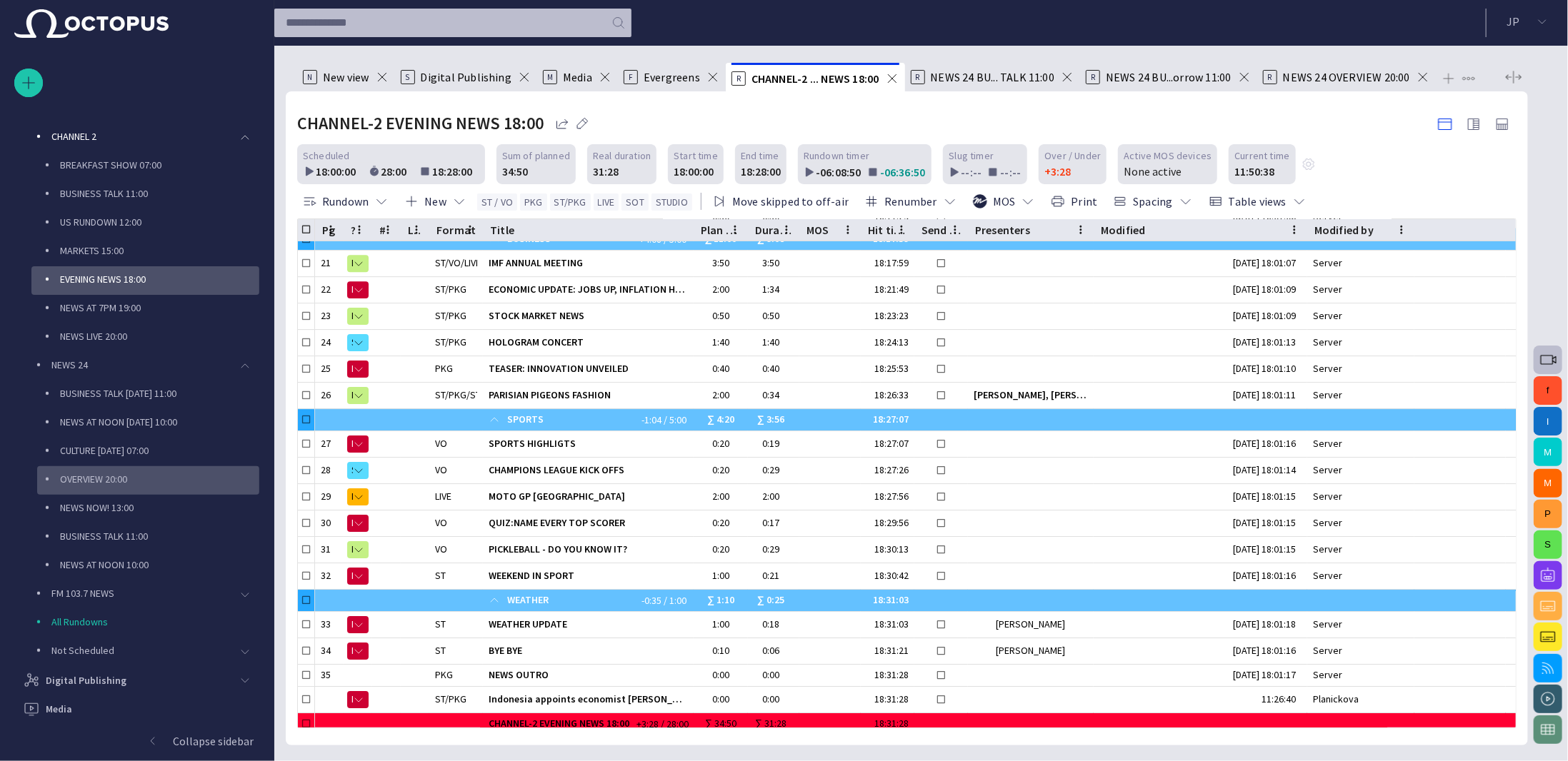
click at [118, 468] on div "OVERVIEW 20:00" at bounding box center [149, 480] width 222 height 28
click at [101, 477] on p "OVERVIEW 20:00" at bounding box center [159, 480] width 199 height 15
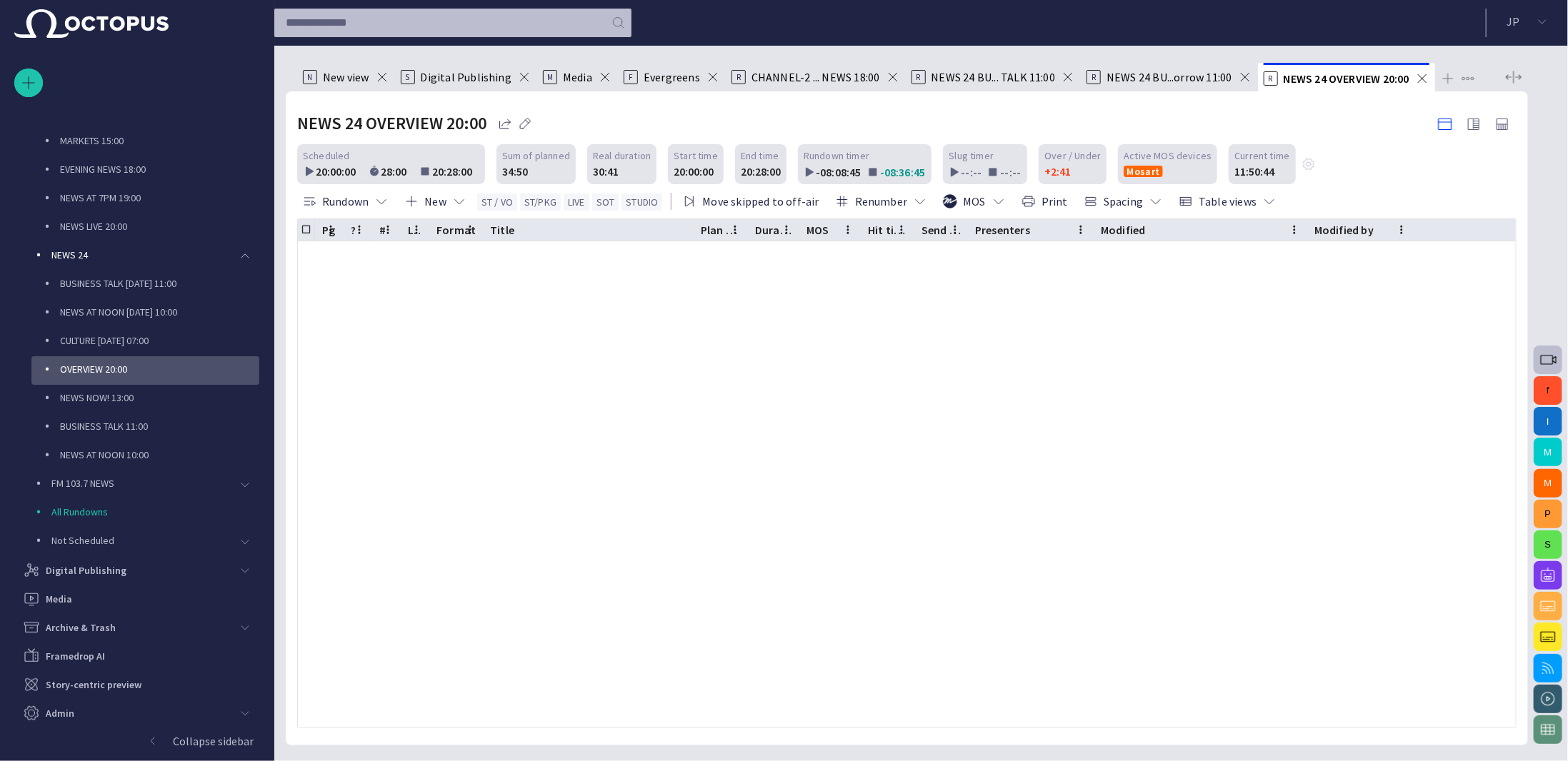
scroll to position [0, 0]
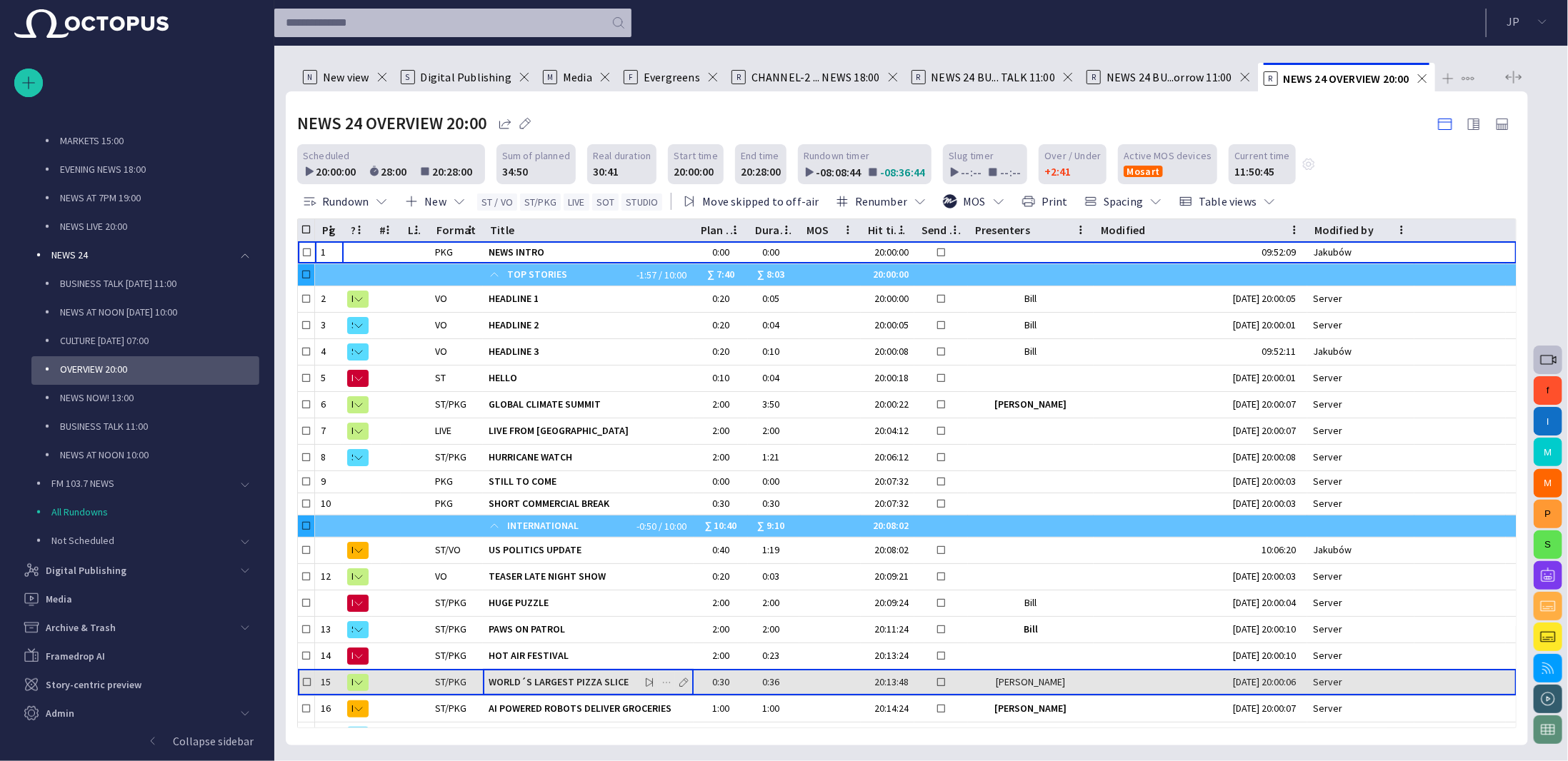
click at [538, 676] on span "WORLD´S LARGEST PIZZA SLICE" at bounding box center [588, 682] width 199 height 14
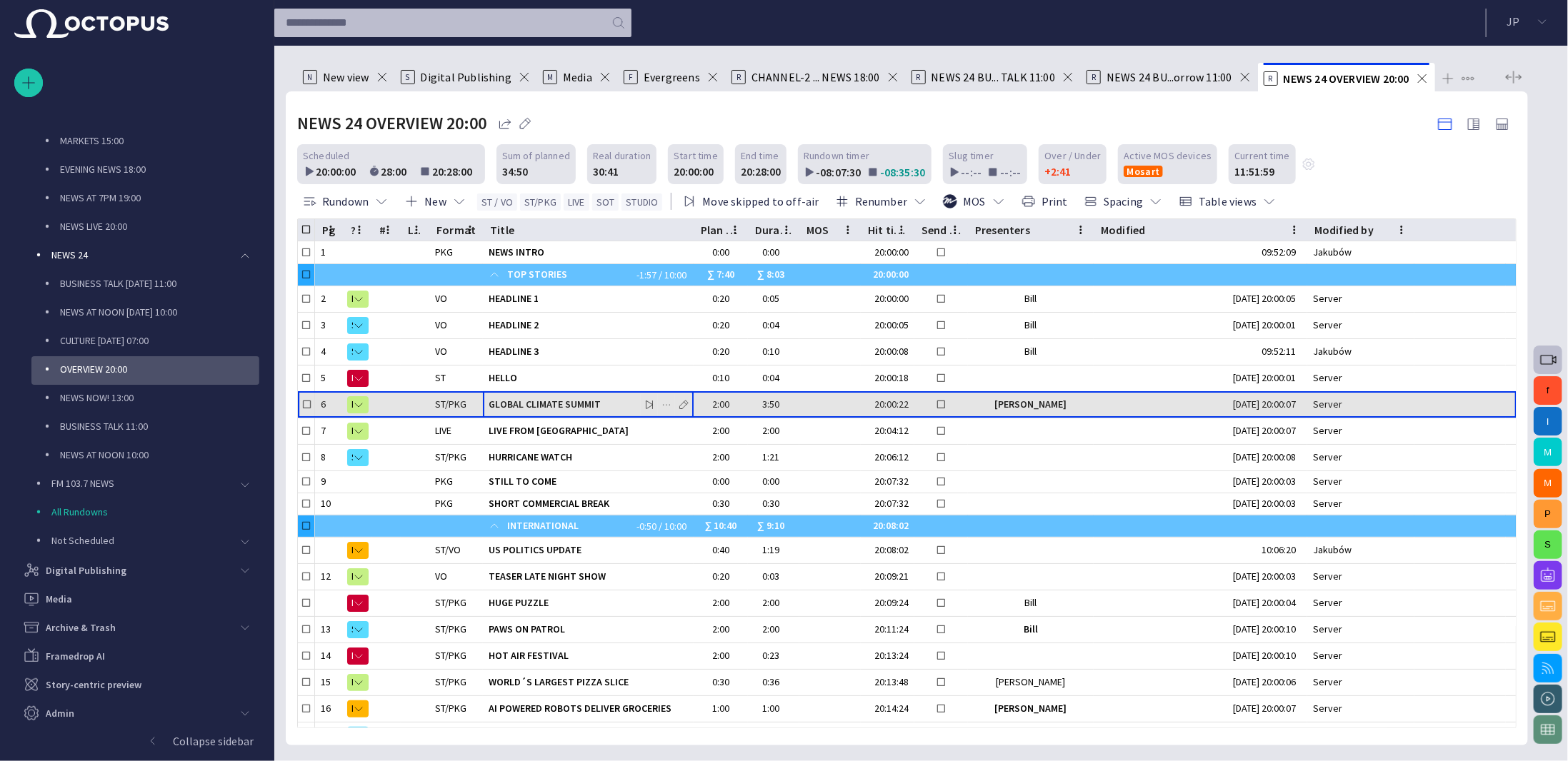
click at [506, 398] on span "GLOBAL CLIMATE SUMMIT" at bounding box center [588, 404] width 199 height 14
click at [515, 398] on span "GLOBAL CLIMATE SUMMIT" at bounding box center [588, 404] width 199 height 14
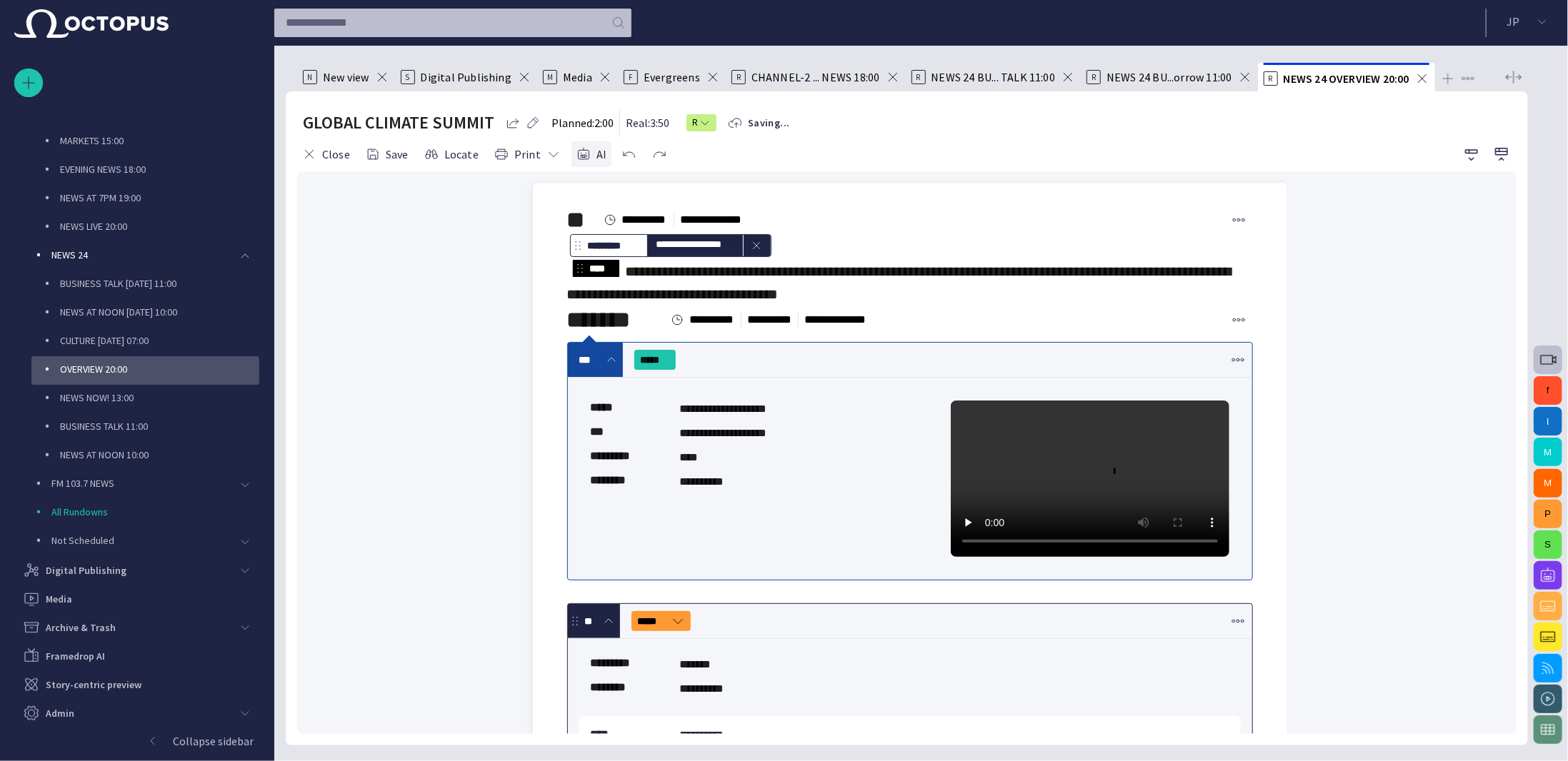
click at [581, 152] on span "button" at bounding box center [584, 154] width 15 height 15
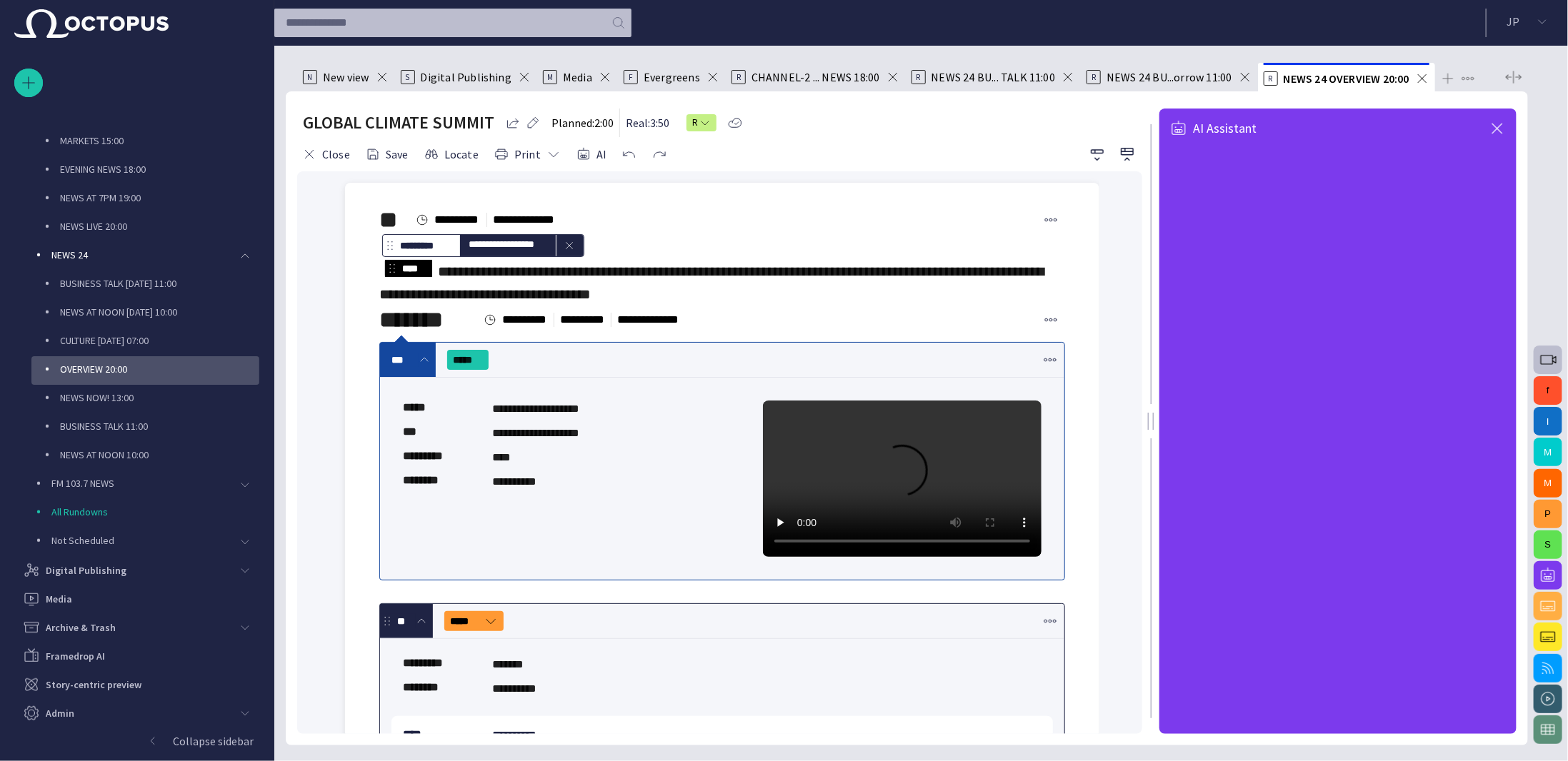
click at [819, 305] on div "**********" at bounding box center [723, 270] width 686 height 72
click at [85, 564] on p "Digital Publishing" at bounding box center [86, 571] width 81 height 15
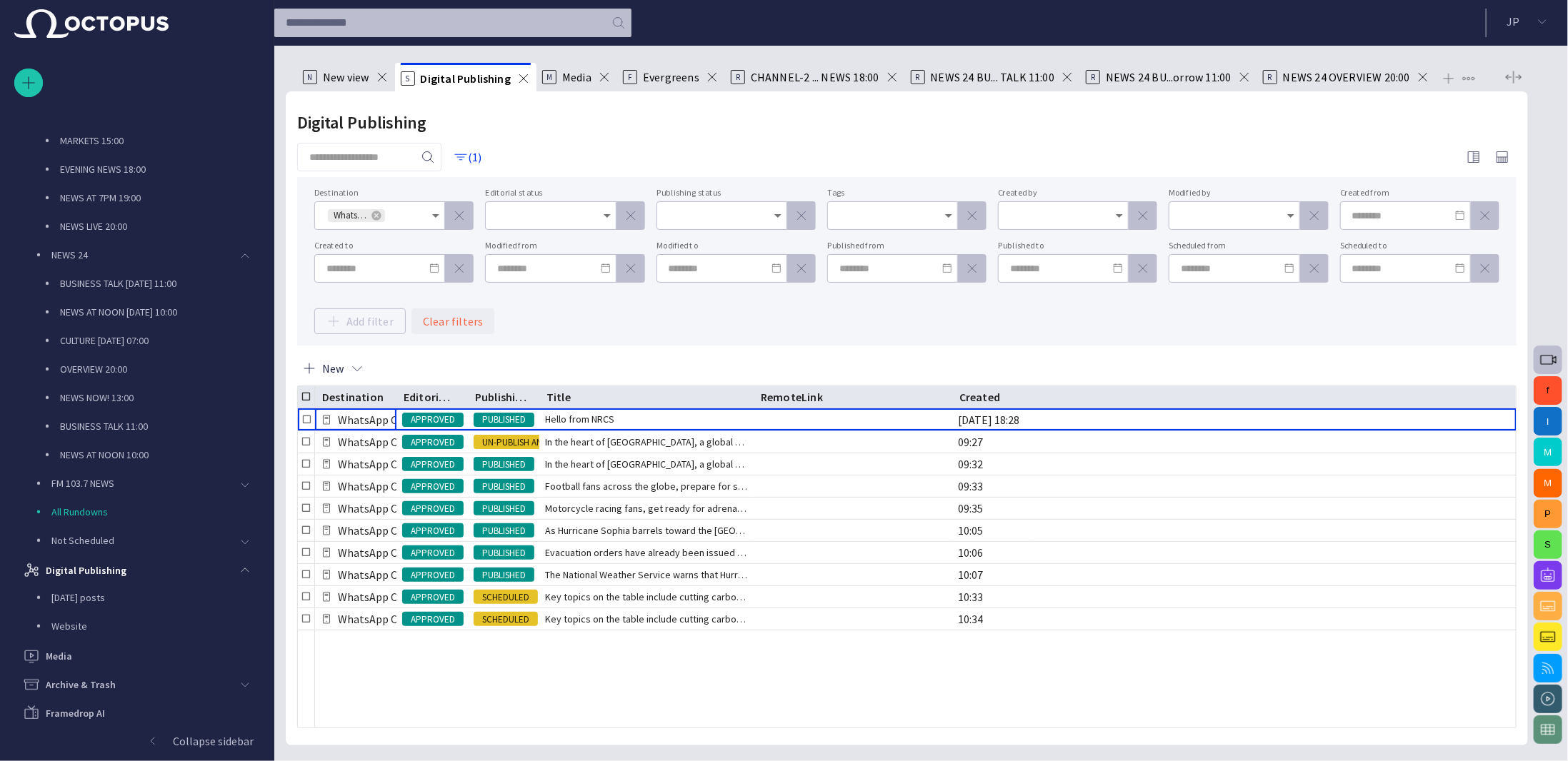
click at [457, 315] on button "Clear filters" at bounding box center [453, 322] width 83 height 26
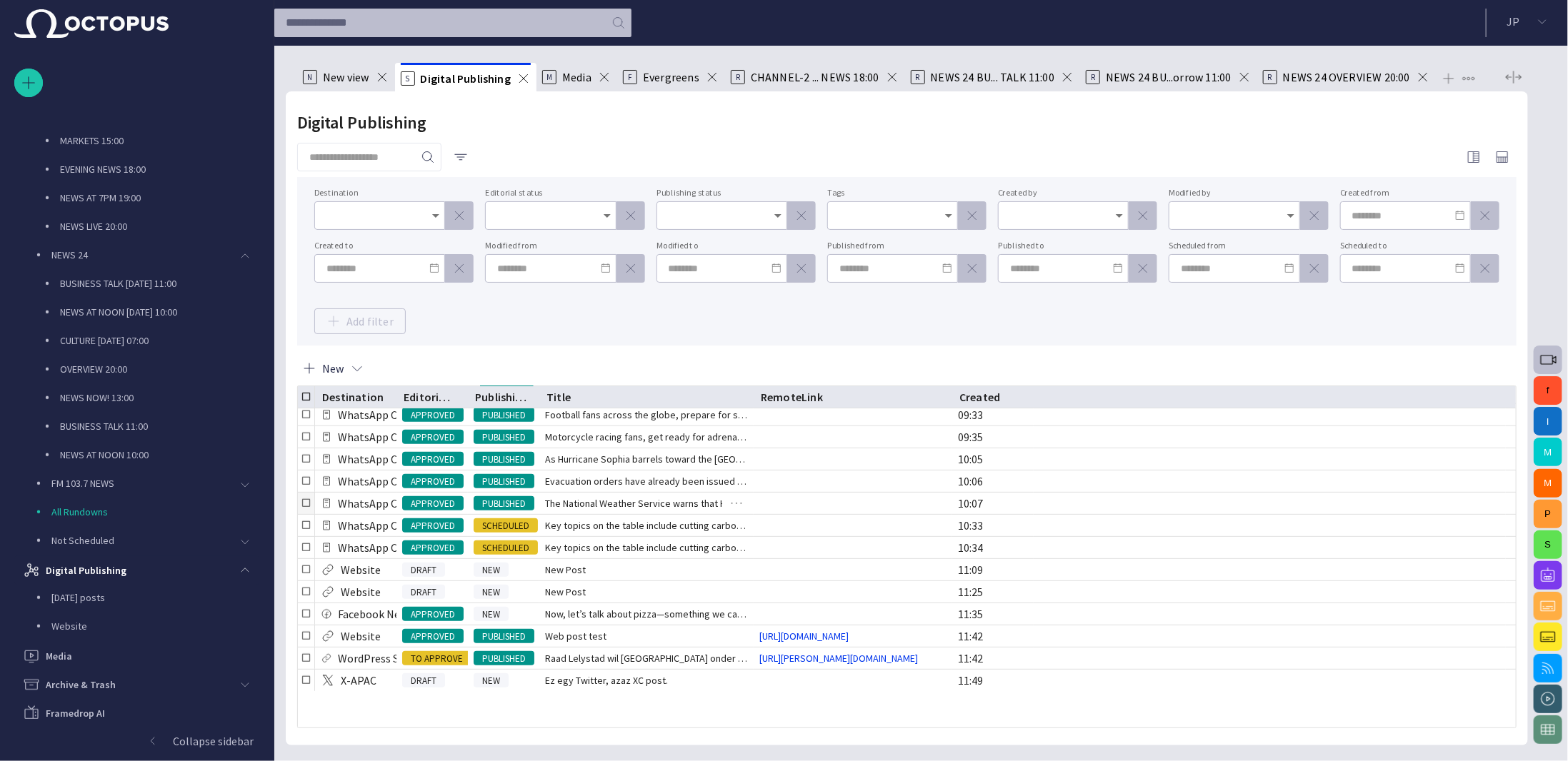
scroll to position [3208, 0]
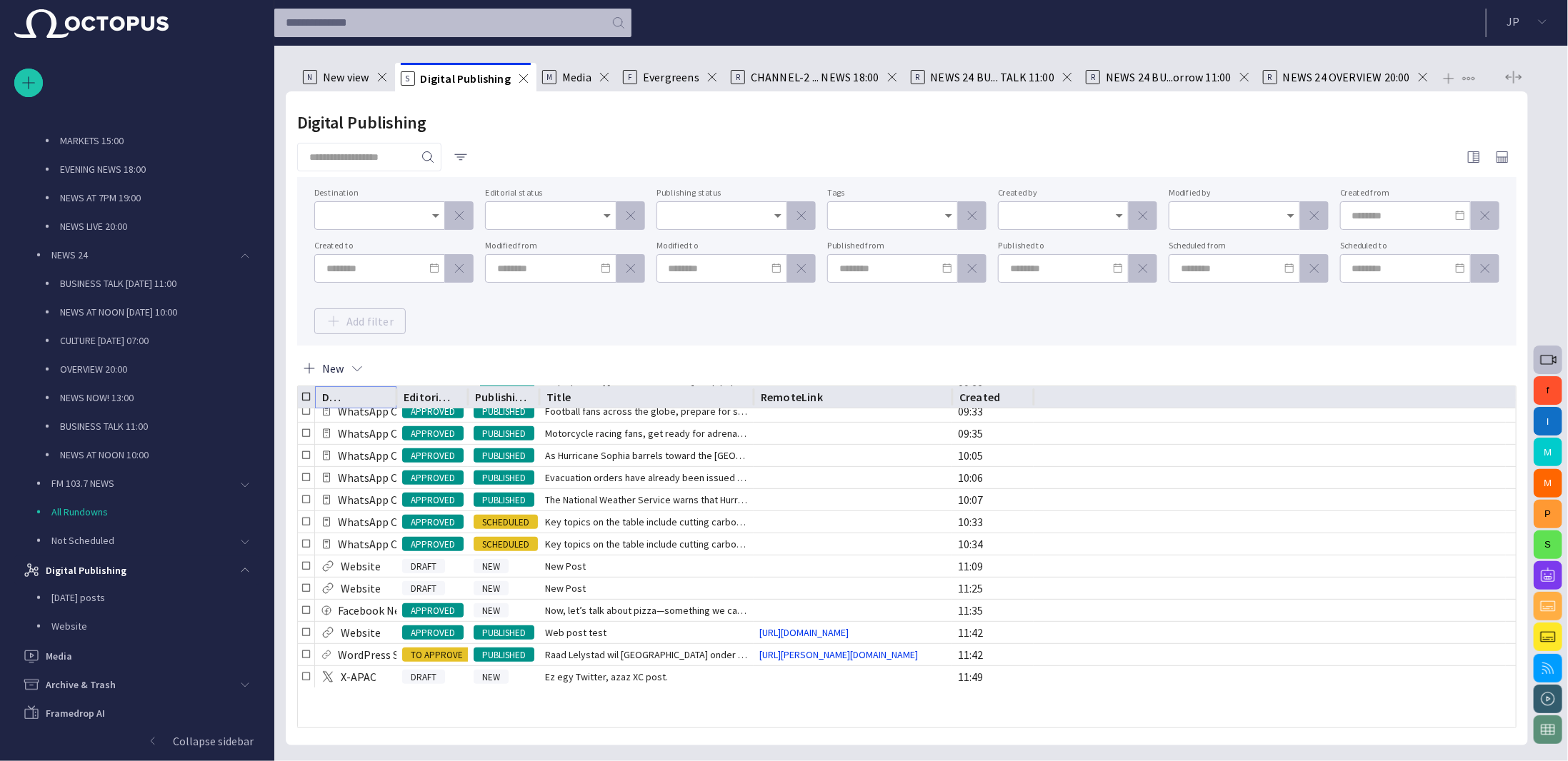
click at [350, 397] on button "Sort" at bounding box center [360, 397] width 20 height 20
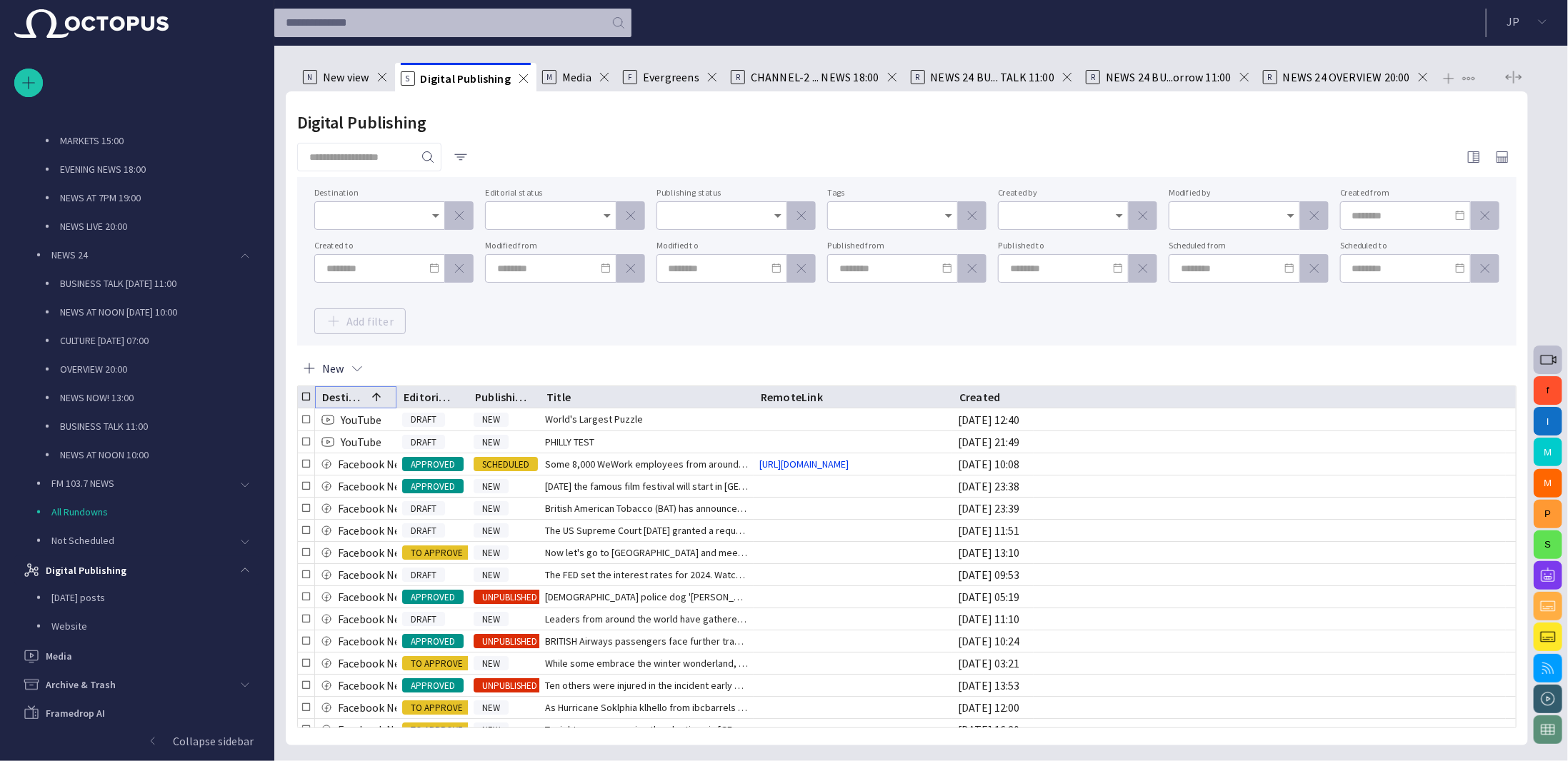
scroll to position [0, 0]
click at [468, 157] on span "button" at bounding box center [461, 158] width 15 height 15
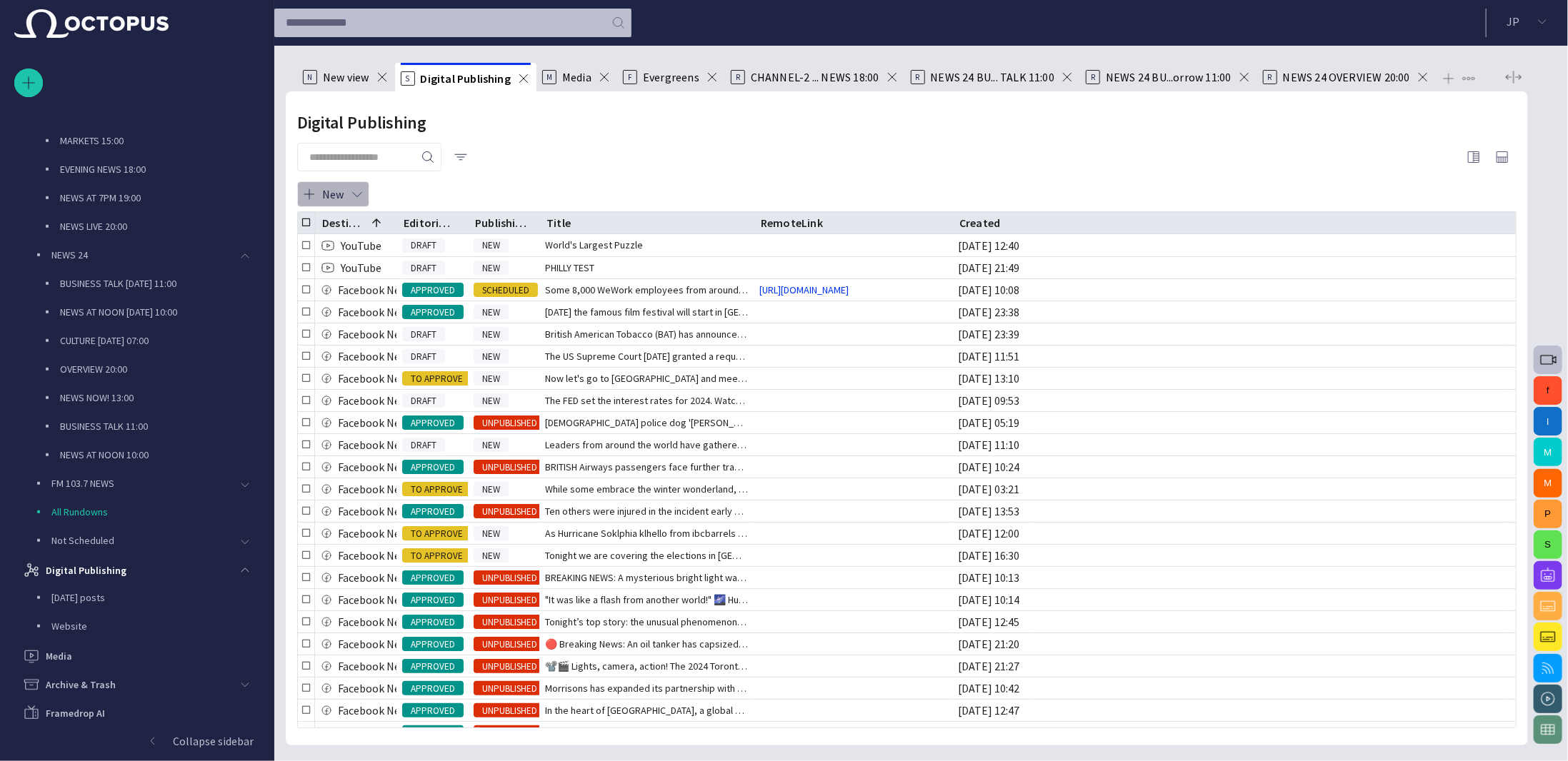
click at [338, 193] on button "New" at bounding box center [333, 194] width 72 height 26
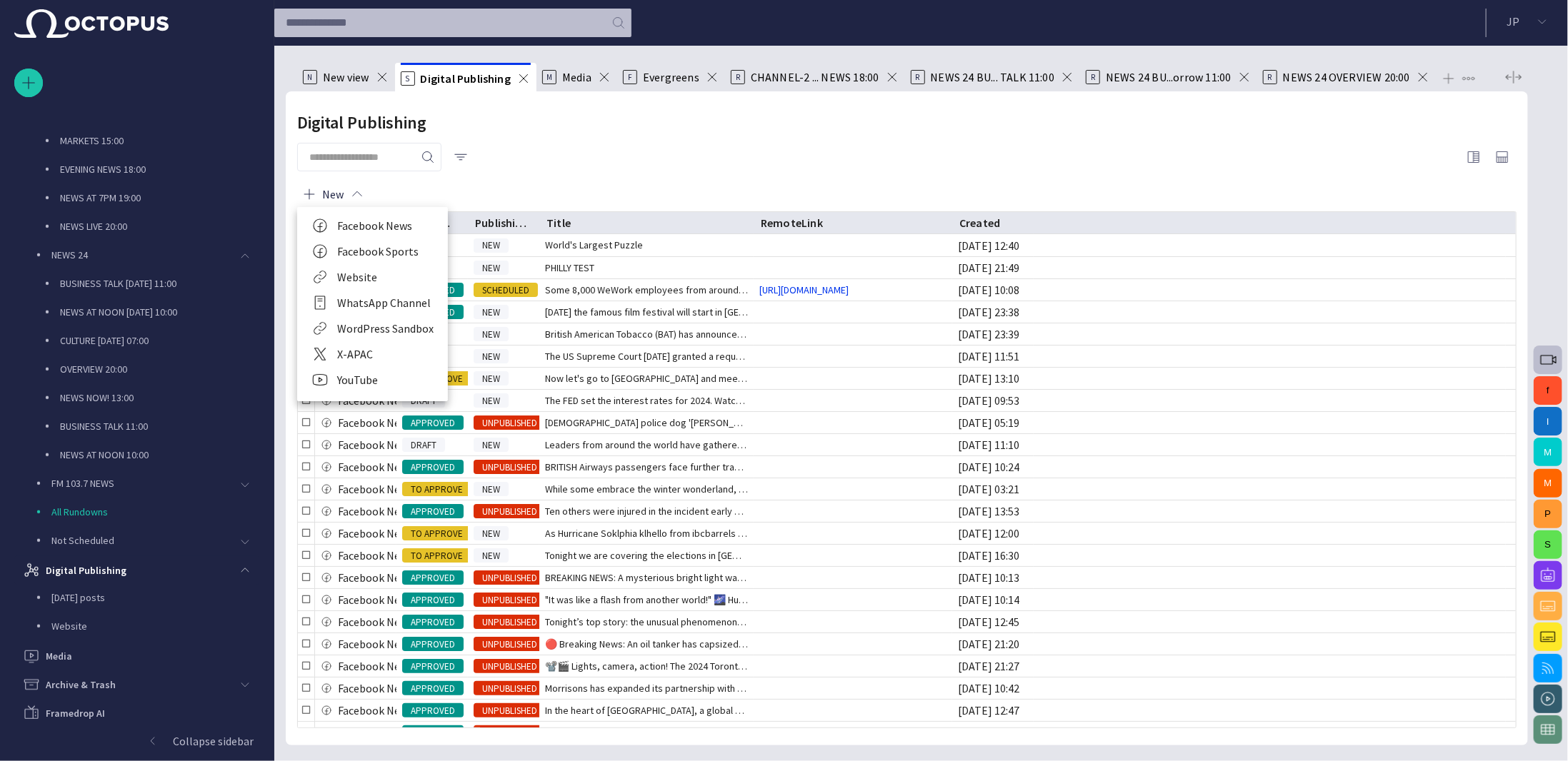
click at [383, 322] on li "WordPress Sandbox" at bounding box center [372, 328] width 150 height 26
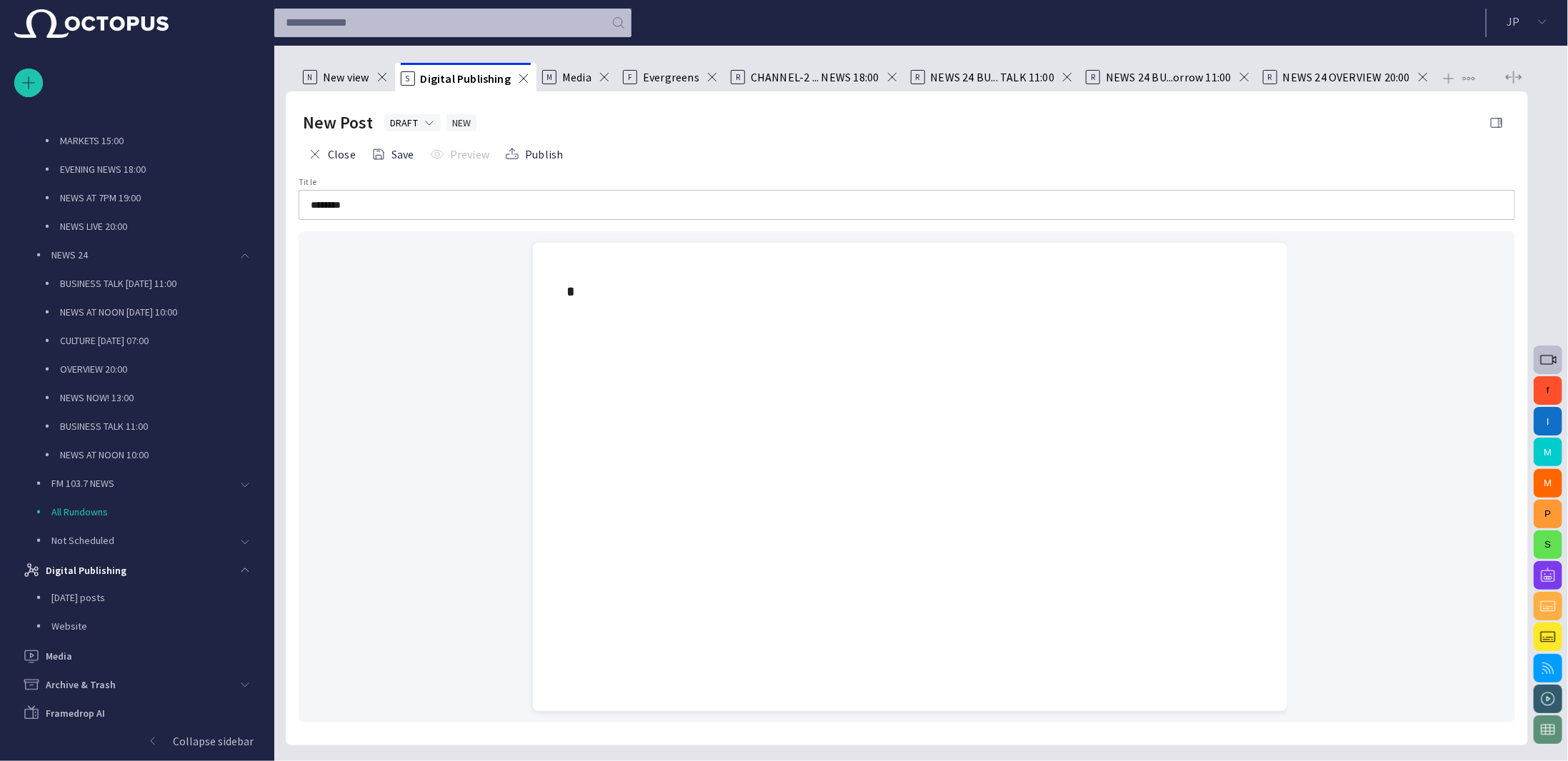
click at [890, 424] on div at bounding box center [911, 525] width 732 height 371
click at [1546, 570] on span "button" at bounding box center [1548, 576] width 17 height 17
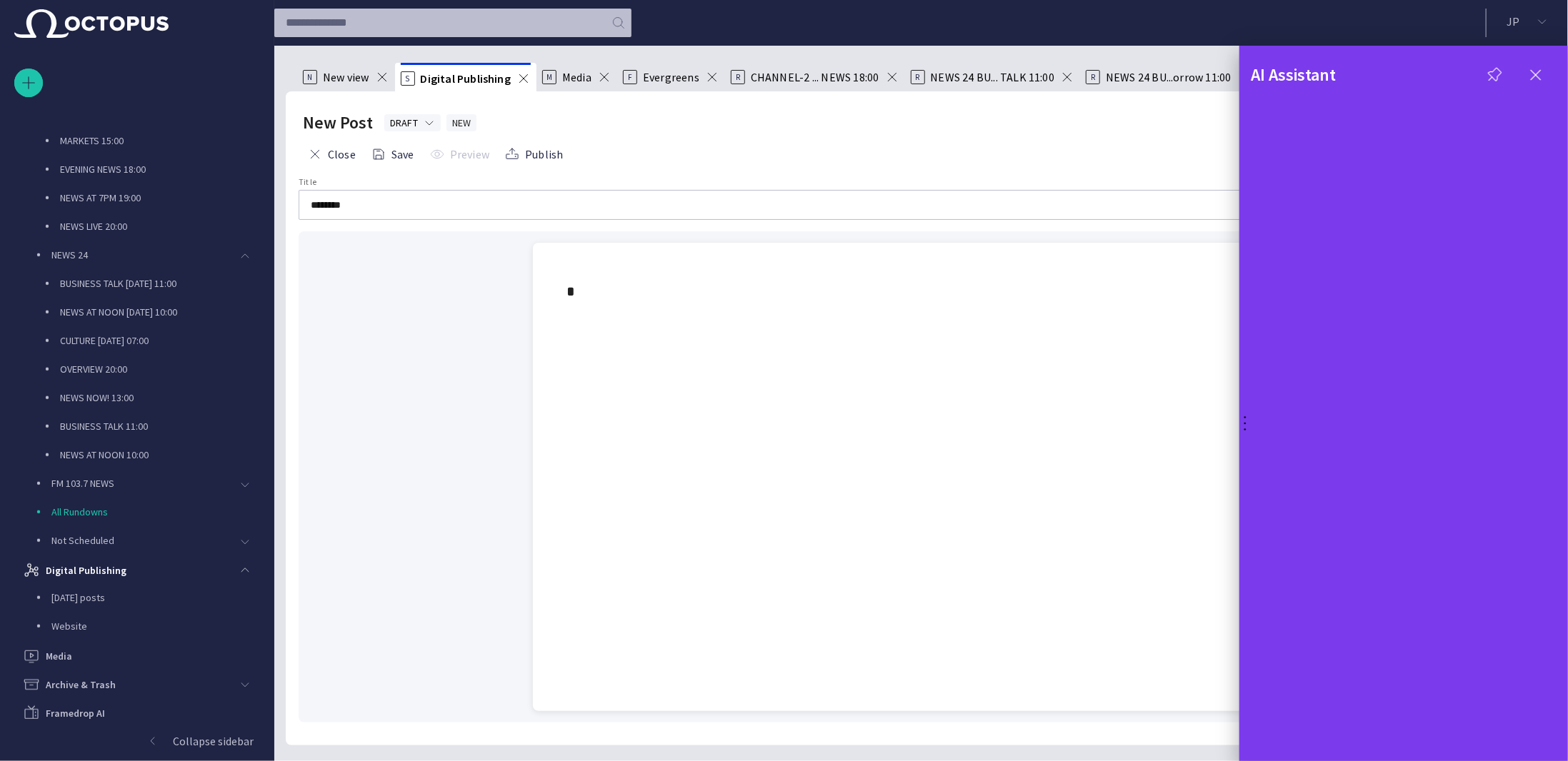
click at [708, 324] on div at bounding box center [784, 380] width 1568 height 761
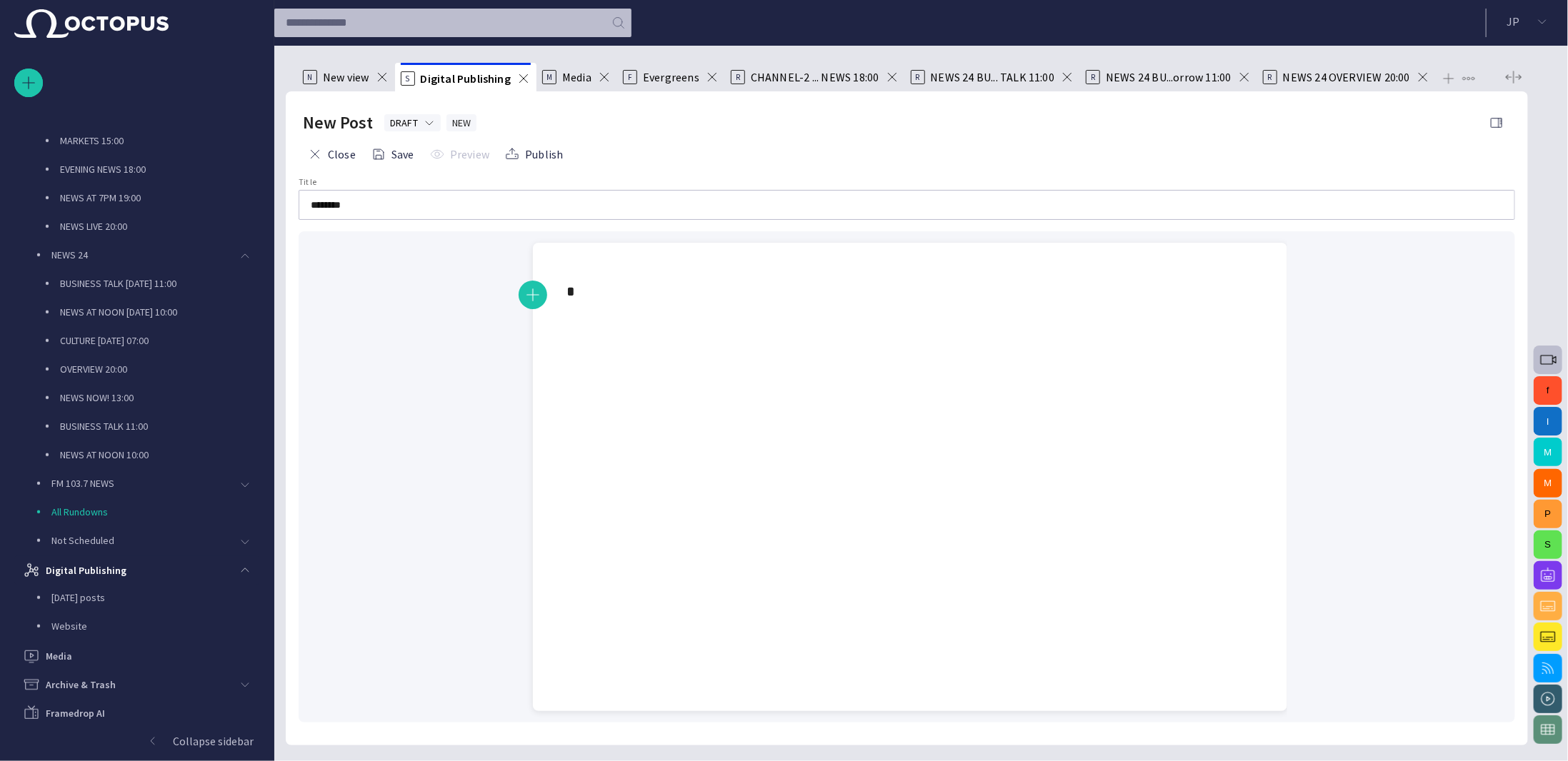
click at [689, 303] on div at bounding box center [911, 292] width 732 height 97
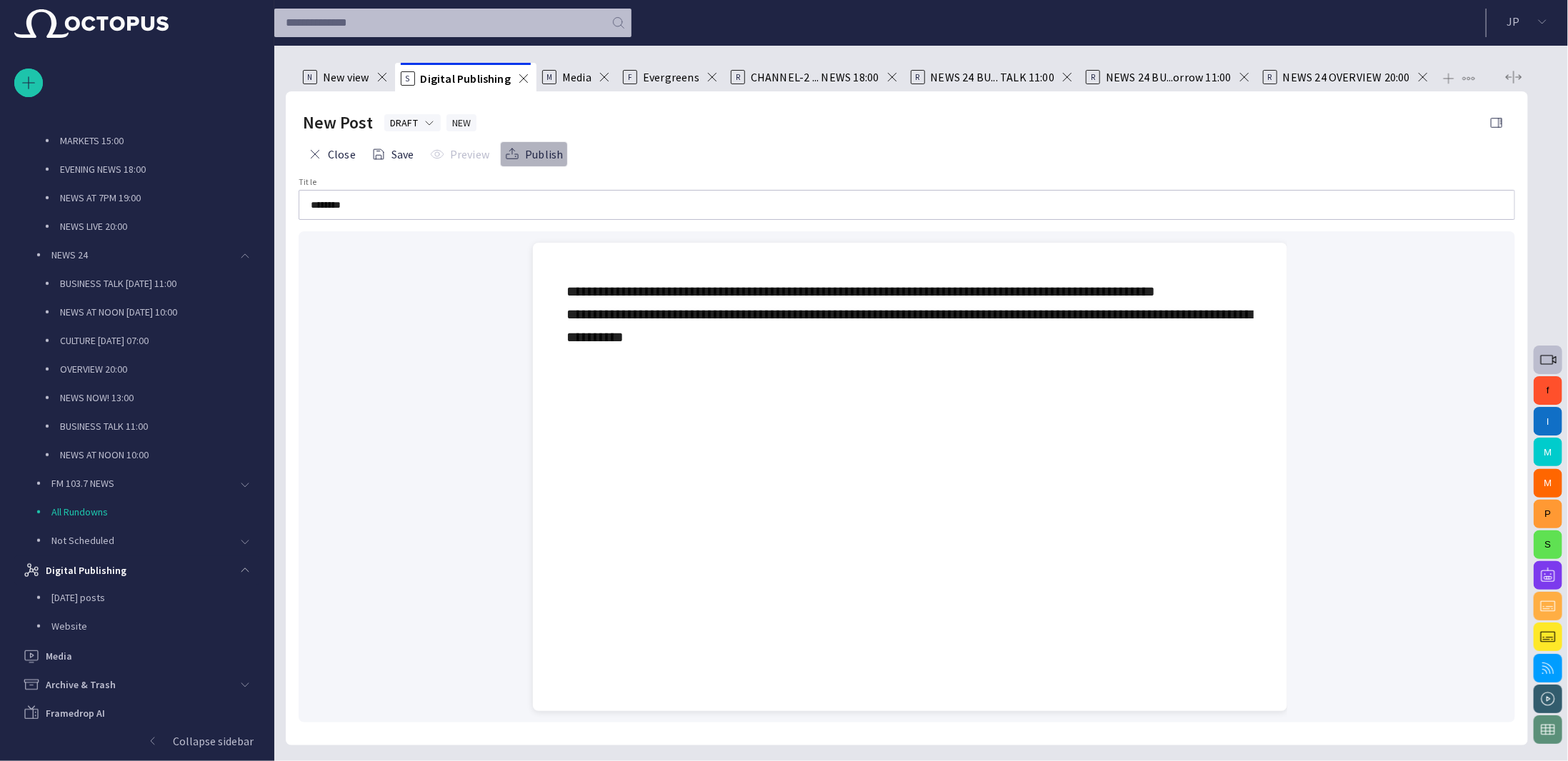
click at [513, 152] on span "button" at bounding box center [513, 154] width 15 height 15
click at [438, 149] on span "button" at bounding box center [437, 154] width 15 height 15
click at [315, 154] on span "button" at bounding box center [315, 154] width 15 height 15
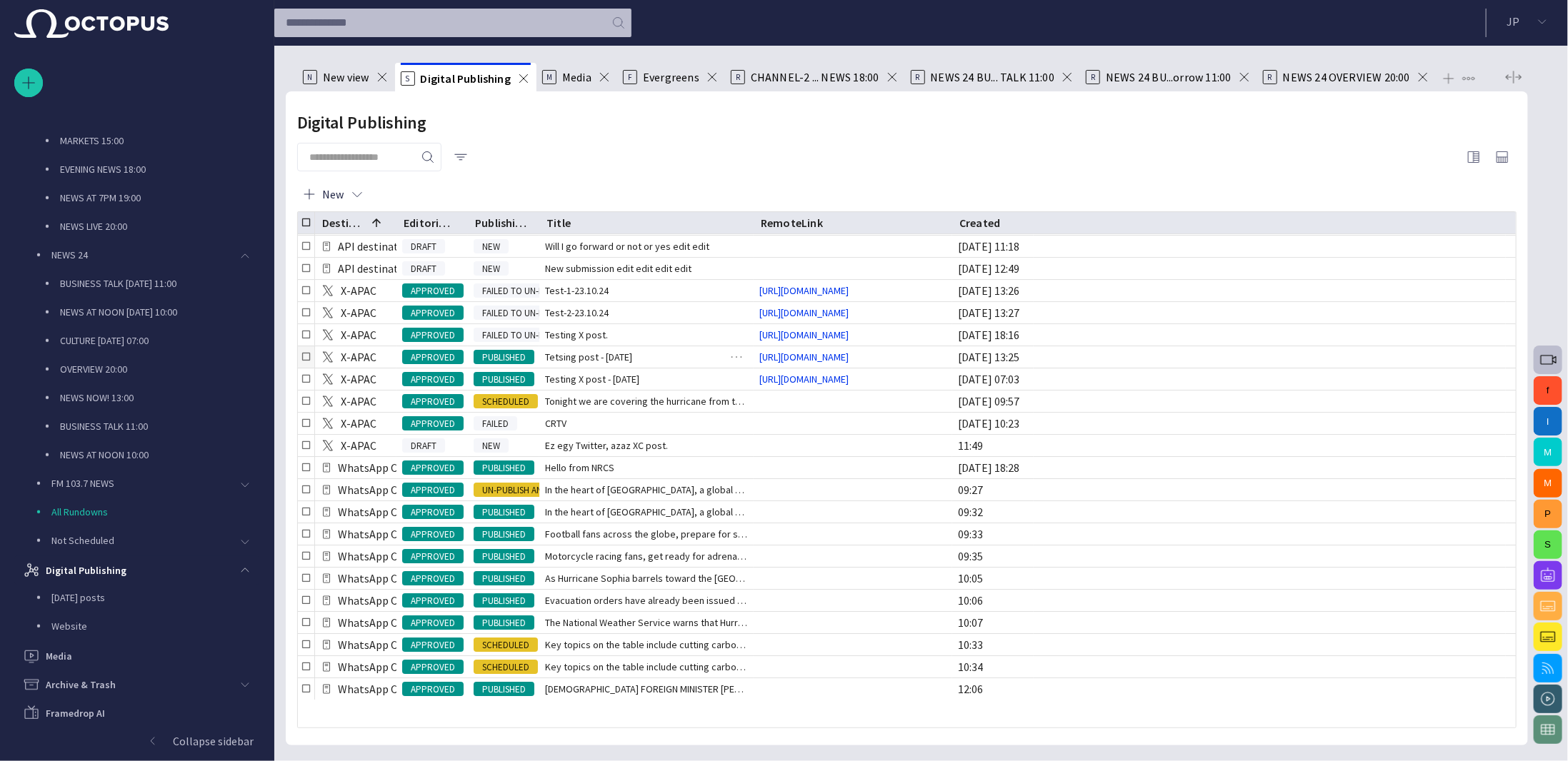
scroll to position [3138, 0]
